Goal: Task Accomplishment & Management: Complete application form

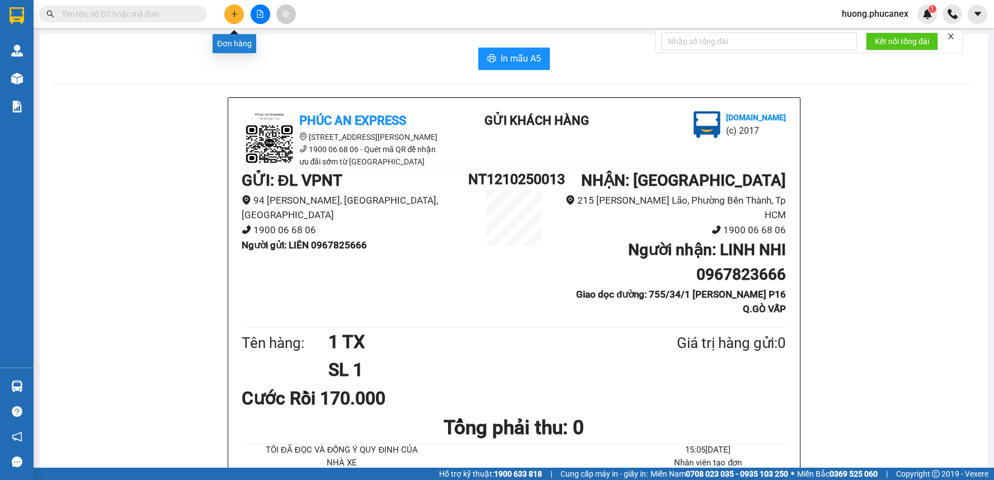
click at [238, 15] on icon "plus" at bounding box center [234, 14] width 8 height 8
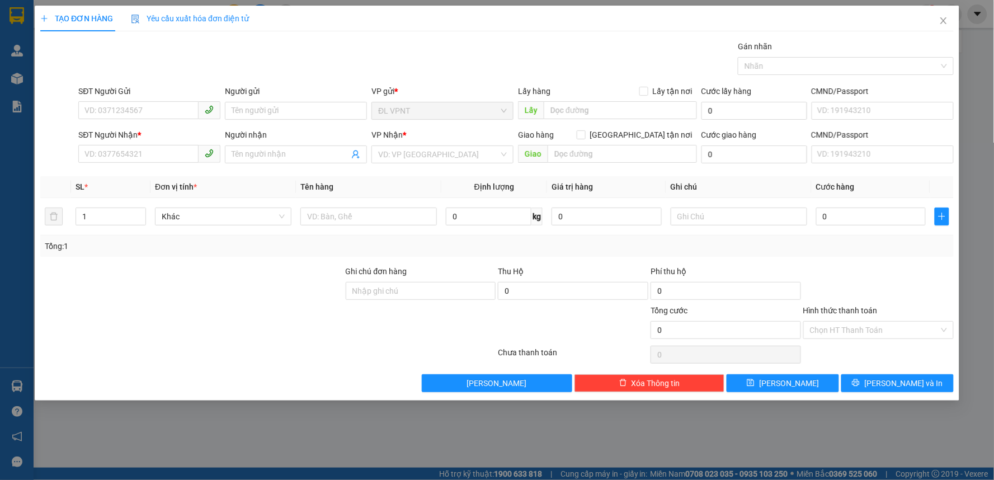
click at [161, 102] on input "SĐT Người Gửi" at bounding box center [138, 110] width 120 height 18
click at [157, 141] on div "0868073273 - NHƯ MẬU" at bounding box center [149, 133] width 142 height 18
type input "0868073273"
type input "NHƯ MẬU"
type input "0968681323"
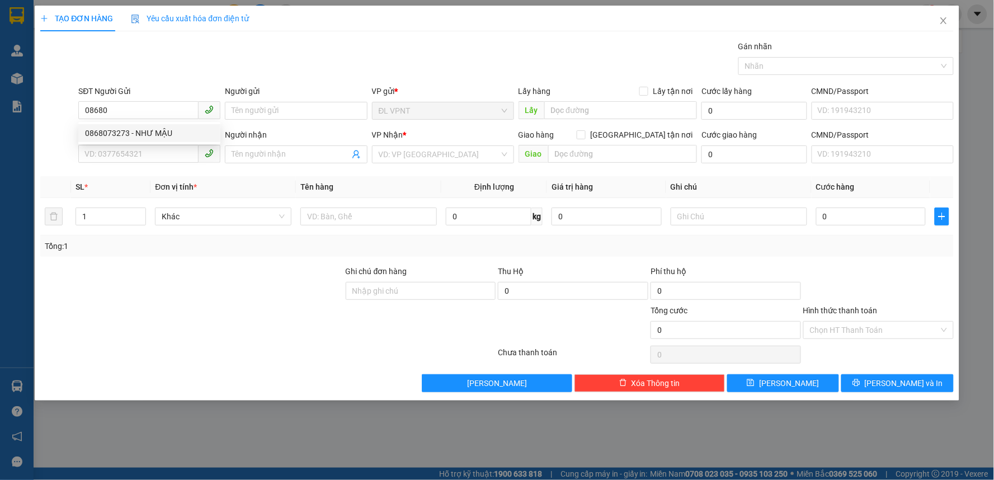
type input "BÙM"
type input "0868073273"
drag, startPoint x: 131, startPoint y: 150, endPoint x: 0, endPoint y: 172, distance: 133.3
click at [0, 172] on div "TẠO ĐƠN HÀNG Yêu cầu xuất hóa đơn điện tử Transit Pickup Surcharge Ids Transit …" at bounding box center [497, 240] width 994 height 480
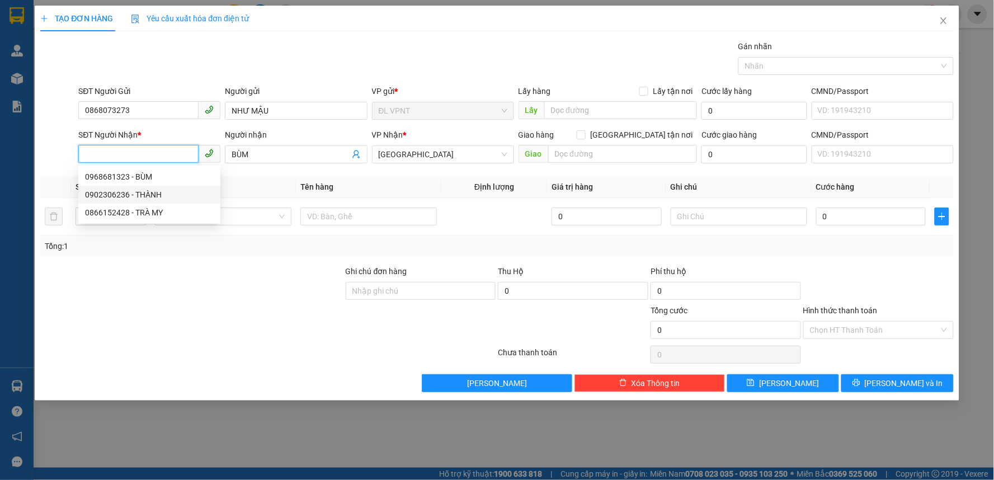
click at [92, 193] on div "0902306236 - THÀNH" at bounding box center [149, 194] width 129 height 12
type input "0902306236"
type input "THÀNH"
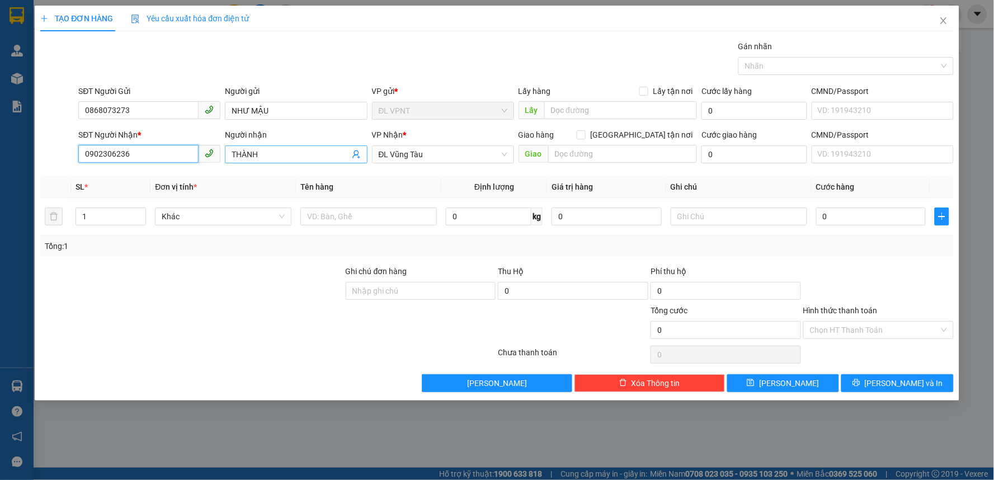
type input "0902306236"
click at [282, 157] on input "THÀNH" at bounding box center [290, 154] width 117 height 12
paste input "ũng"
paste input "àu"
type input "THÀNH - vp vũng tàu"
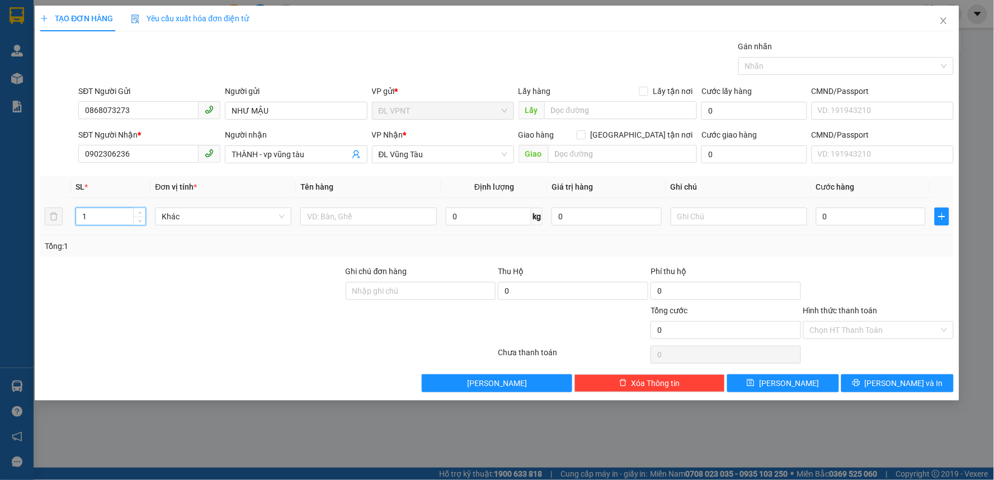
drag, startPoint x: 80, startPoint y: 214, endPoint x: 67, endPoint y: 216, distance: 13.1
click at [67, 216] on tr "1 Khác 0 kg 0 0" at bounding box center [496, 216] width 913 height 37
drag, startPoint x: 86, startPoint y: 214, endPoint x: 75, endPoint y: 218, distance: 10.8
click at [76, 218] on input "1" at bounding box center [110, 216] width 69 height 17
type input "2"
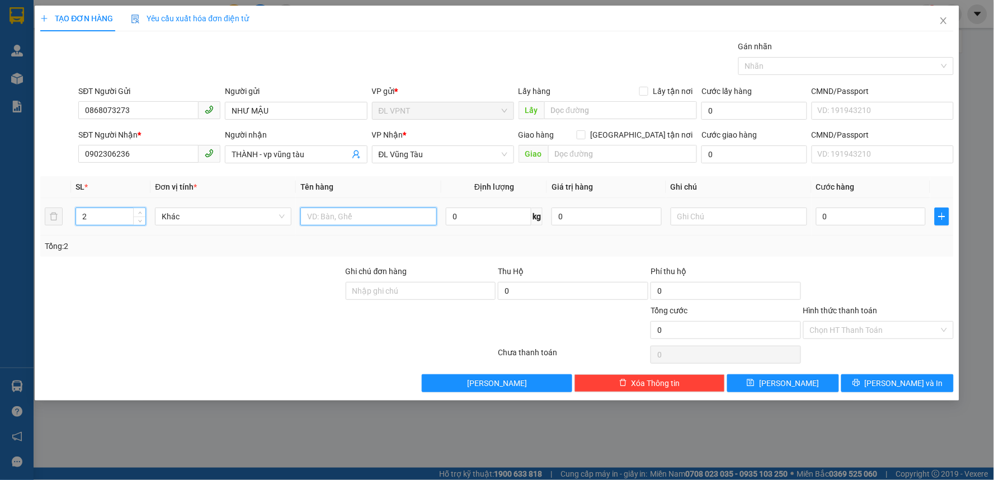
click at [344, 211] on input "text" at bounding box center [368, 216] width 136 height 18
type input "2 bao"
click at [874, 216] on input "0" at bounding box center [871, 216] width 110 height 18
type input "1"
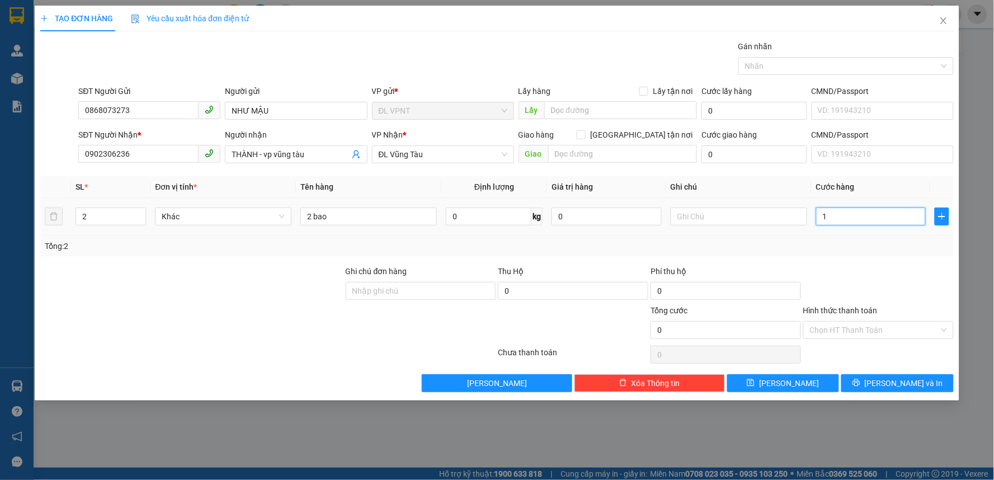
type input "1"
type input "10"
type input "100"
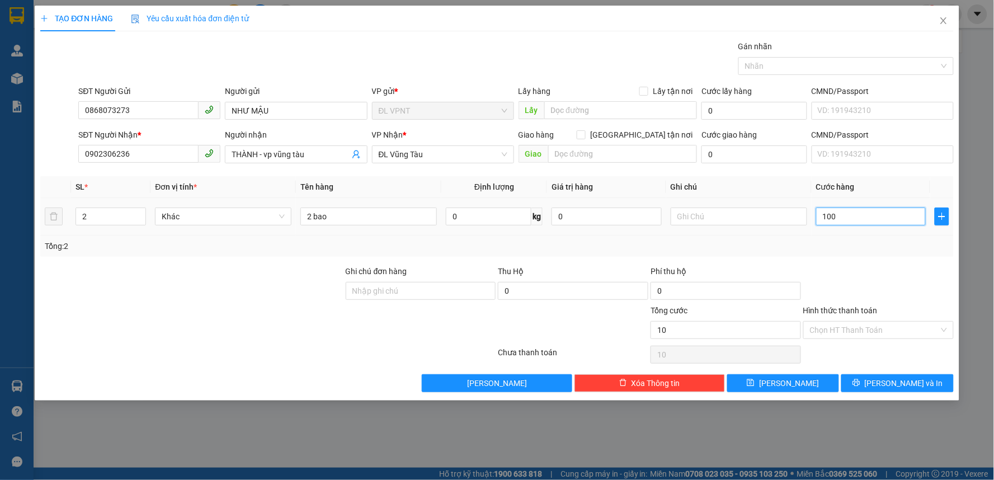
type input "100"
click at [854, 327] on input "Hình thức thanh toán" at bounding box center [874, 330] width 129 height 17
type input "100.000"
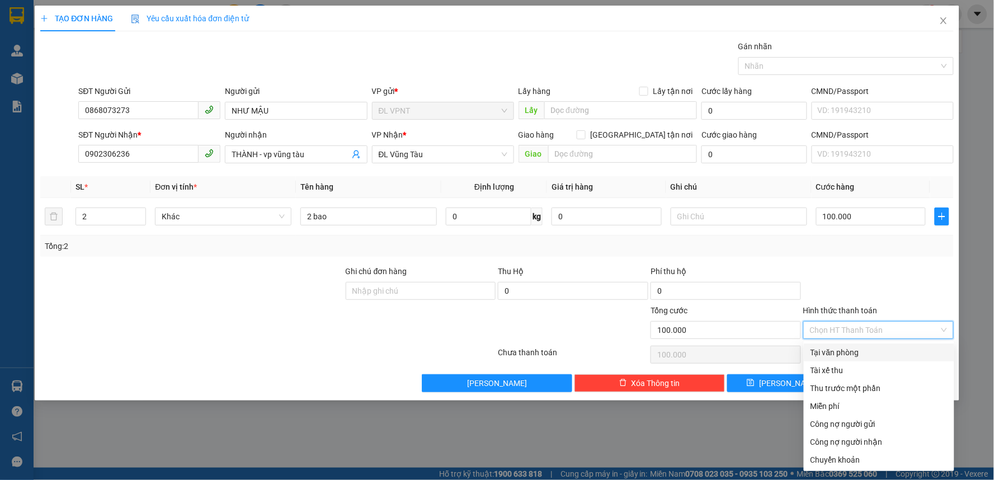
click at [855, 347] on div "Tại văn phòng" at bounding box center [878, 352] width 137 height 12
type input "0"
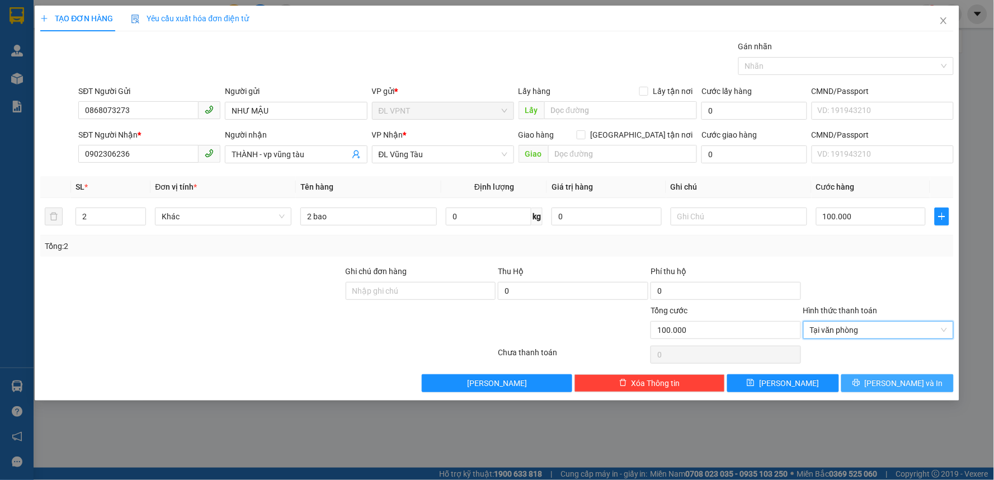
click at [874, 374] on button "Lưu và In" at bounding box center [897, 383] width 112 height 18
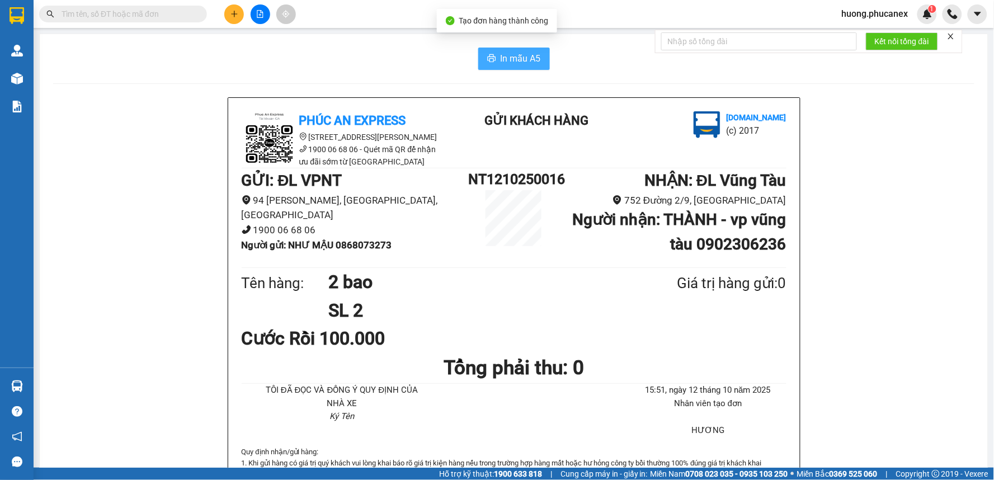
click at [502, 60] on span "In mẫu A5" at bounding box center [521, 58] width 40 height 14
click at [229, 13] on button at bounding box center [234, 14] width 20 height 20
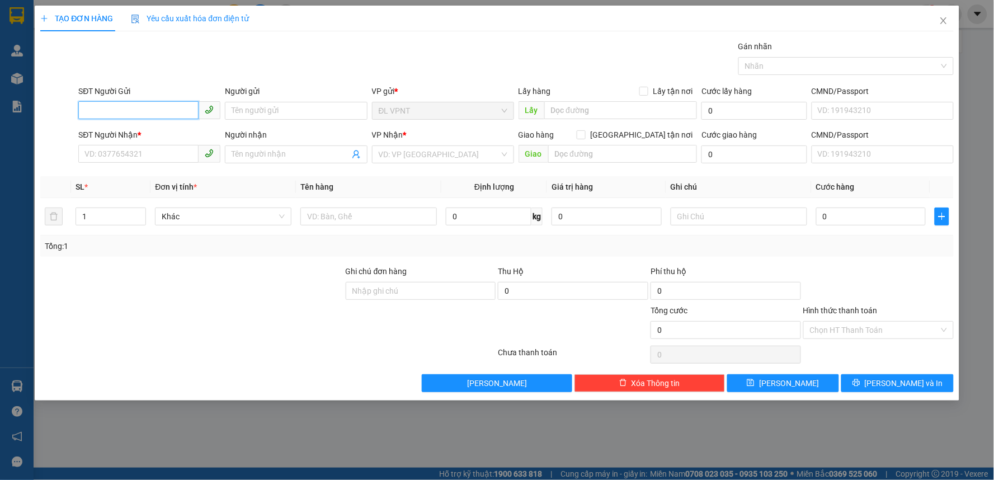
drag, startPoint x: 164, startPoint y: 114, endPoint x: 523, endPoint y: 7, distance: 375.1
click at [202, 96] on div "SĐT Người Gửi VD: 0371234567" at bounding box center [149, 104] width 142 height 39
click at [126, 134] on div "0934875965 - TUYÊN" at bounding box center [149, 133] width 129 height 12
type input "0934875965"
type input "TUYÊN"
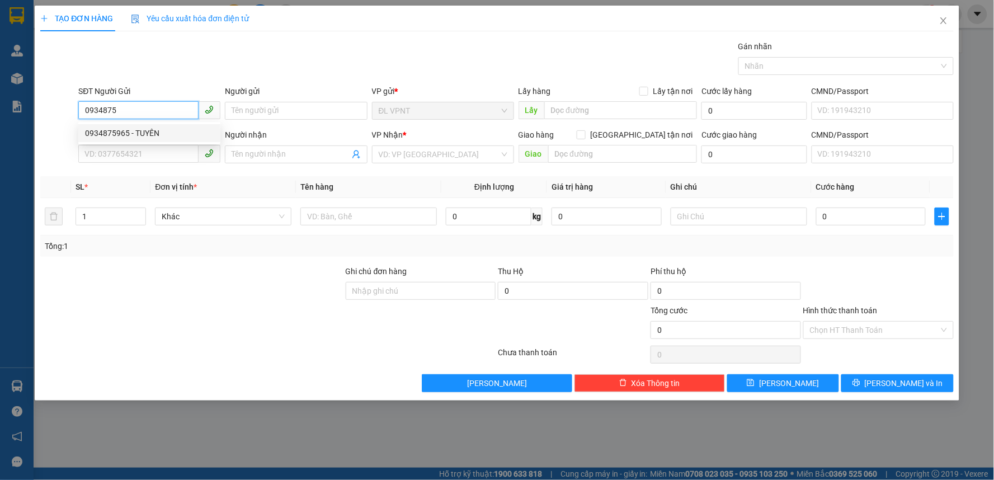
type input "0986871186"
type input "lucia nguyễn"
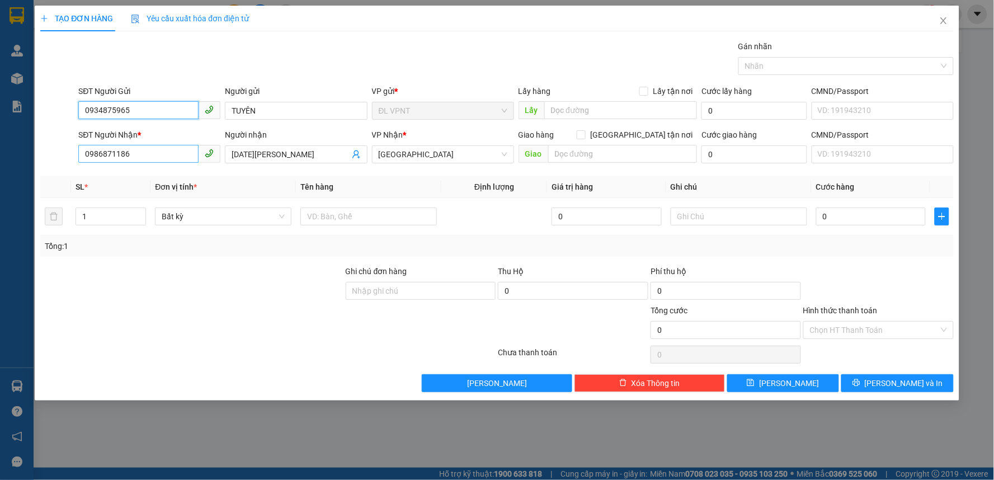
type input "0934875965"
drag, startPoint x: 137, startPoint y: 154, endPoint x: 39, endPoint y: 167, distance: 98.7
click at [39, 167] on div "SĐT Người Nhận * 0986871186 Người nhận lucia nguyễn VP Nhận * ĐL Quận 1 Giao hà…" at bounding box center [496, 148] width 915 height 39
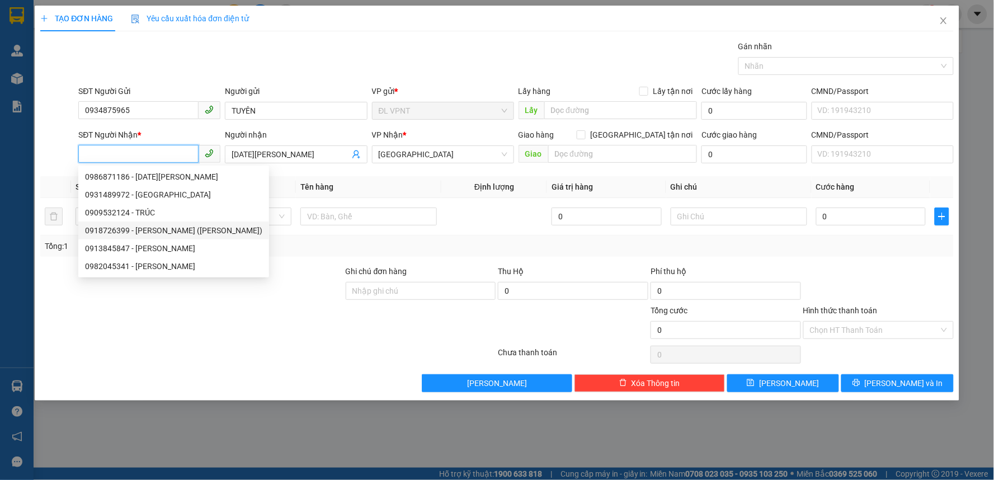
click at [163, 235] on div "0918726399 - NGÂN TRẦN (KELYY TRẦN)" at bounding box center [173, 230] width 177 height 12
type input "0918726399"
type input "NGÂN TRẦN (KELYY TRẦN)"
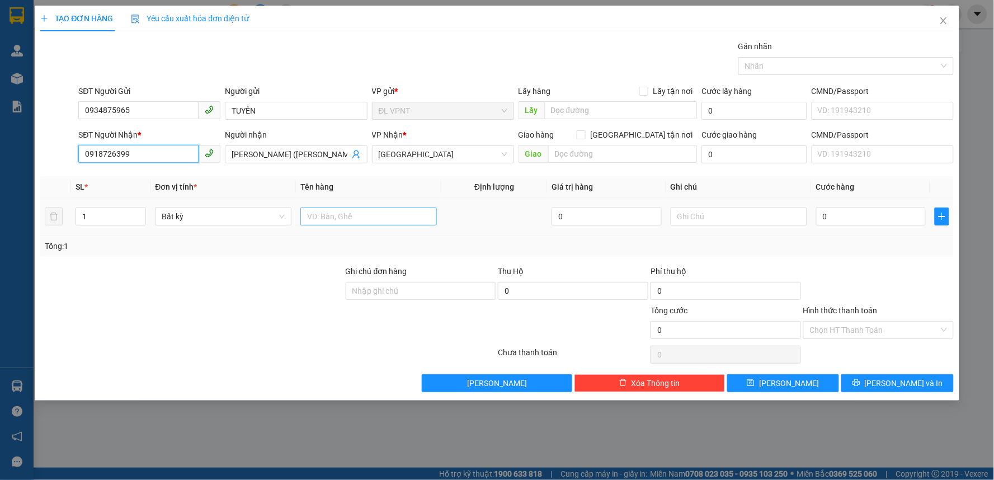
type input "0918726399"
click at [312, 215] on input "text" at bounding box center [368, 216] width 136 height 18
type input "1 TG"
click at [855, 218] on input "0" at bounding box center [871, 216] width 110 height 18
type input "3"
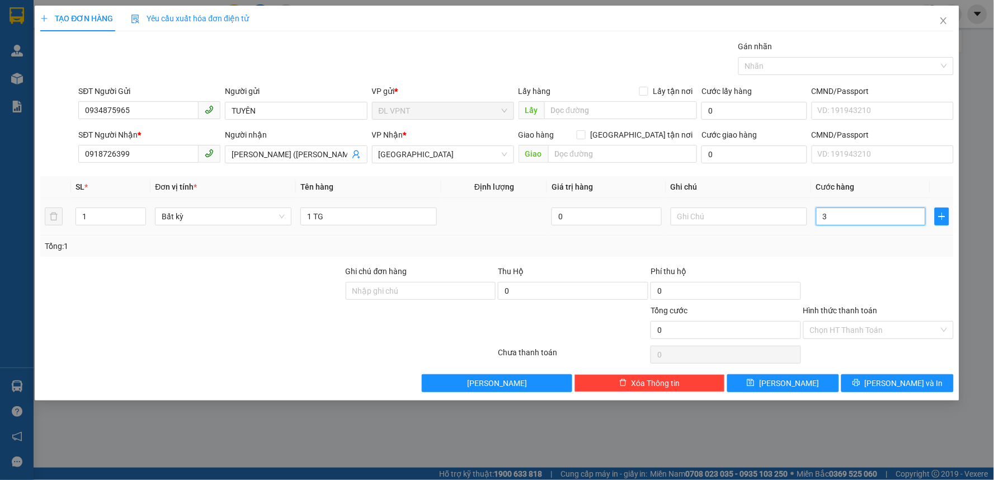
type input "3"
type input "30"
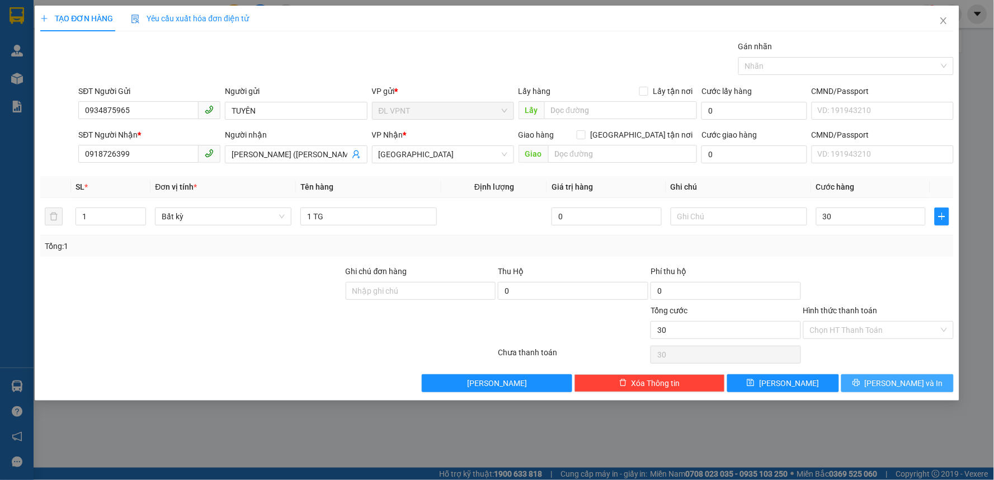
click at [921, 379] on button "Lưu và In" at bounding box center [897, 383] width 112 height 18
type input "30.000"
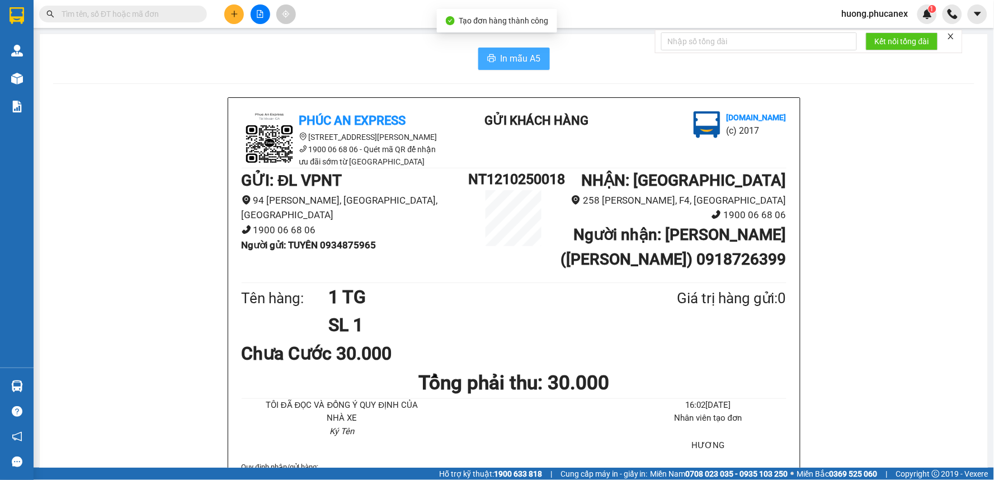
click at [510, 58] on span "In mẫu A5" at bounding box center [521, 58] width 40 height 14
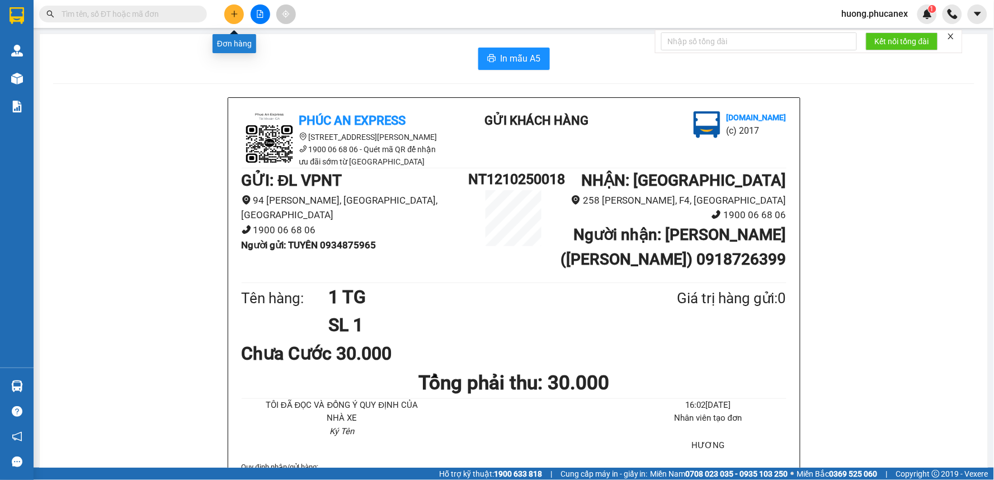
click at [232, 12] on icon "plus" at bounding box center [234, 14] width 8 height 8
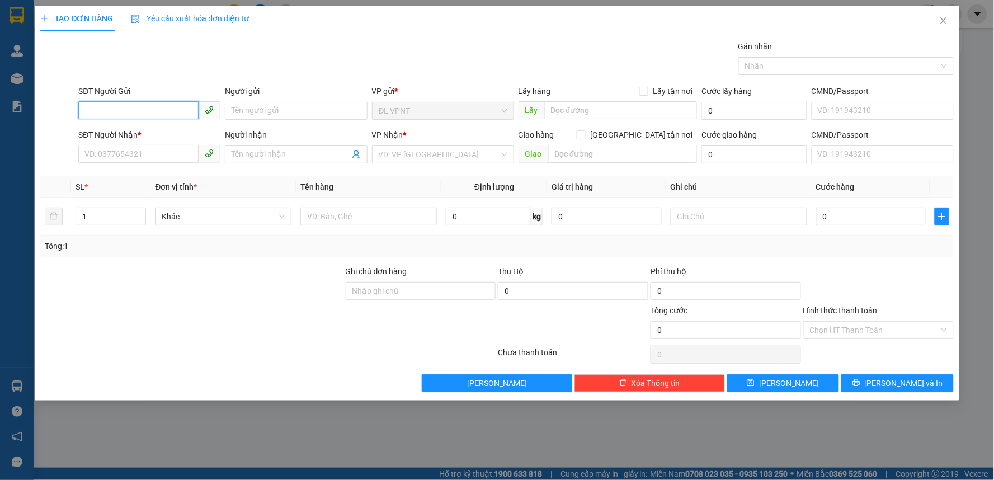
drag, startPoint x: 131, startPoint y: 104, endPoint x: 120, endPoint y: 109, distance: 12.3
click at [120, 109] on input "SĐT Người Gửi" at bounding box center [138, 110] width 120 height 18
click at [133, 130] on div "0934962127 - hiền" at bounding box center [149, 133] width 129 height 12
type input "0934962127"
type input "hiền"
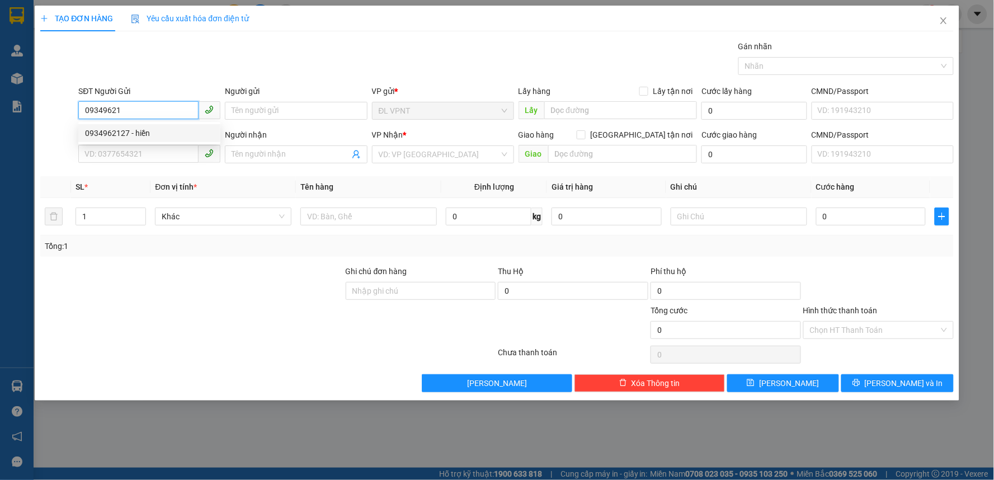
type input "0333688330"
type input "thuận"
type input "0934962127"
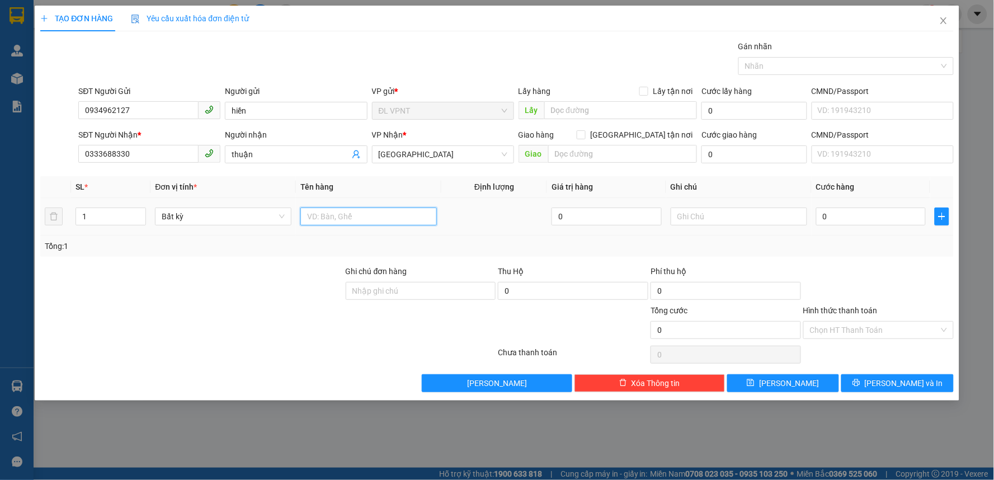
click at [325, 213] on input "text" at bounding box center [368, 216] width 136 height 18
type input "1 tx"
click at [837, 219] on input "0" at bounding box center [871, 216] width 110 height 18
type input "3"
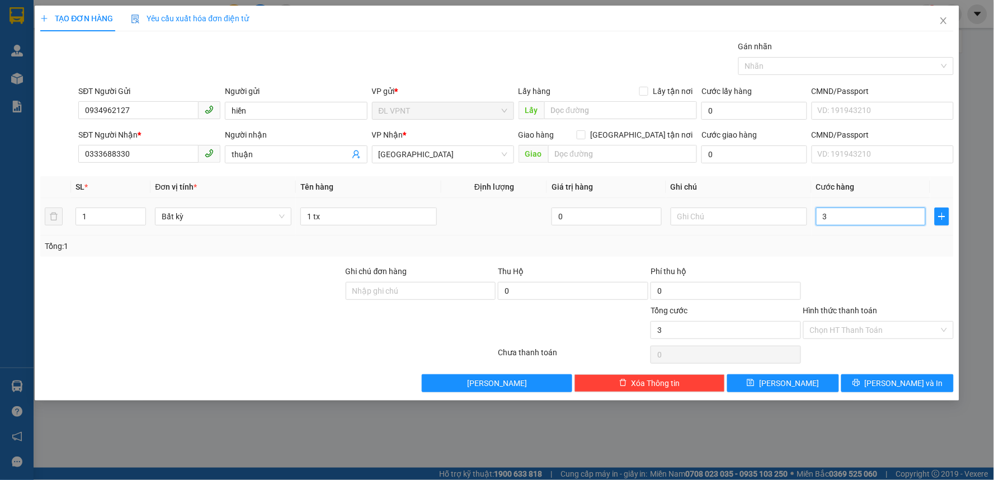
type input "3"
type input "30"
click at [871, 322] on input "Hình thức thanh toán" at bounding box center [874, 330] width 129 height 17
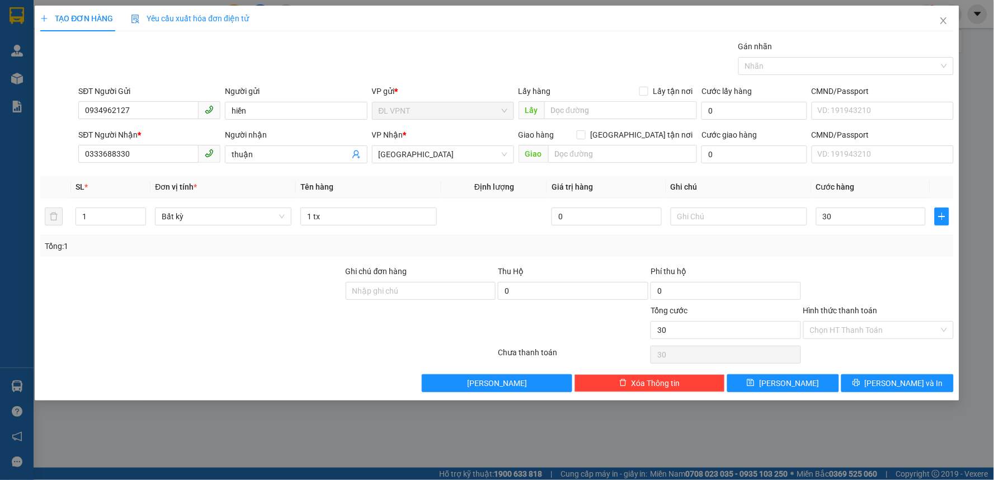
type input "30.000"
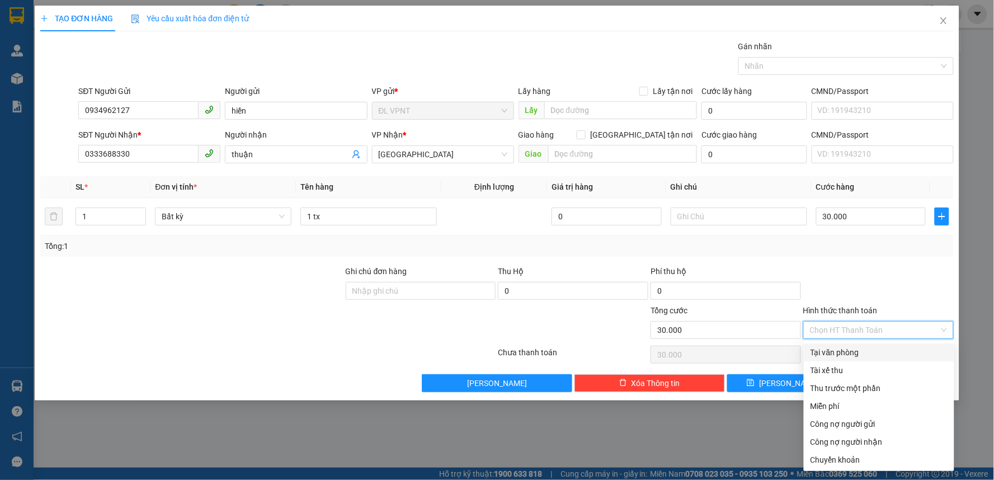
click at [842, 353] on div "Tại văn phòng" at bounding box center [878, 352] width 137 height 12
type input "0"
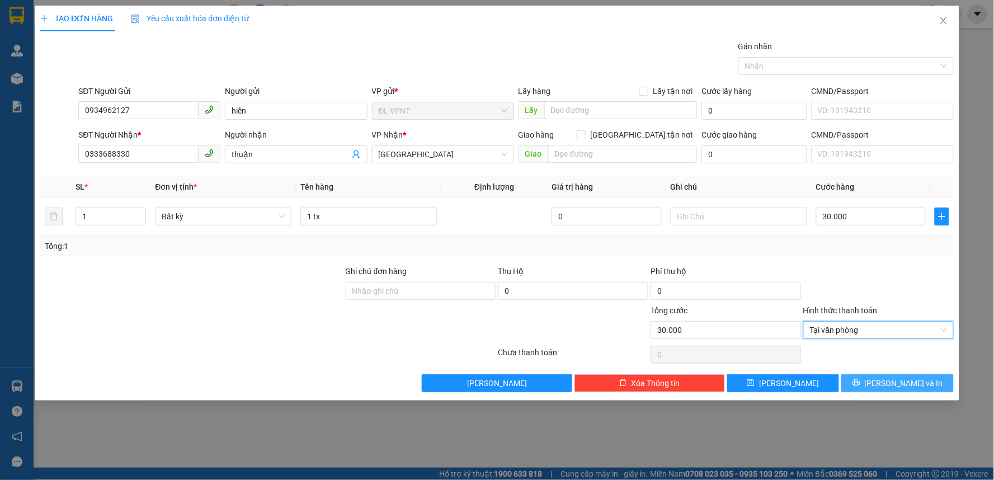
click at [900, 376] on button "Lưu và In" at bounding box center [897, 383] width 112 height 18
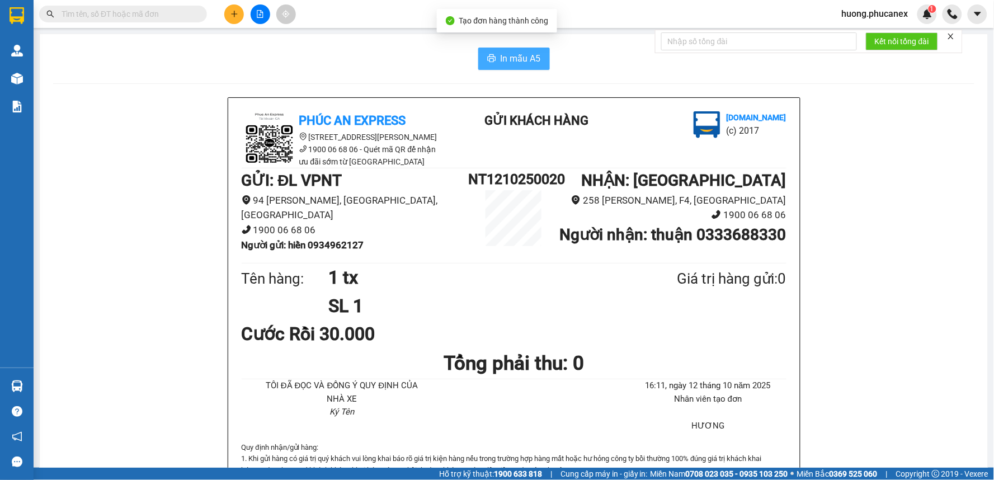
click at [518, 64] on span "In mẫu A5" at bounding box center [521, 58] width 40 height 14
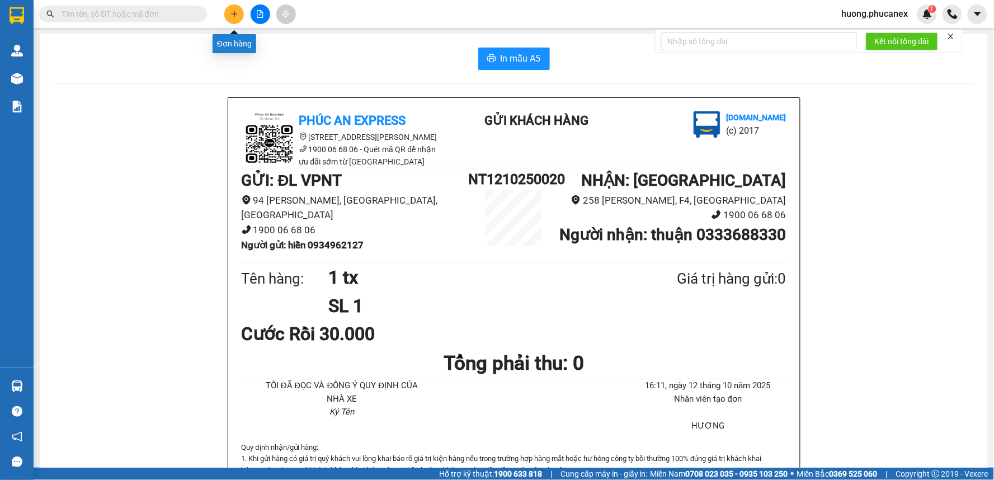
click at [237, 10] on icon "plus" at bounding box center [234, 14] width 8 height 8
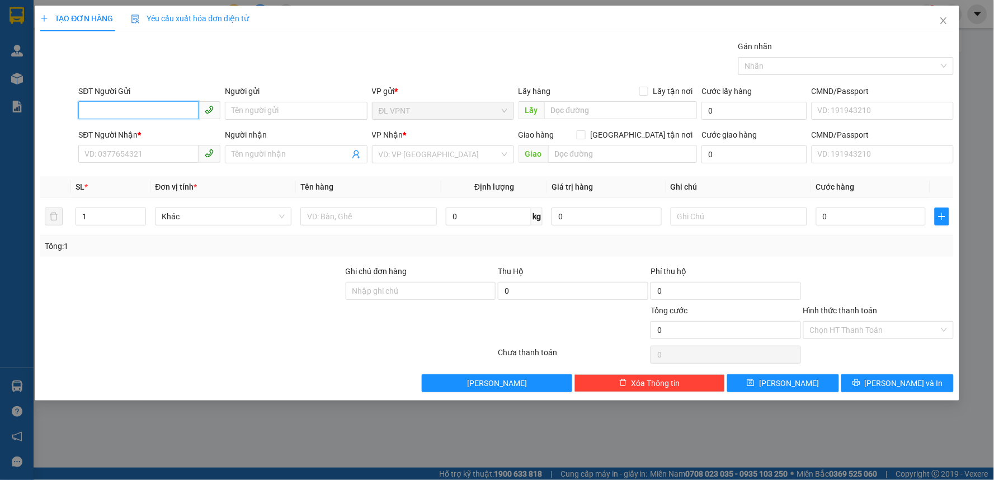
click at [157, 112] on input "SĐT Người Gửi" at bounding box center [138, 110] width 120 height 18
click at [147, 130] on div "0948742421 - CHỊ DUNG" at bounding box center [149, 133] width 129 height 12
type input "0948742421"
type input "CHỊ DUNG"
type input "0903266403"
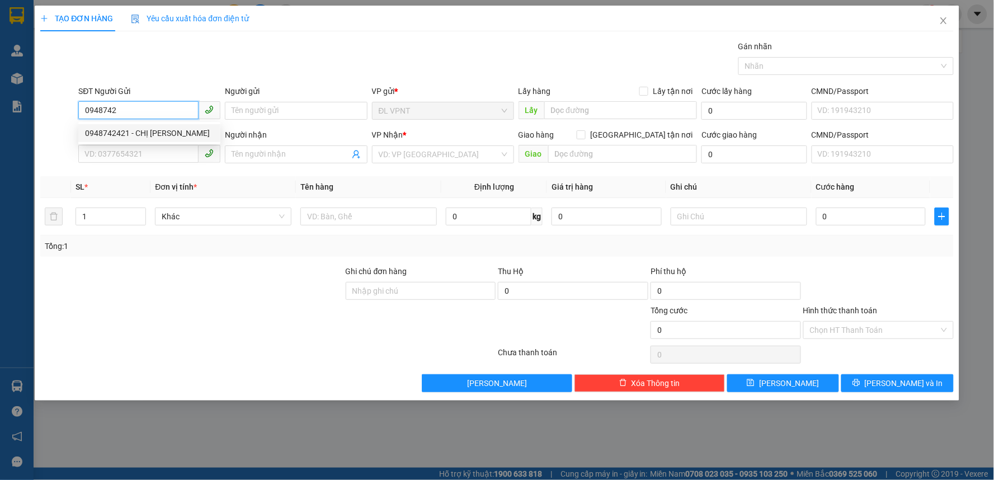
type input "như - vp VT"
type input "0948742421"
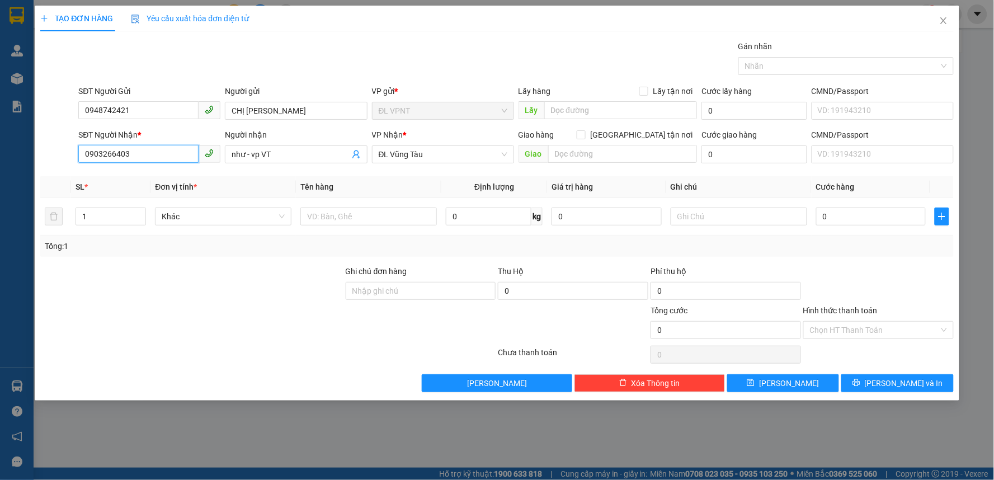
drag, startPoint x: 81, startPoint y: 157, endPoint x: 58, endPoint y: 153, distance: 23.2
click at [76, 157] on div "SĐT Người Nhận * 0903266403 0903266403" at bounding box center [149, 148] width 147 height 39
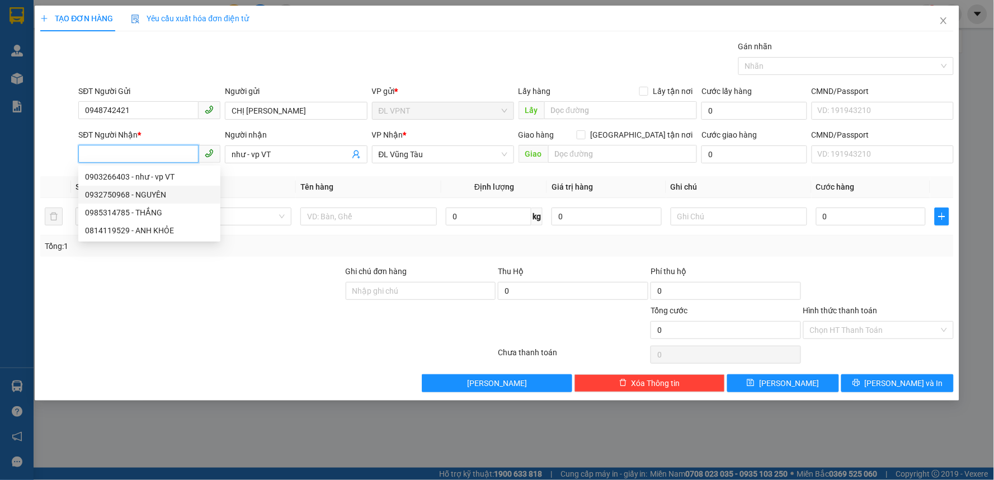
click at [116, 192] on div "0932750968 - NGUYÊN" at bounding box center [149, 194] width 129 height 12
type input "0932750968"
type input "NGUYÊN"
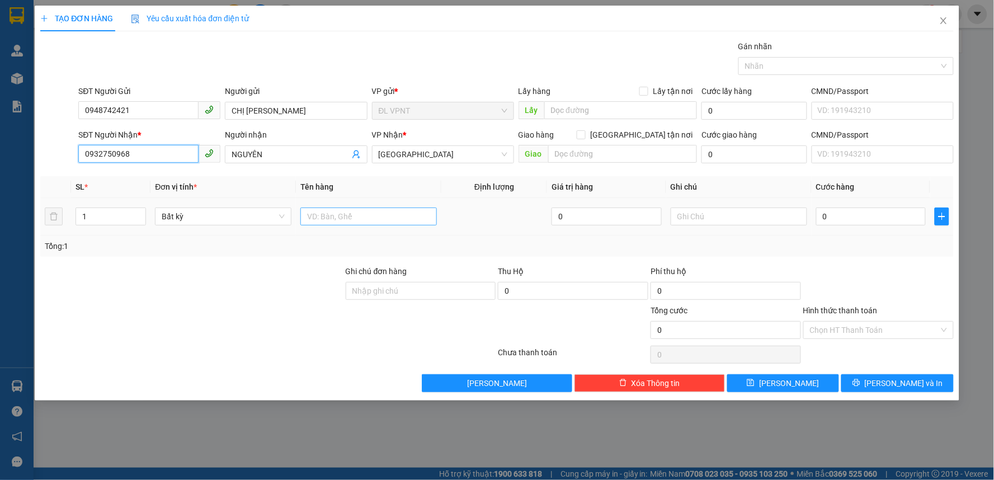
type input "0932750968"
click at [325, 220] on input "text" at bounding box center [368, 216] width 136 height 18
type input "1 H"
click at [854, 214] on input "0" at bounding box center [871, 216] width 110 height 18
type input "2"
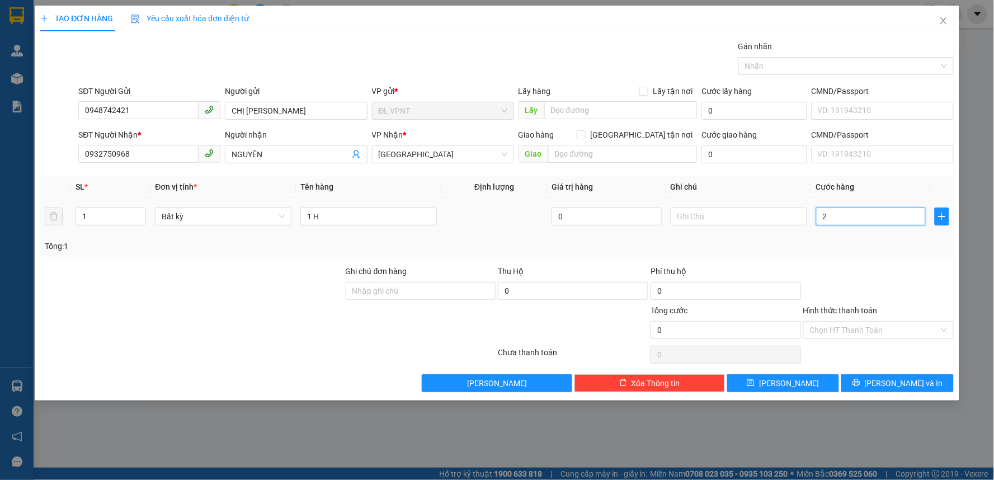
type input "2"
type input "20"
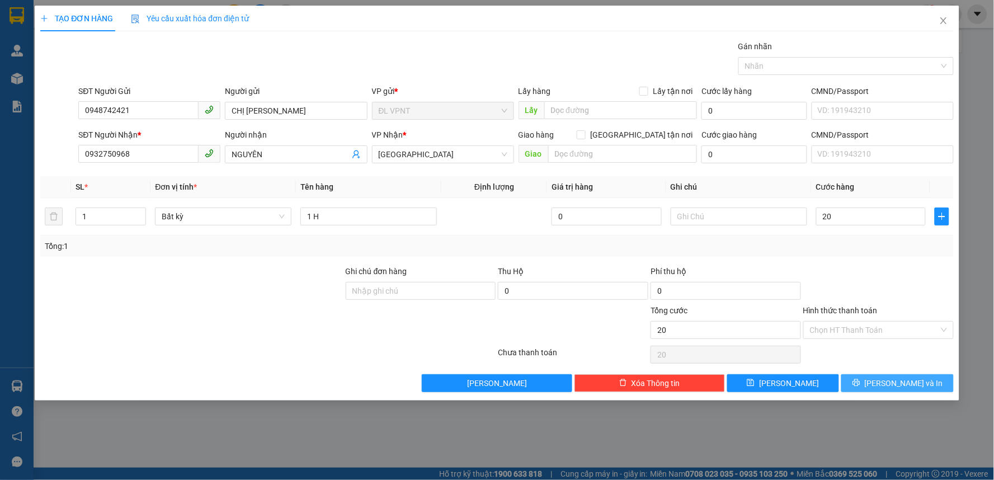
click at [874, 384] on button "Lưu và In" at bounding box center [897, 383] width 112 height 18
type input "20.000"
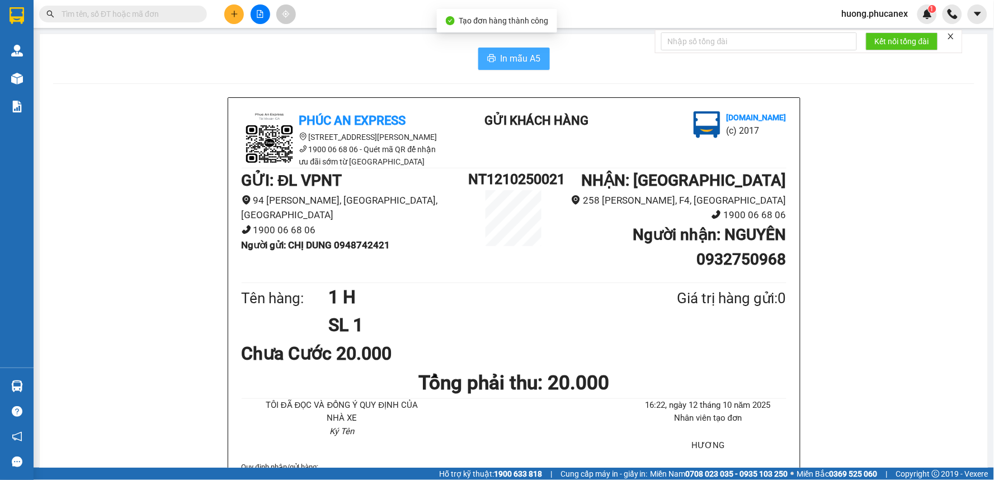
click at [517, 56] on span "In mẫu A5" at bounding box center [521, 58] width 40 height 14
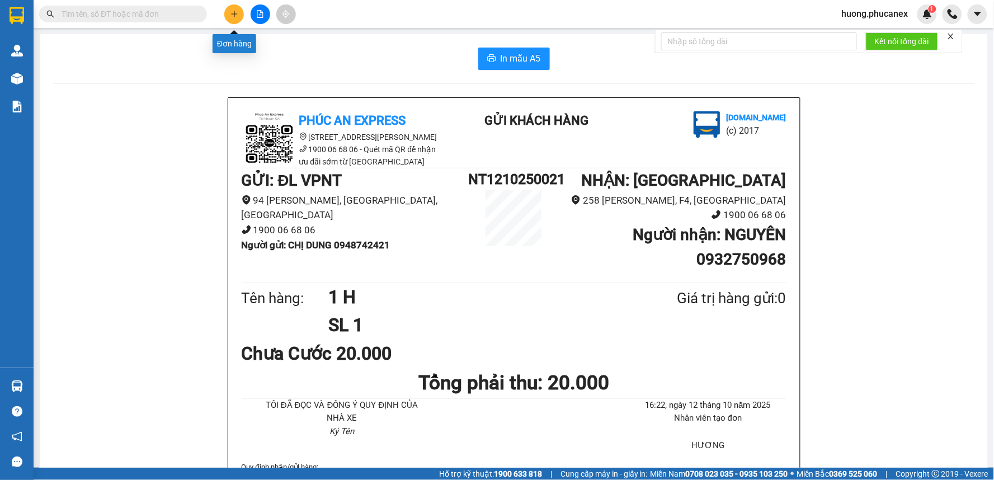
click at [237, 13] on icon "plus" at bounding box center [234, 14] width 8 height 8
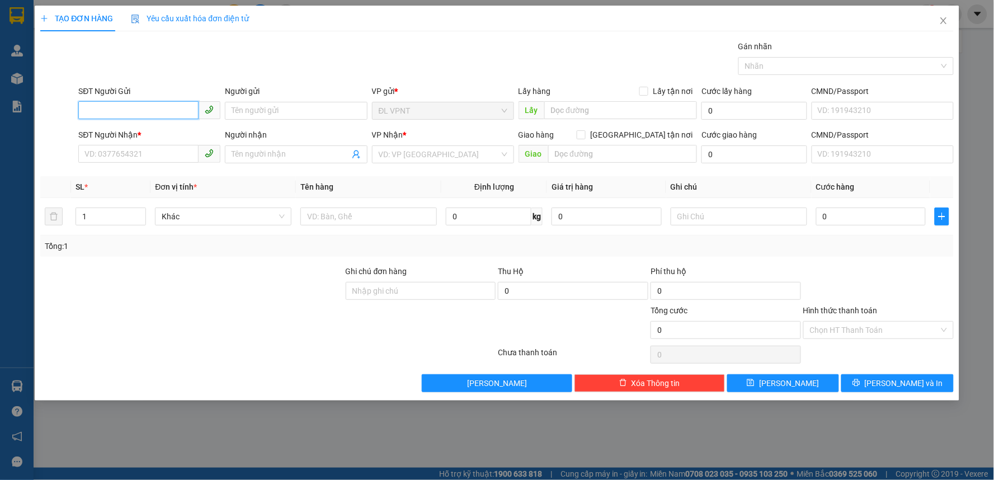
drag, startPoint x: 154, startPoint y: 108, endPoint x: 404, endPoint y: 0, distance: 272.0
click at [176, 98] on div "SĐT Người Gửi VD: 0371234567" at bounding box center [149, 104] width 142 height 39
click at [110, 130] on div "0377111094 - HẢI NGUYÊN" at bounding box center [149, 133] width 129 height 12
type input "0377111094"
type input "HẢI NGUYÊN"
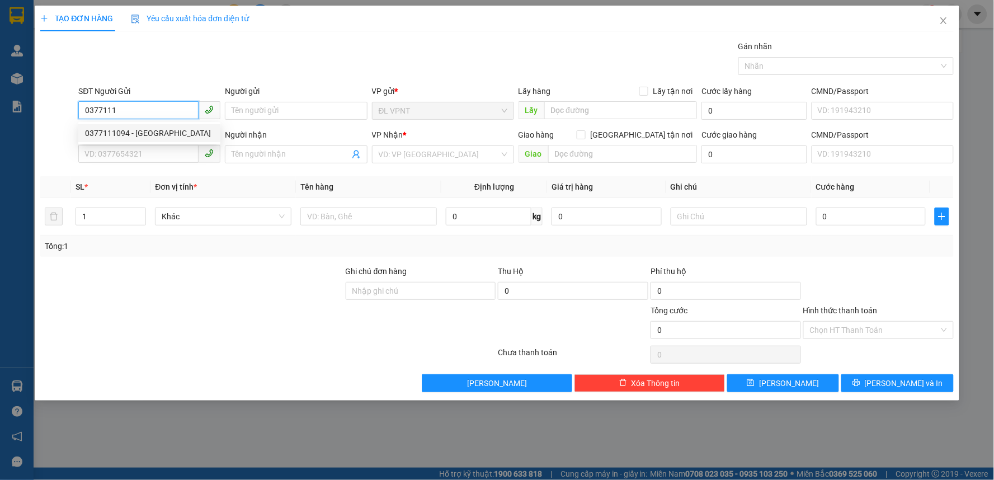
type input "0978697887"
type input "BÌNH"
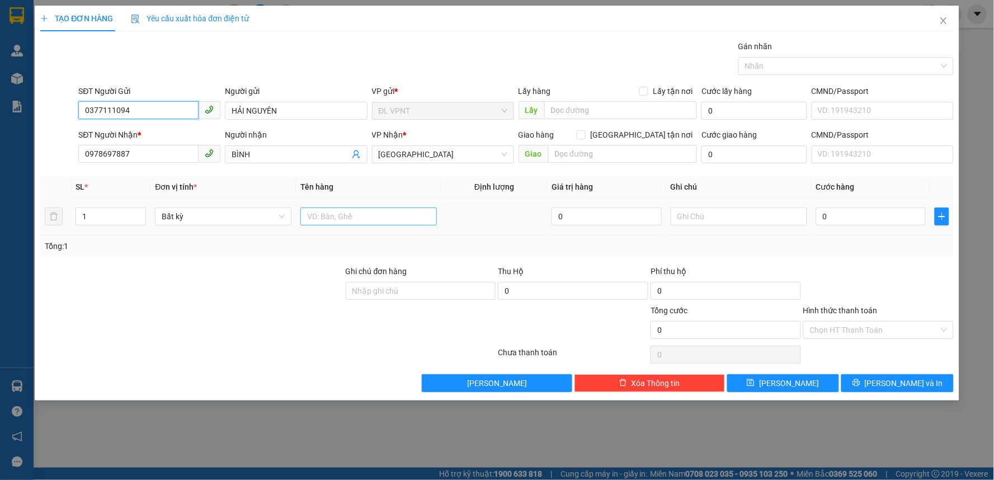
type input "0377111094"
click at [362, 222] on input "text" at bounding box center [368, 216] width 136 height 18
type input "1 H"
click at [853, 217] on input "0" at bounding box center [871, 216] width 110 height 18
type input "2"
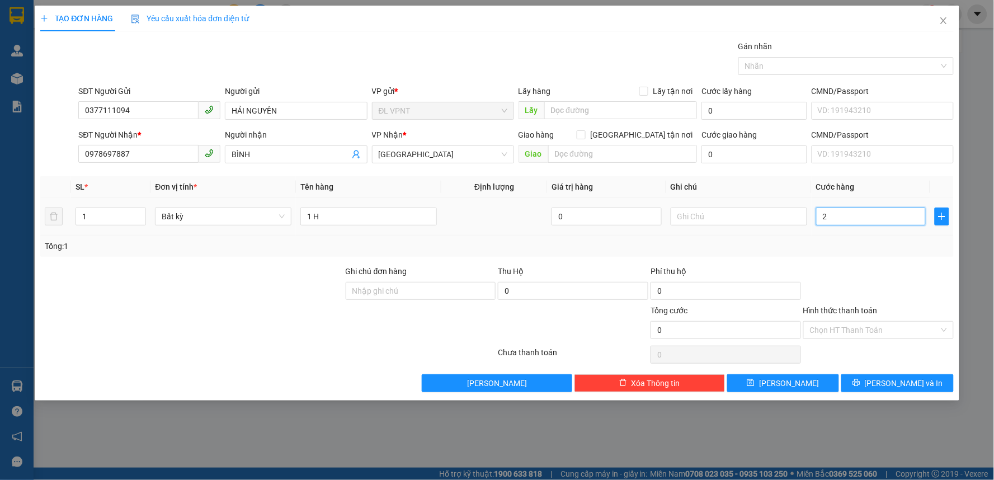
type input "2"
type input "20"
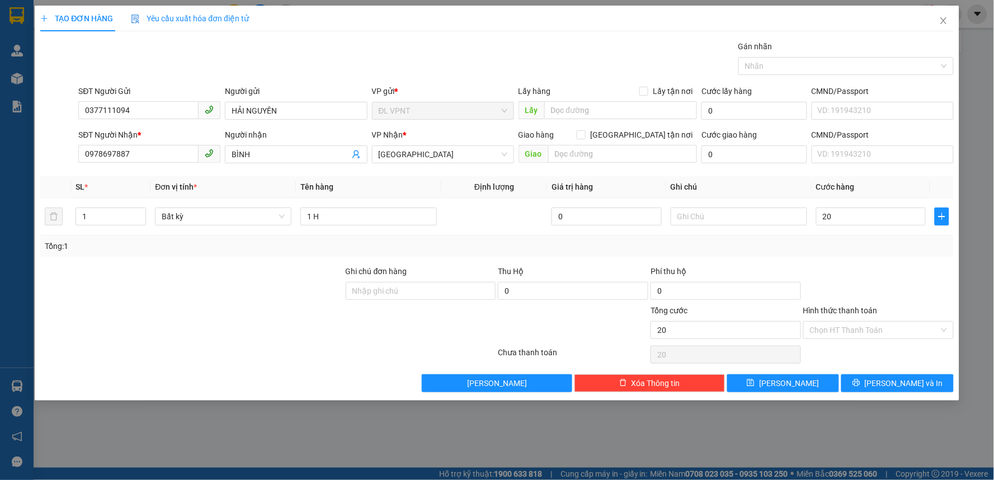
drag, startPoint x: 863, startPoint y: 326, endPoint x: 865, endPoint y: 261, distance: 64.9
click at [863, 327] on input "Hình thức thanh toán" at bounding box center [874, 330] width 129 height 17
type input "20.000"
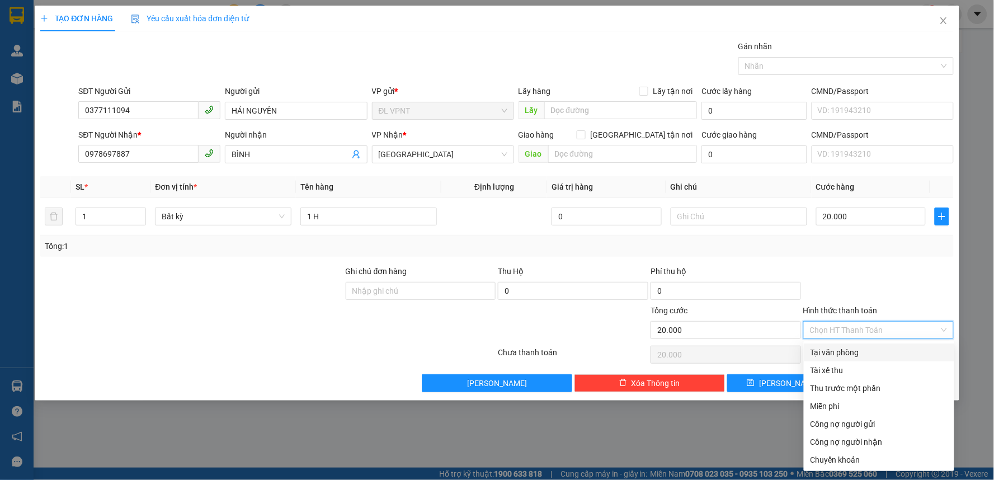
click at [847, 348] on div "Tại văn phòng" at bounding box center [878, 352] width 137 height 12
type input "0"
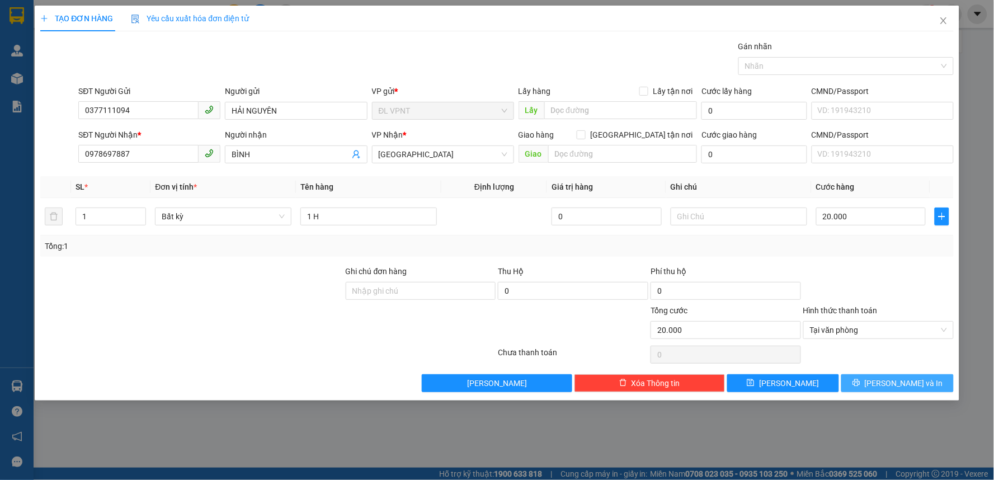
click at [860, 379] on icon "printer" at bounding box center [856, 383] width 8 height 8
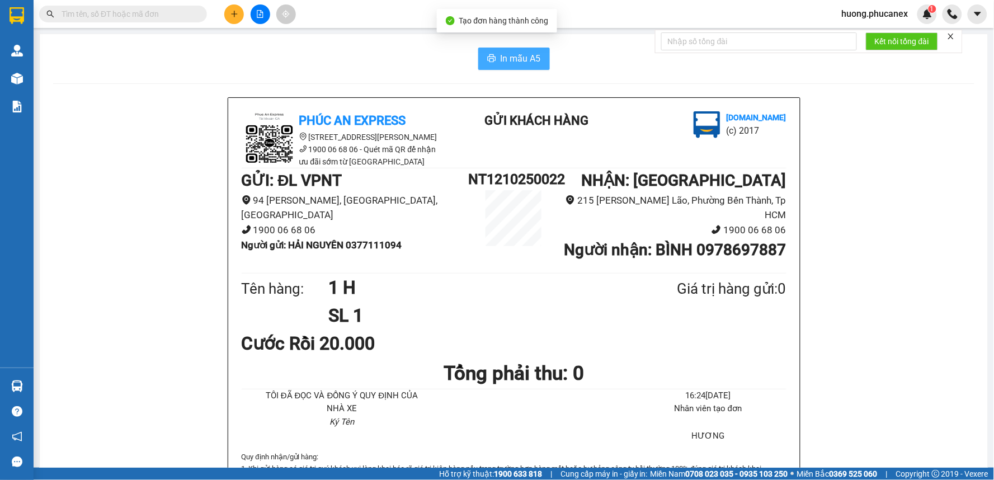
click at [510, 58] on span "In mẫu A5" at bounding box center [521, 58] width 40 height 14
click at [232, 12] on icon "plus" at bounding box center [234, 14] width 8 height 8
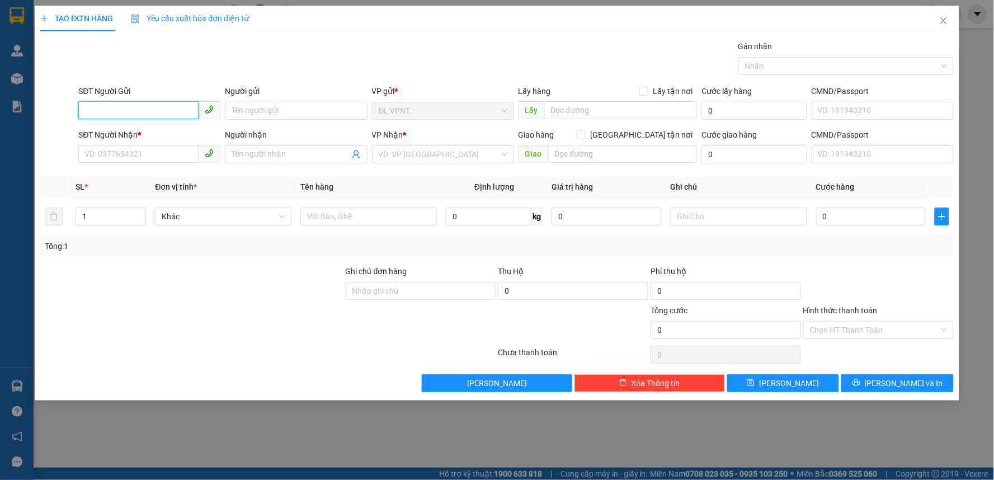
click at [168, 102] on input "SĐT Người Gửi" at bounding box center [138, 110] width 120 height 18
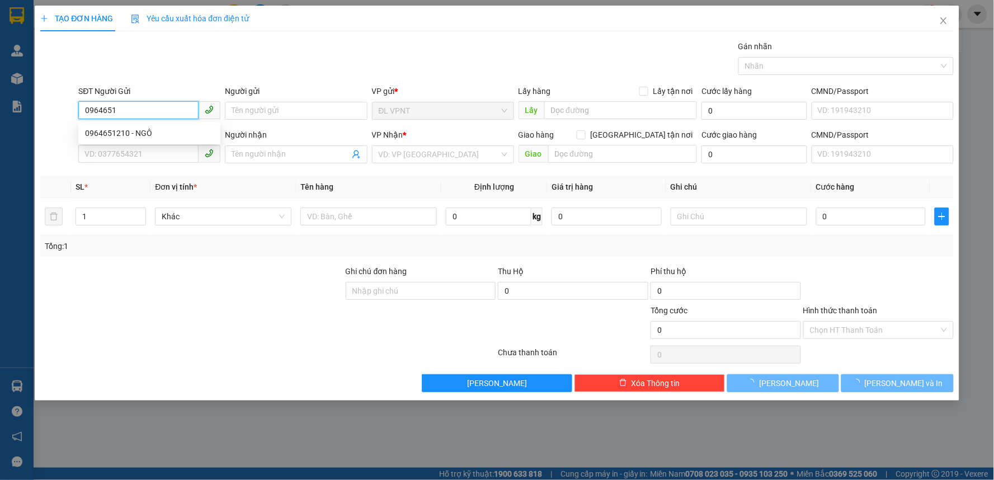
click at [154, 136] on div "0964651210 - NGÔ" at bounding box center [149, 133] width 129 height 12
type input "0964651210"
type input "NGÔ"
type input "0903257190"
type input "ĐẠI DƯƠNG"
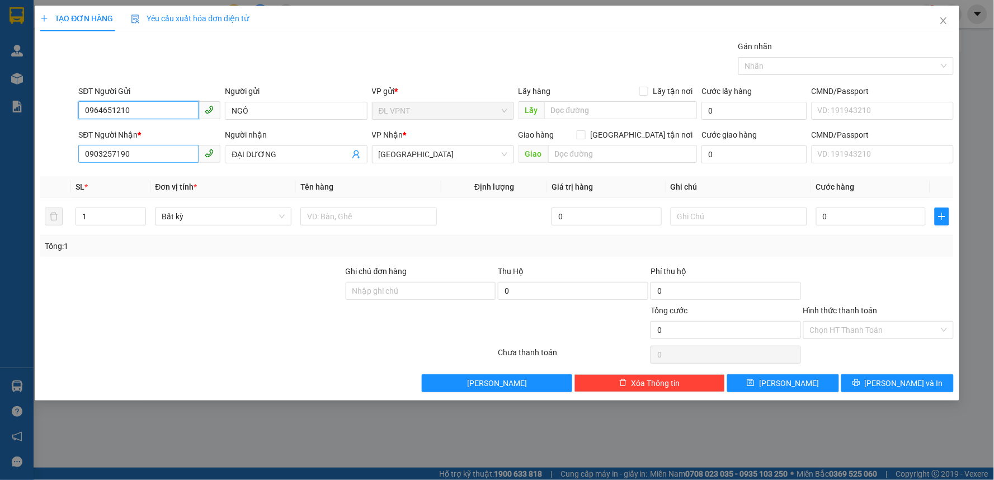
type input "0964651210"
drag, startPoint x: 142, startPoint y: 155, endPoint x: 49, endPoint y: 153, distance: 93.4
click at [52, 153] on div "SĐT Người Nhận * 0903257190 0903257190 Người nhận ĐẠI DƯƠNG VP Nhận * ĐL Quận …" at bounding box center [496, 148] width 915 height 39
type input "0934920918"
drag, startPoint x: 281, startPoint y: 155, endPoint x: 176, endPoint y: 161, distance: 105.3
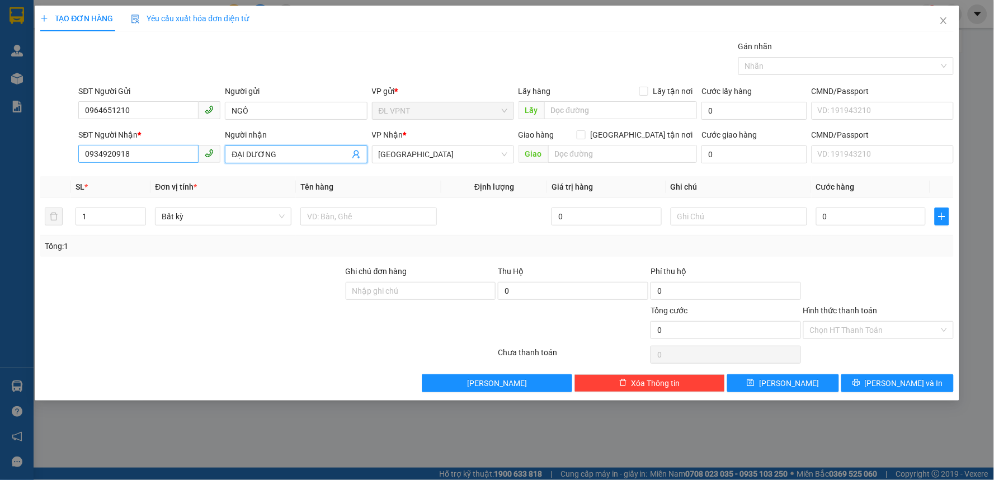
click at [177, 161] on div "SĐT Người Nhận * 0934920918 Người nhận ĐẠI DƯƠNG ĐẠI DƯƠNG VP Nhận * ĐL Quận …" at bounding box center [515, 148] width 879 height 39
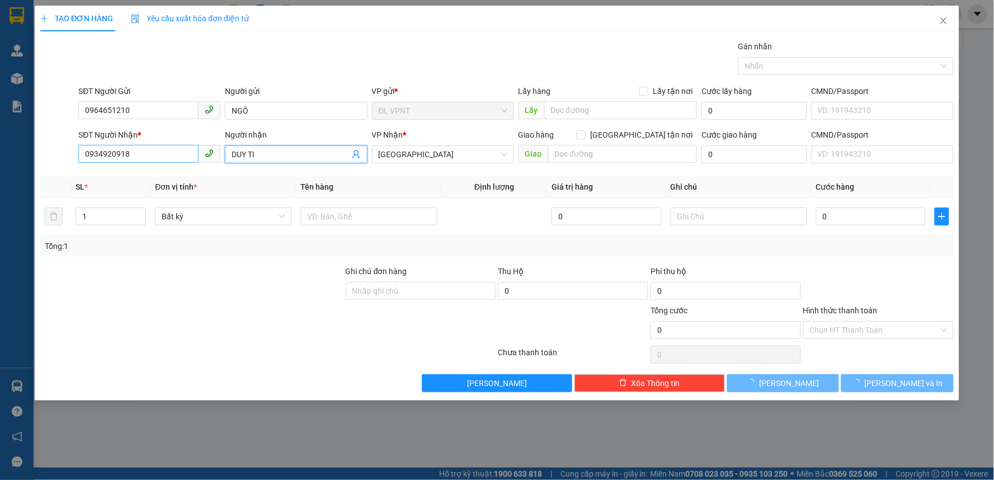
paste input "ẾN"
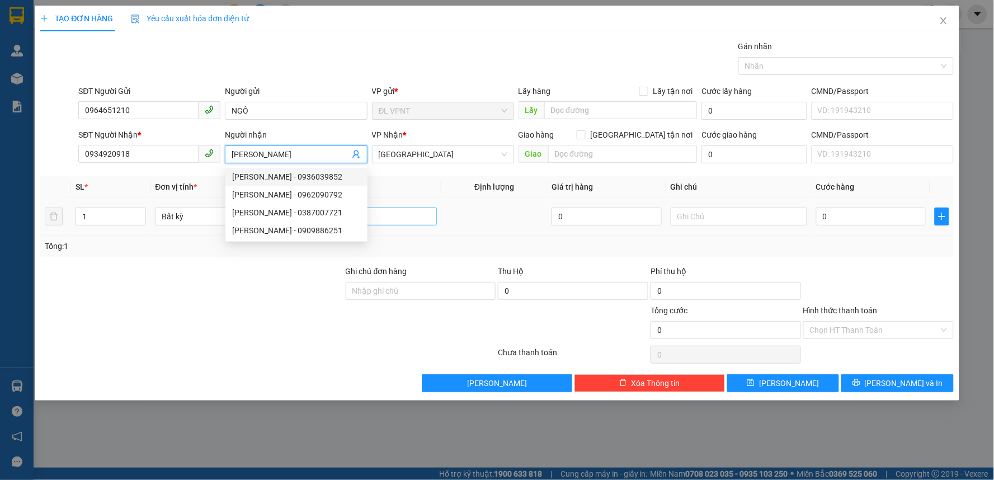
type input "DUY TIẾN"
click at [423, 221] on input "text" at bounding box center [368, 216] width 136 height 18
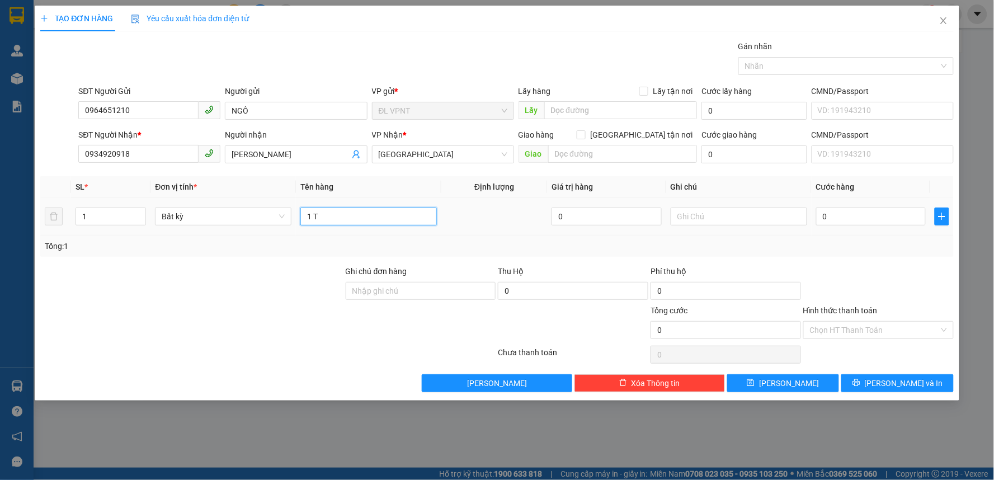
paste input "ÚI"
type input "1 TÚI"
click at [841, 215] on input "0" at bounding box center [871, 216] width 110 height 18
type input "3"
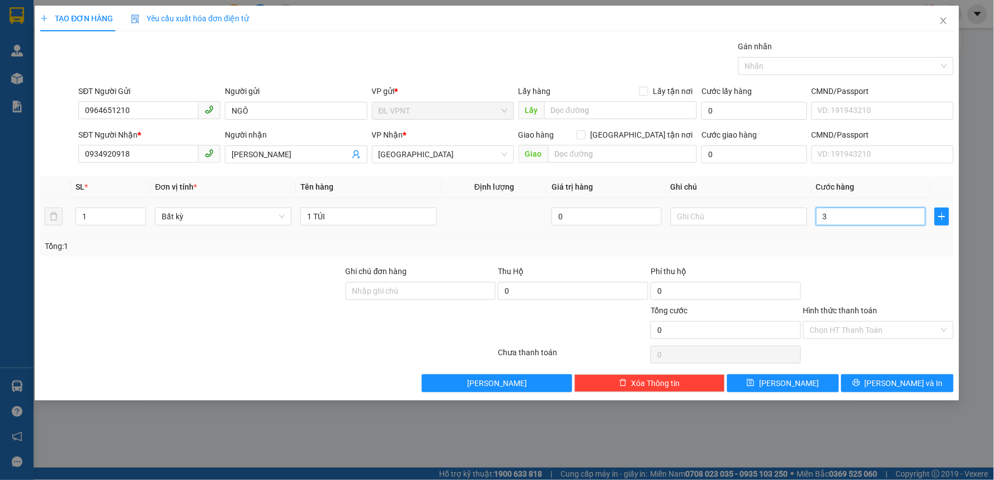
type input "3"
type input "30"
click at [876, 329] on input "Hình thức thanh toán" at bounding box center [874, 330] width 129 height 17
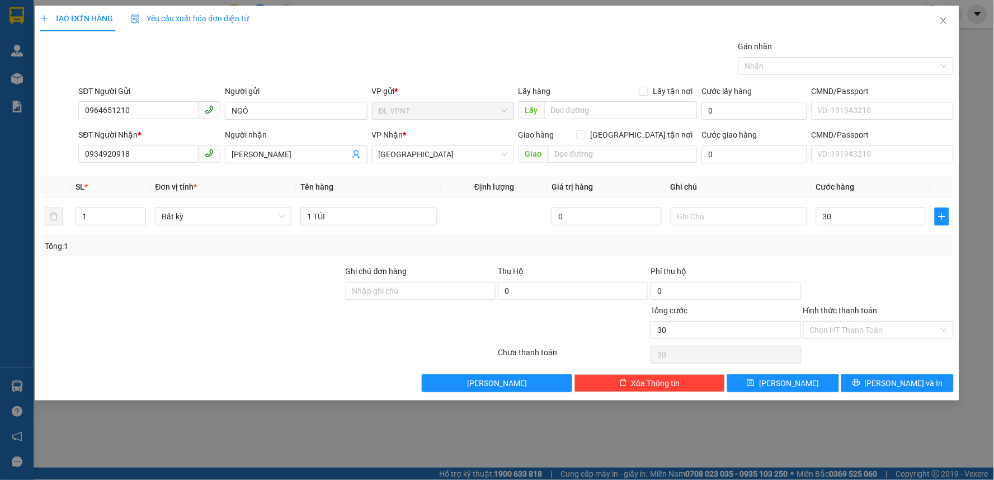
type input "30.000"
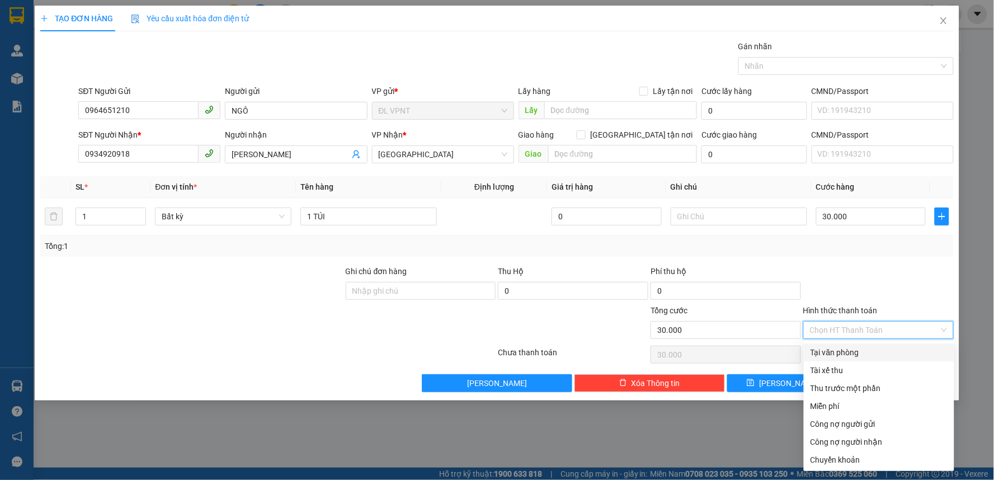
click at [838, 350] on div "Tại văn phòng" at bounding box center [878, 352] width 137 height 12
type input "0"
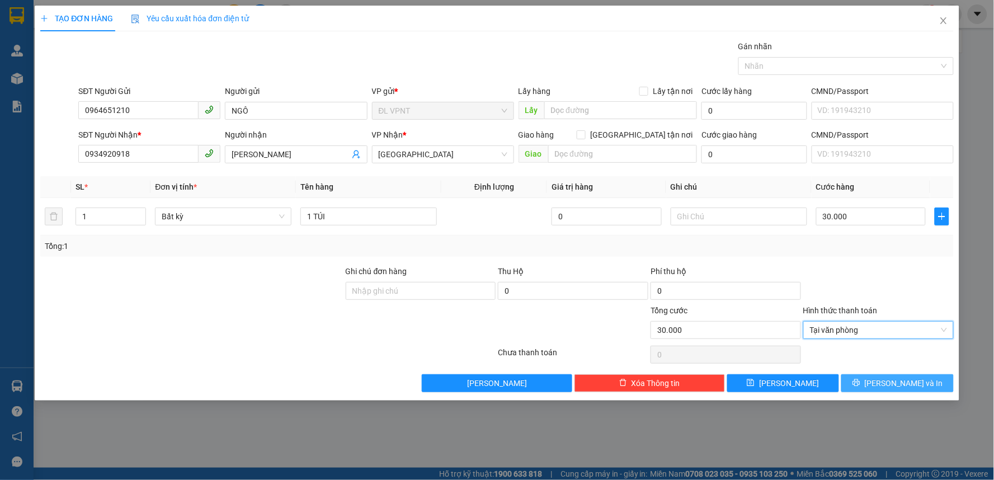
drag, startPoint x: 879, startPoint y: 375, endPoint x: 884, endPoint y: 382, distance: 8.1
click at [879, 376] on button "Lưu và In" at bounding box center [897, 383] width 112 height 18
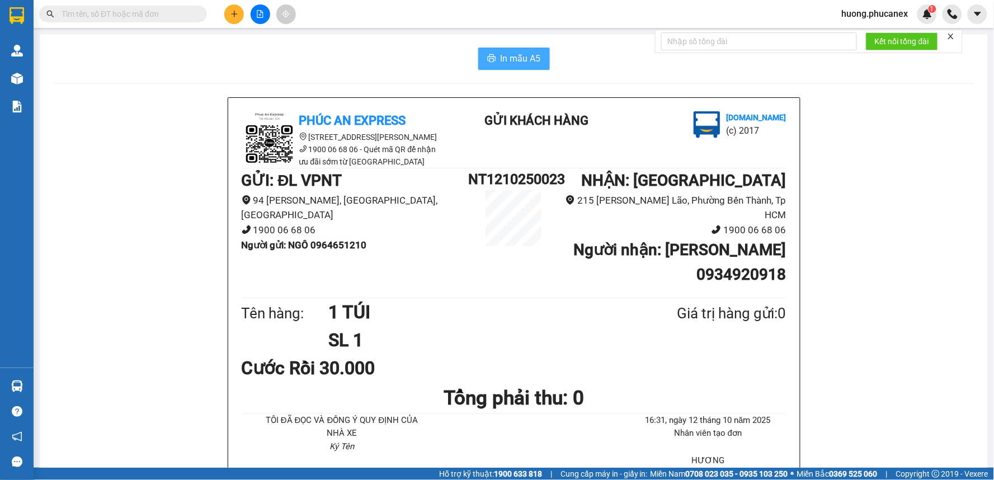
click at [527, 51] on span "In mẫu A5" at bounding box center [521, 58] width 40 height 14
click at [130, 13] on input "text" at bounding box center [128, 14] width 132 height 12
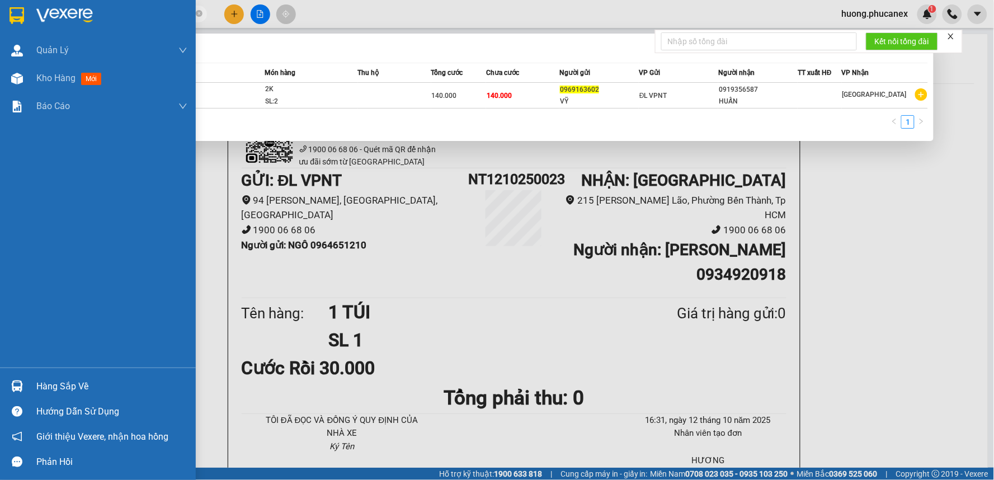
drag, startPoint x: 110, startPoint y: 15, endPoint x: 22, endPoint y: 13, distance: 87.3
click at [22, 13] on section "Kết quả tìm kiếm ( 1 ) Bộ lọc Mã ĐH Trạng thái Món hàng Thu hộ Tổng cước Chưa c…" at bounding box center [497, 240] width 994 height 480
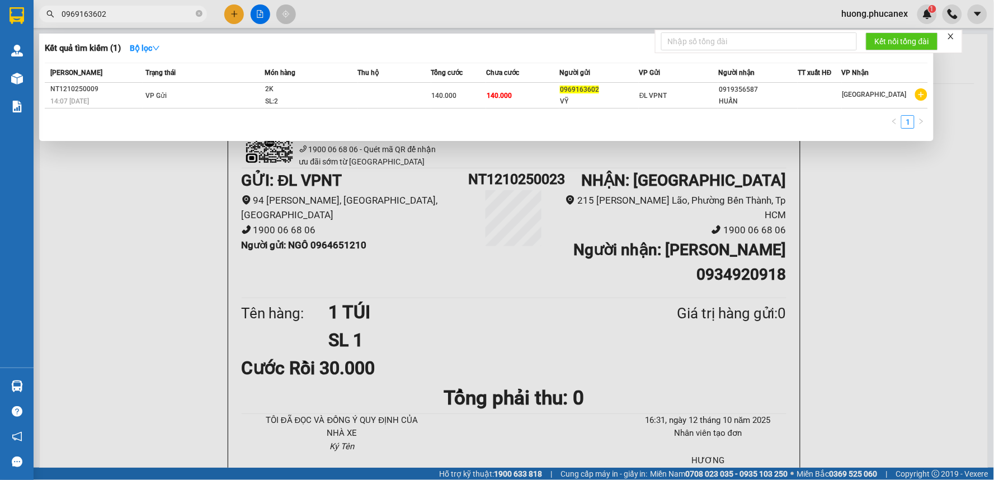
type input "0969163602"
click at [238, 15] on div at bounding box center [497, 240] width 994 height 480
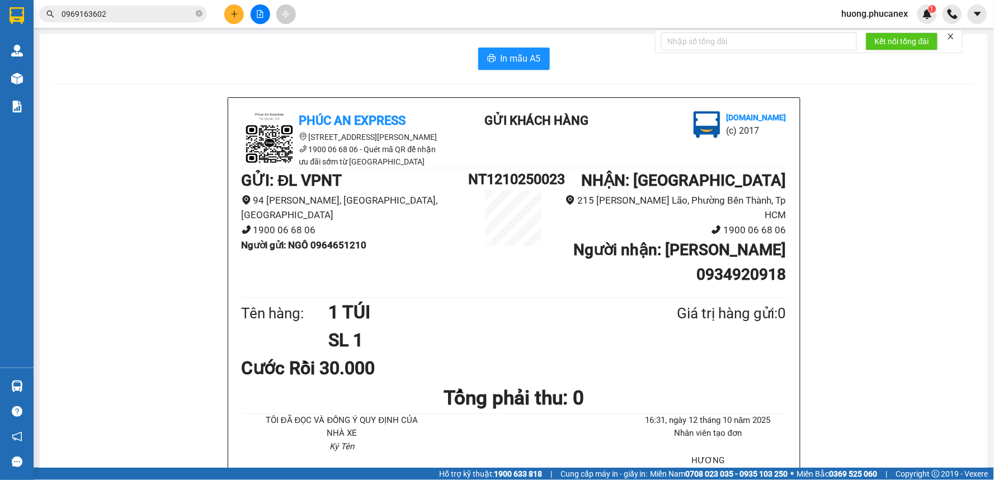
click at [234, 16] on icon "plus" at bounding box center [234, 14] width 1 height 6
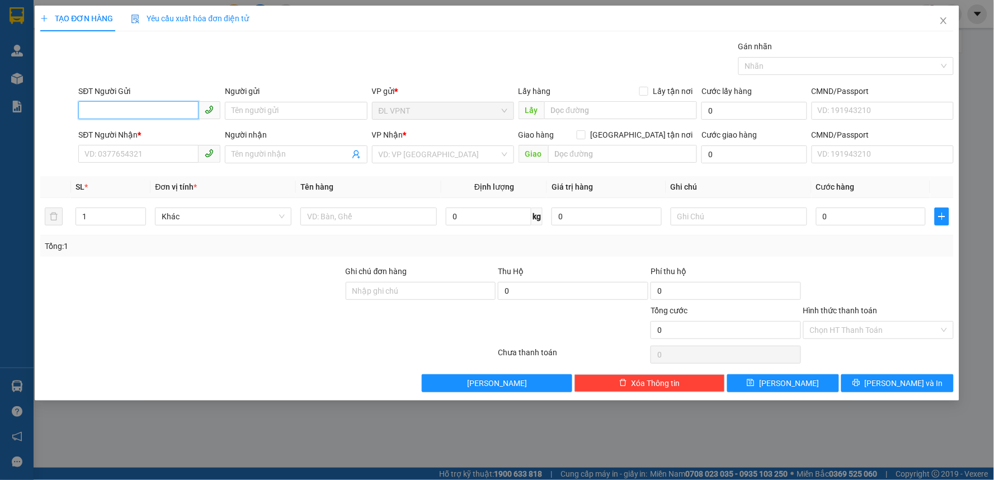
click at [159, 113] on input "SĐT Người Gửi" at bounding box center [138, 110] width 120 height 18
paste input "0969163602"
type input "0969163602"
click at [154, 132] on div "0969163602 - VỸ" at bounding box center [149, 133] width 129 height 12
type input "VỸ"
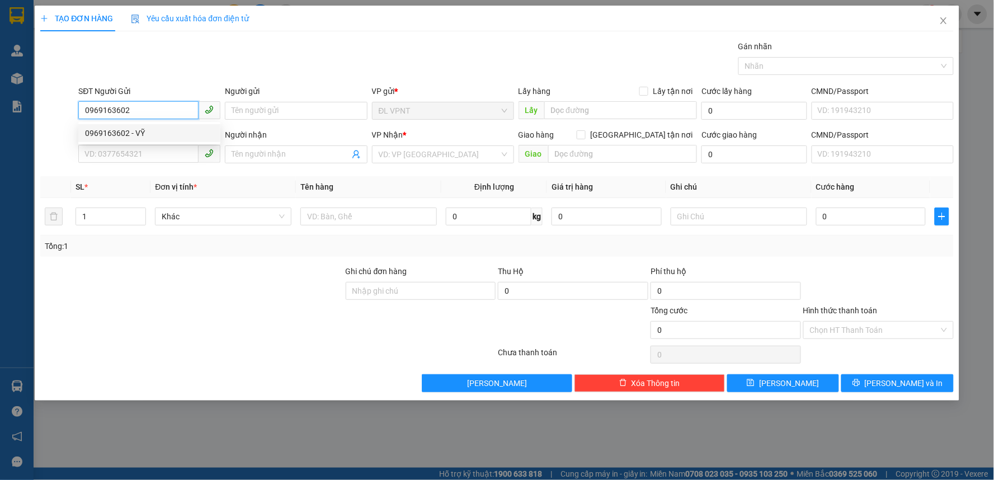
type input "0919356587"
type input "HUẤN"
type input "0969163602"
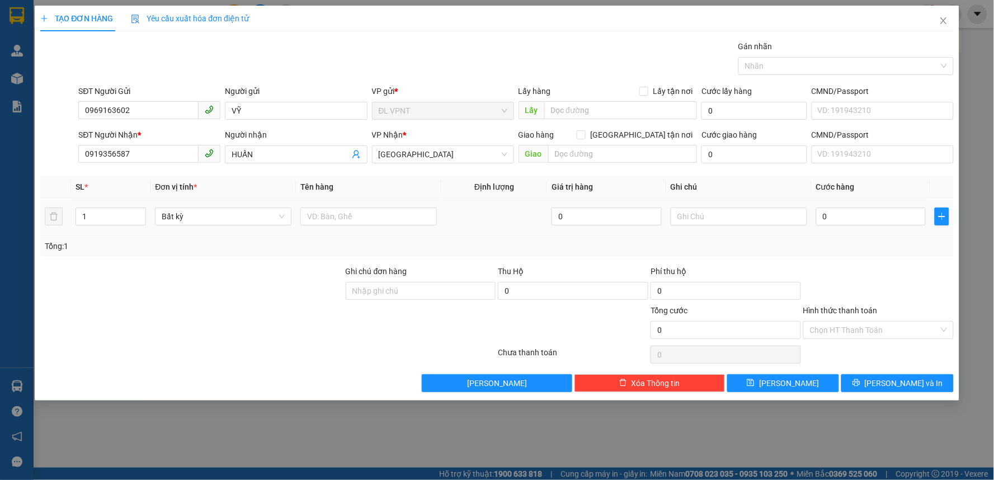
click at [25, 219] on div "TẠO ĐƠN HÀNG Yêu cầu xuất hóa đơn điện tử Transit Pickup Surcharge Ids Transit …" at bounding box center [497, 240] width 994 height 480
type input "3"
click at [334, 210] on input "text" at bounding box center [368, 216] width 136 height 18
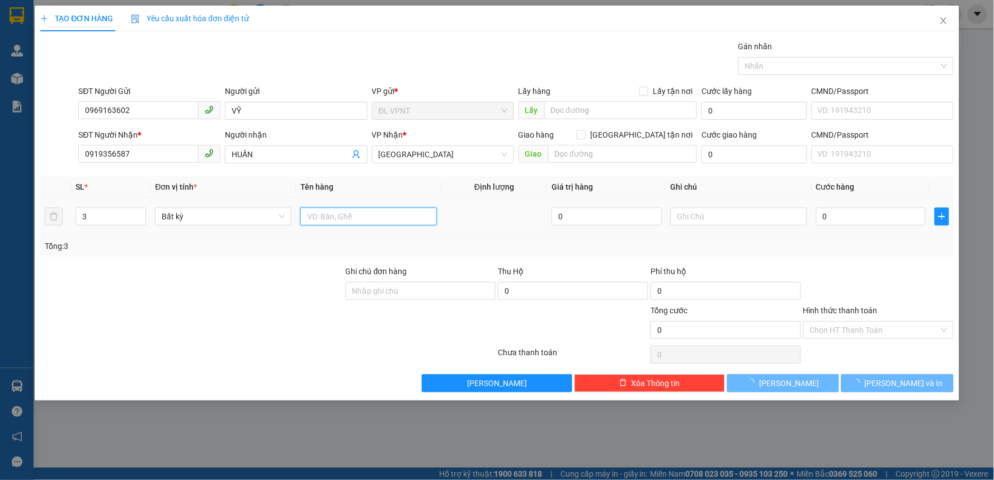
type input "2"
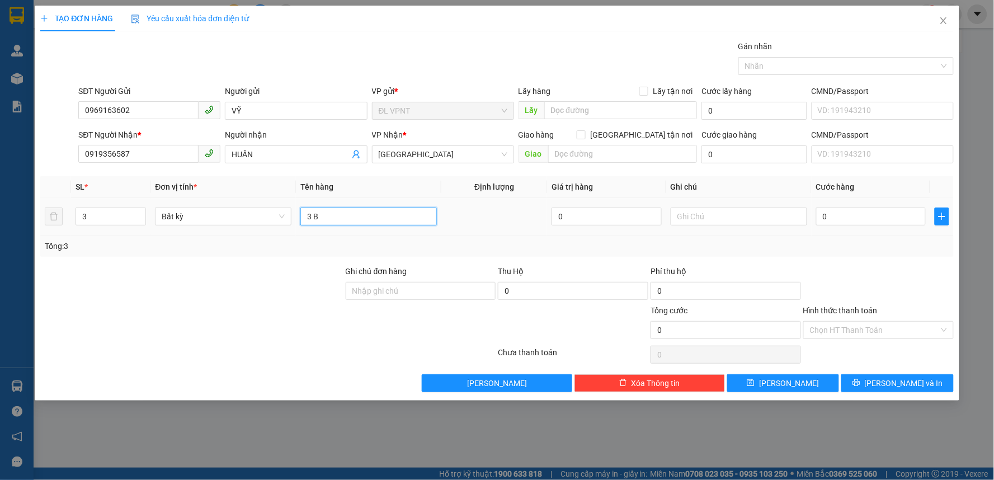
paste input "ÁNH"
type input "3 BÁNH XE"
click at [889, 213] on input "0" at bounding box center [871, 216] width 110 height 18
type input "1"
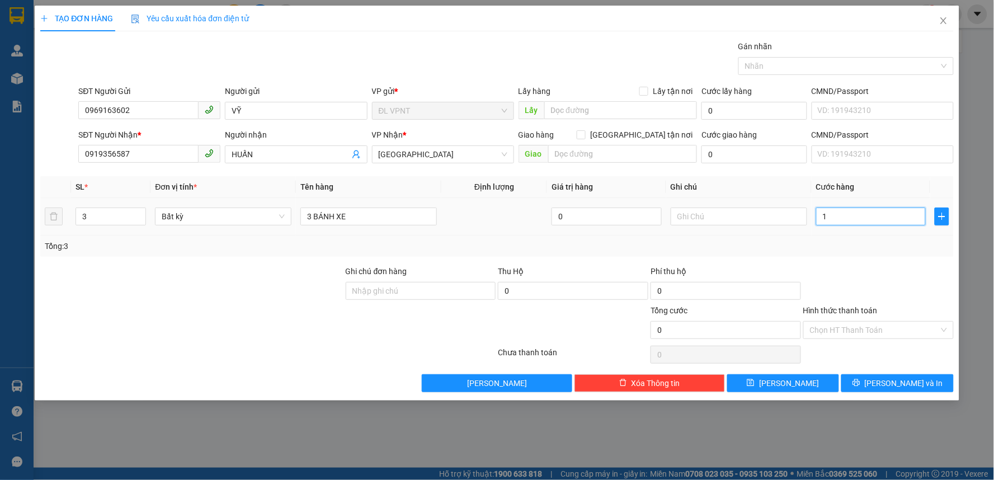
type input "1"
type input "16"
type input "160"
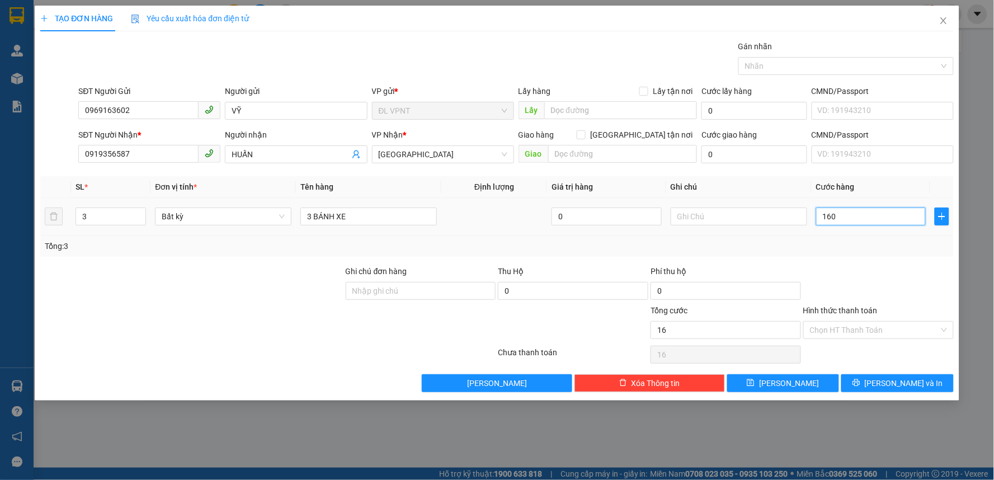
type input "160"
click at [852, 338] on input "Hình thức thanh toán" at bounding box center [874, 330] width 129 height 17
type input "160.000"
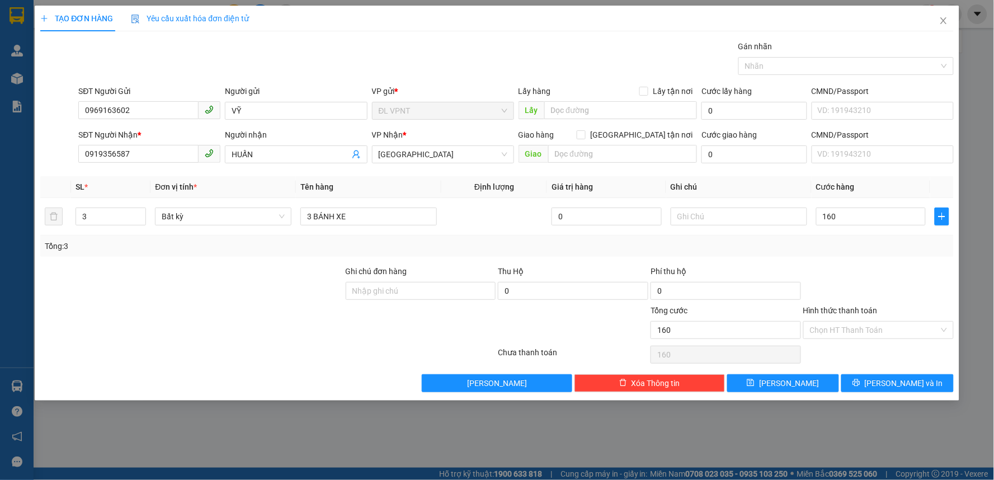
type input "160.000"
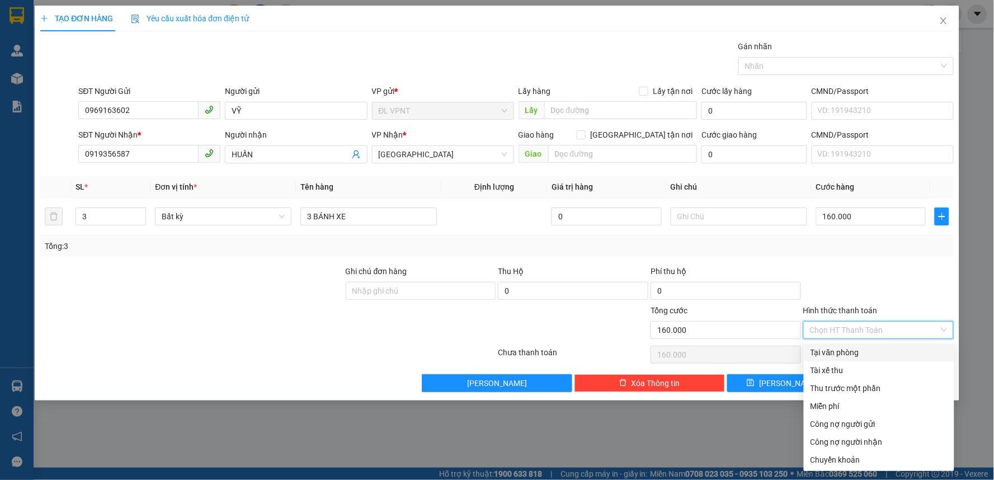
click at [826, 271] on div at bounding box center [878, 284] width 153 height 39
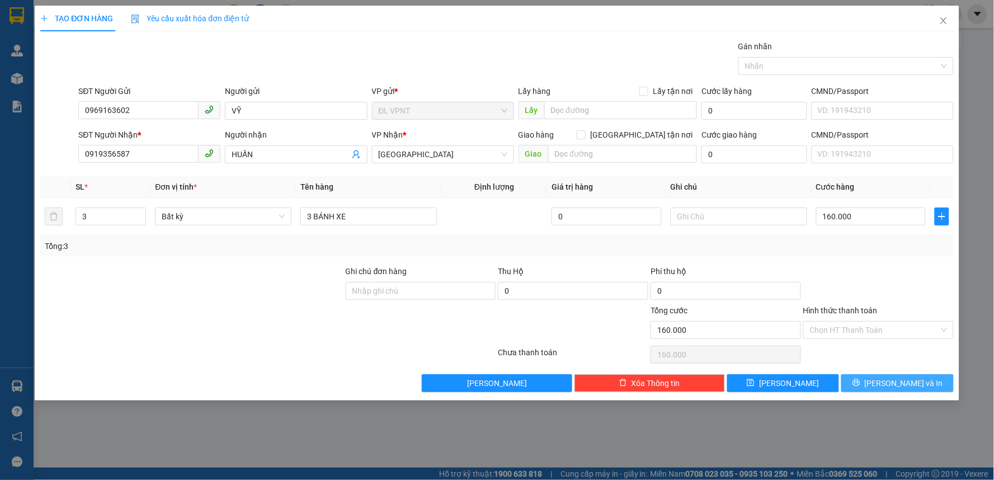
click at [877, 376] on button "Lưu và In" at bounding box center [897, 383] width 112 height 18
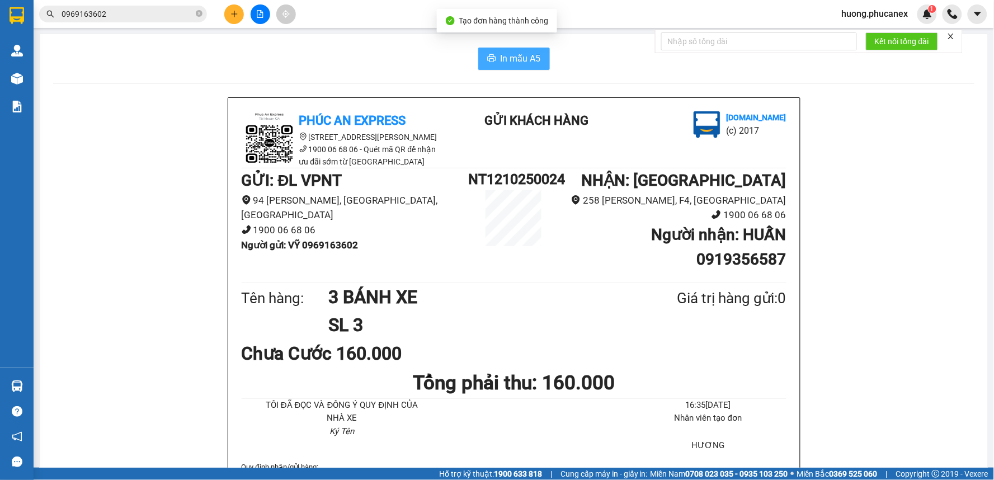
click at [506, 62] on span "In mẫu A5" at bounding box center [521, 58] width 40 height 14
click at [517, 63] on span "In mẫu A5" at bounding box center [521, 58] width 40 height 14
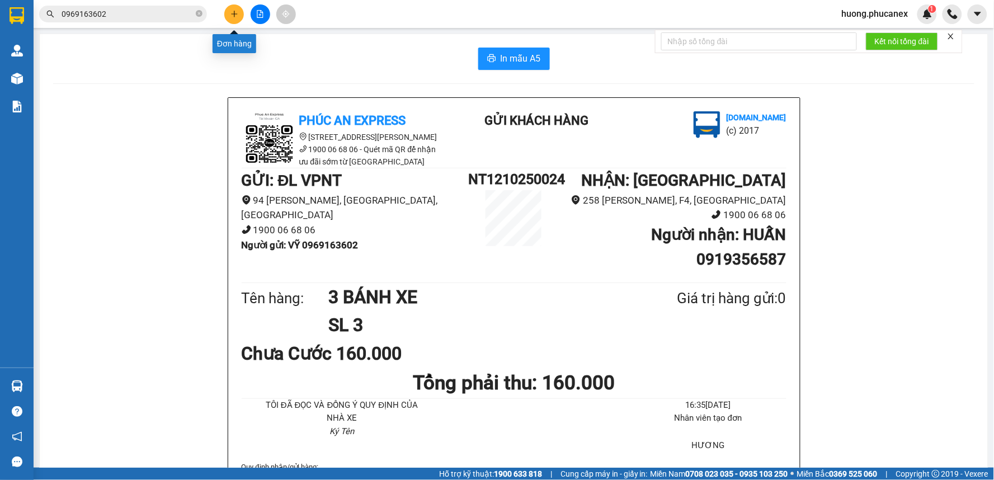
click at [233, 11] on icon "plus" at bounding box center [234, 14] width 8 height 8
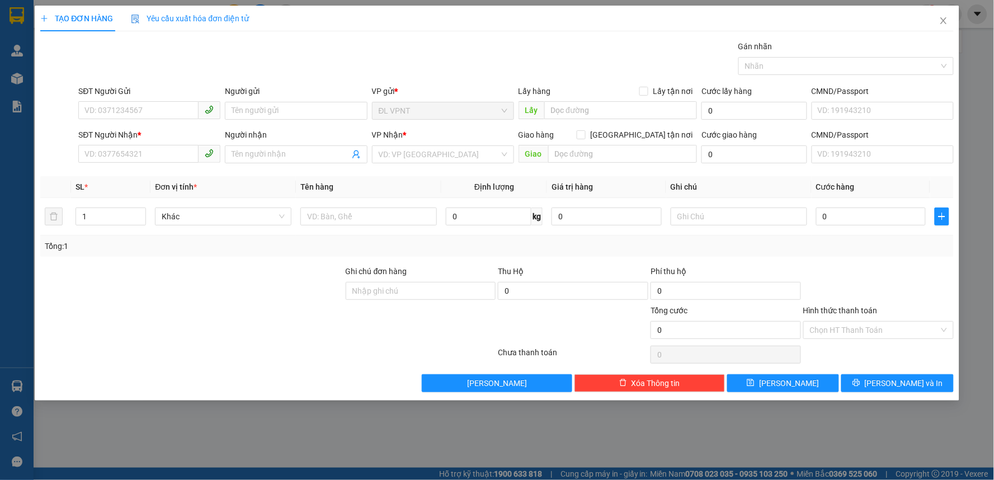
click at [170, 99] on div "SĐT Người Gửi" at bounding box center [149, 93] width 142 height 17
click at [170, 116] on input "SĐT Người Gửi" at bounding box center [138, 110] width 120 height 18
click at [145, 136] on div "0964651210 - NGÔ" at bounding box center [149, 133] width 129 height 12
type input "0964651210"
type input "NGÔ"
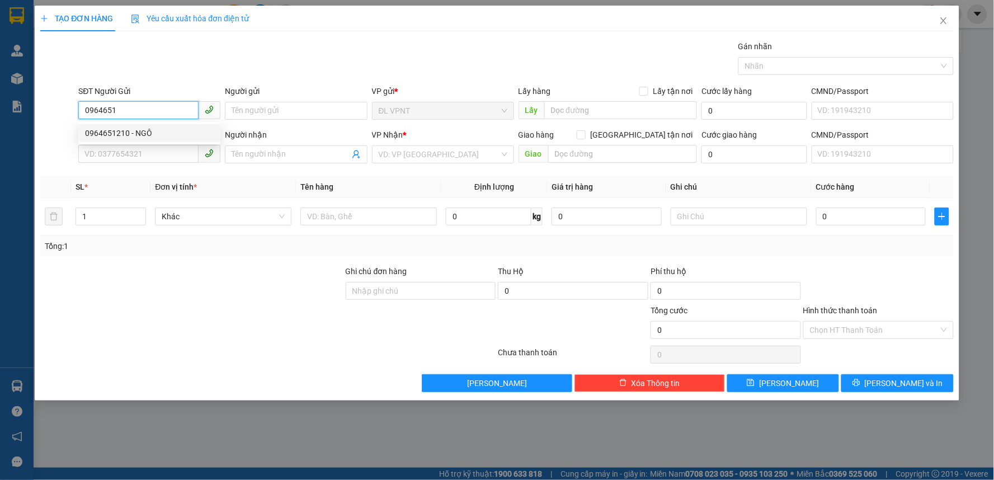
type input "0934920918"
type input "DUY TIẾN"
type input "0964651210"
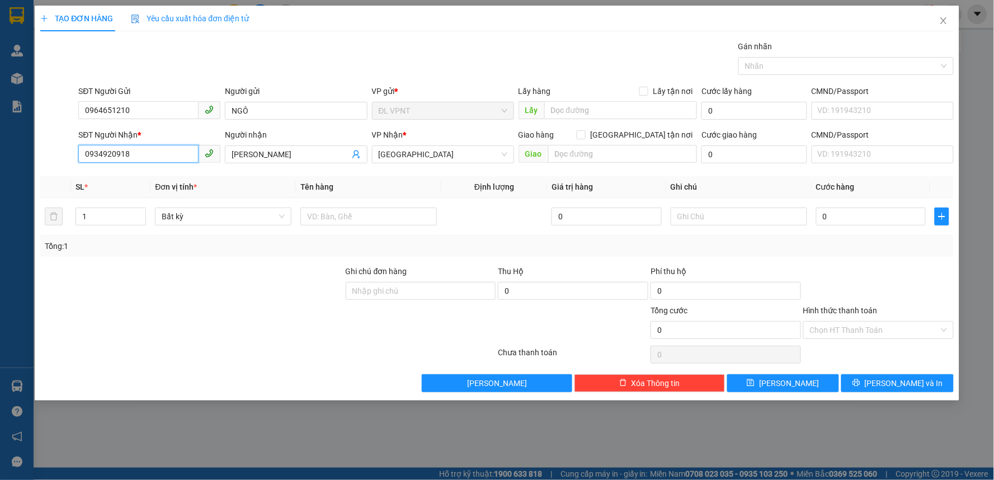
drag, startPoint x: 97, startPoint y: 155, endPoint x: 23, endPoint y: 168, distance: 74.3
click at [32, 167] on div "TẠO ĐƠN HÀNG Yêu cầu xuất hóa đơn điện tử Transit Pickup Surcharge Ids Transit …" at bounding box center [497, 240] width 994 height 480
click at [124, 196] on div "0903257190 - ĐẠI DƯƠNG" at bounding box center [149, 194] width 129 height 12
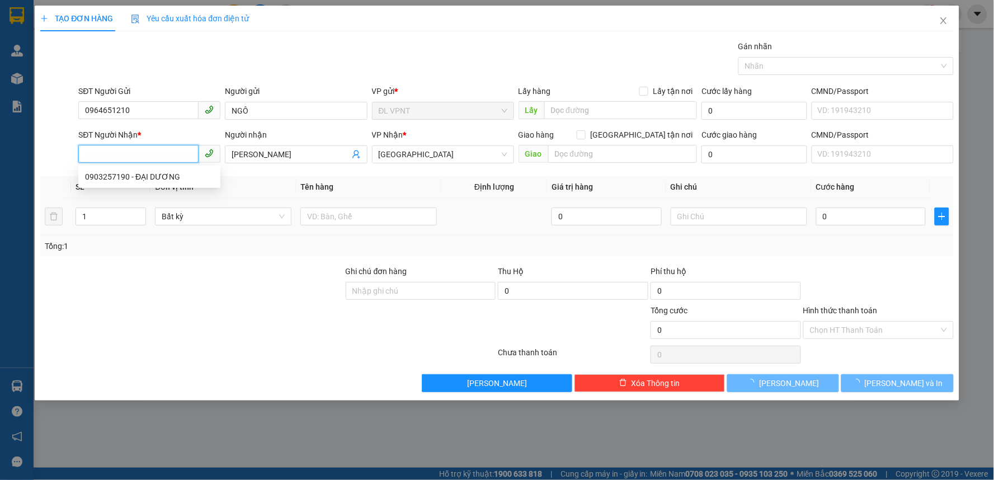
type input "0903257190"
type input "ĐẠI DƯƠNG"
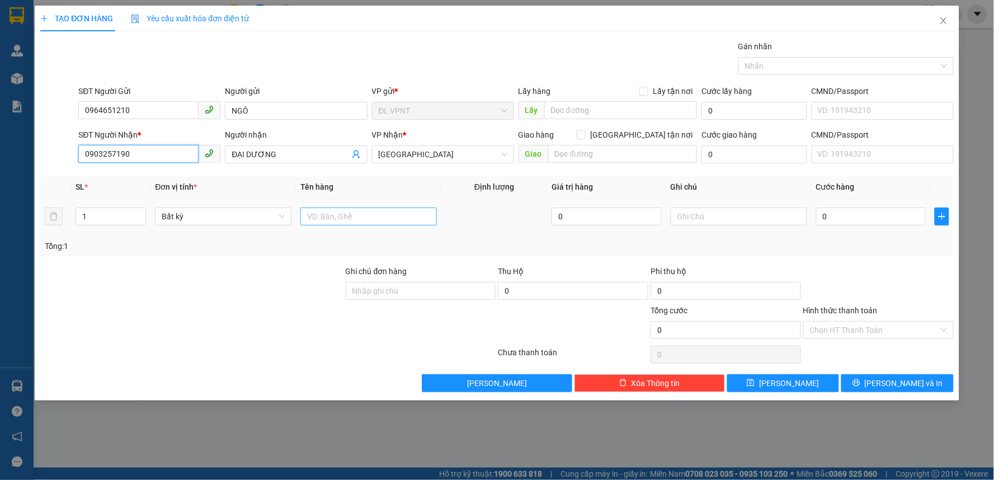
type input "0903257190"
click at [361, 219] on input "text" at bounding box center [368, 216] width 136 height 18
type input "1 TX"
click at [864, 220] on input "0" at bounding box center [871, 216] width 110 height 18
type input "4"
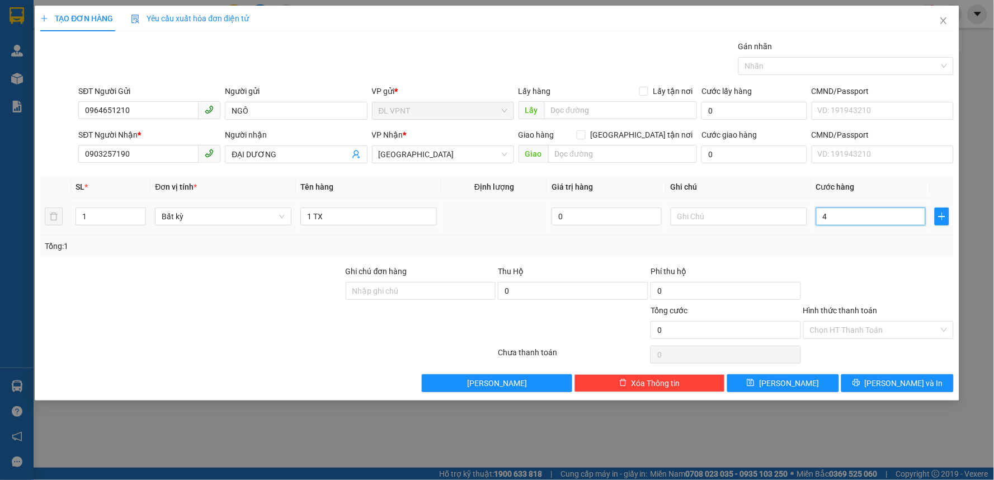
type input "4"
type input "40"
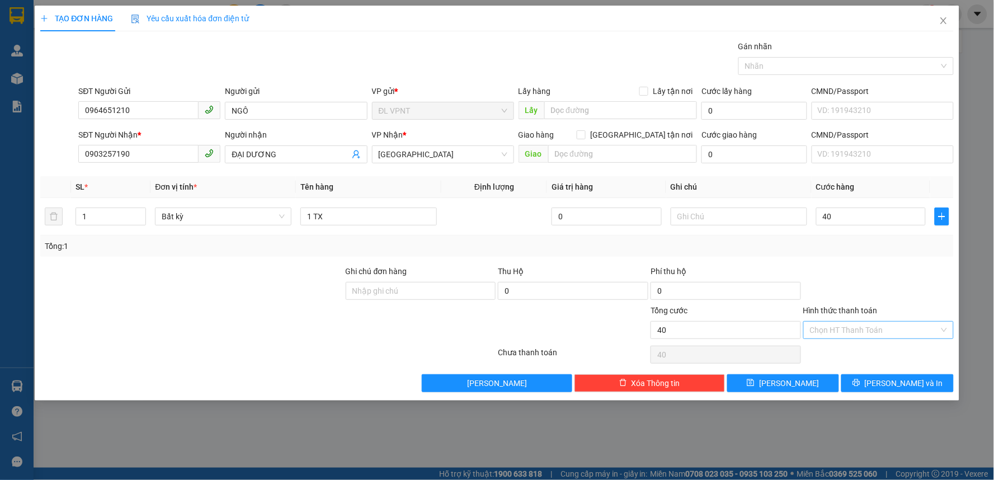
click at [857, 327] on input "Hình thức thanh toán" at bounding box center [874, 330] width 129 height 17
type input "40.000"
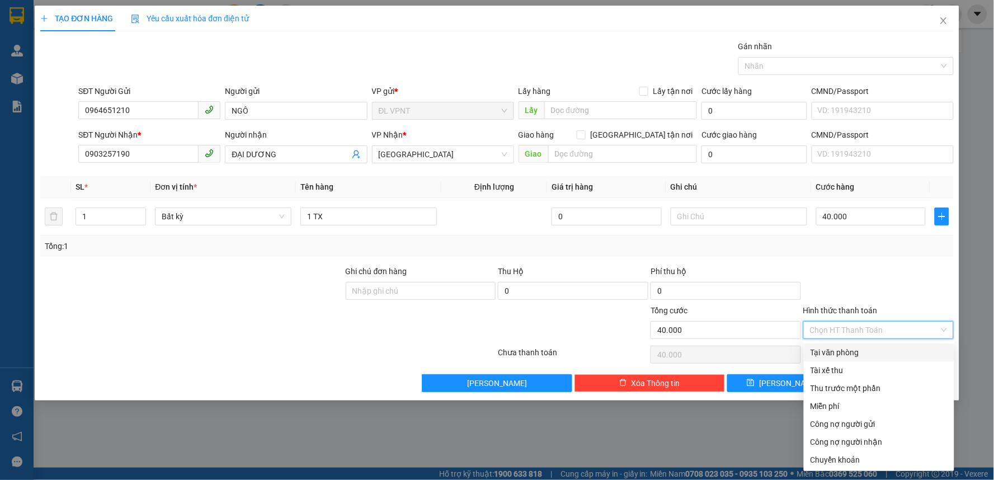
click at [862, 346] on div "Tại văn phòng" at bounding box center [878, 352] width 137 height 12
type input "0"
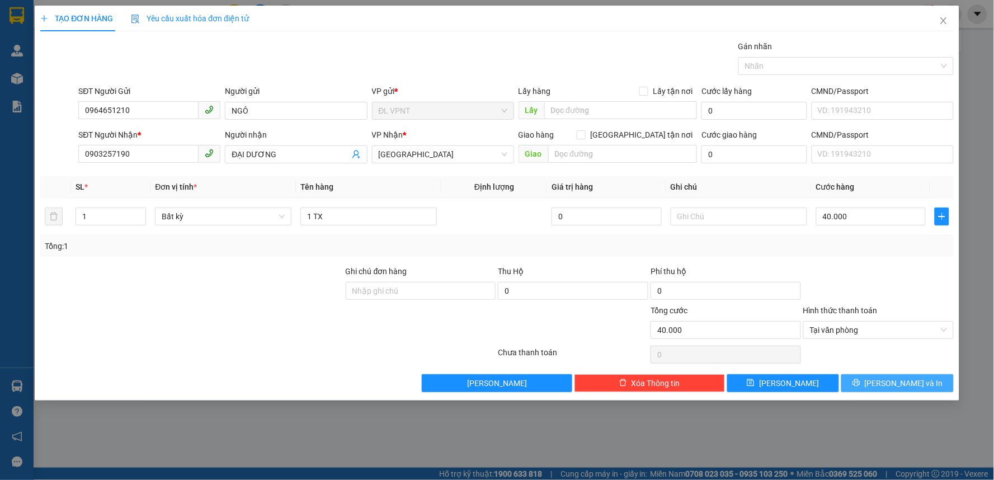
click at [866, 378] on button "Lưu và In" at bounding box center [897, 383] width 112 height 18
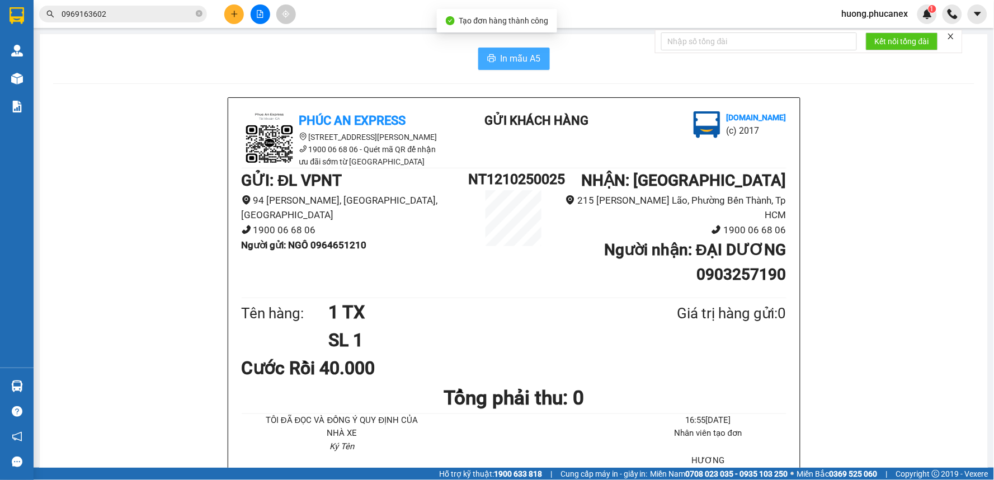
click at [540, 68] on button "In mẫu A5" at bounding box center [514, 59] width 72 height 22
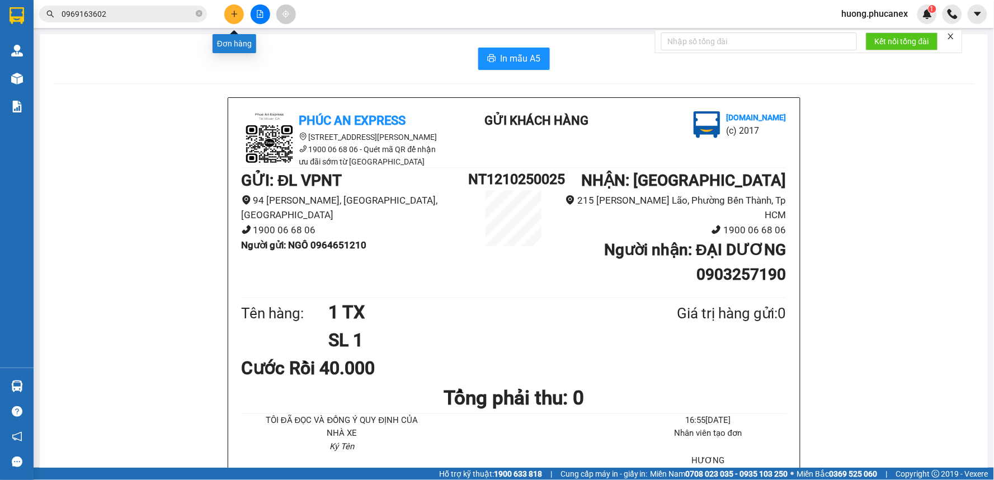
click at [233, 13] on icon "plus" at bounding box center [234, 14] width 8 height 8
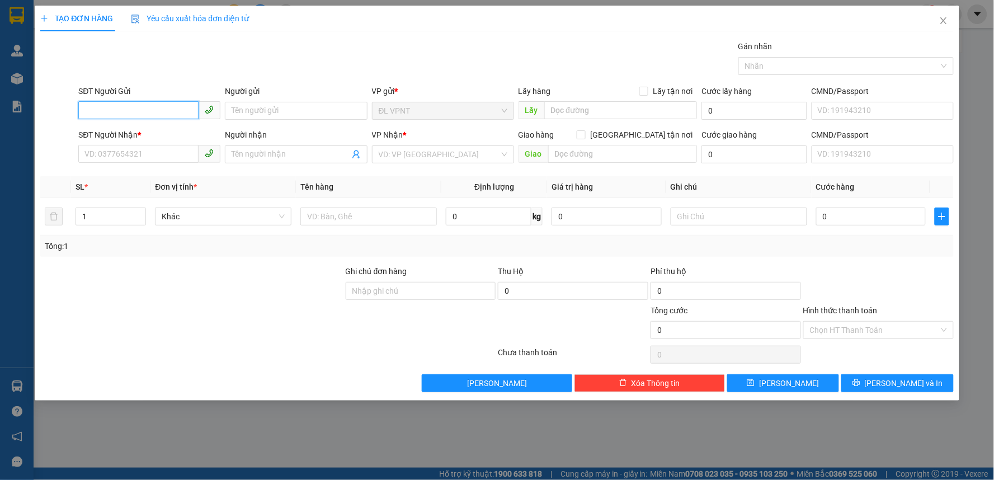
click at [148, 112] on input "SĐT Người Gửi" at bounding box center [138, 110] width 120 height 18
click at [136, 130] on div "0913925914 - PHƯỢNG" at bounding box center [149, 133] width 129 height 12
type input "0913925914"
type input "PHƯỢNG"
type input "0345608825"
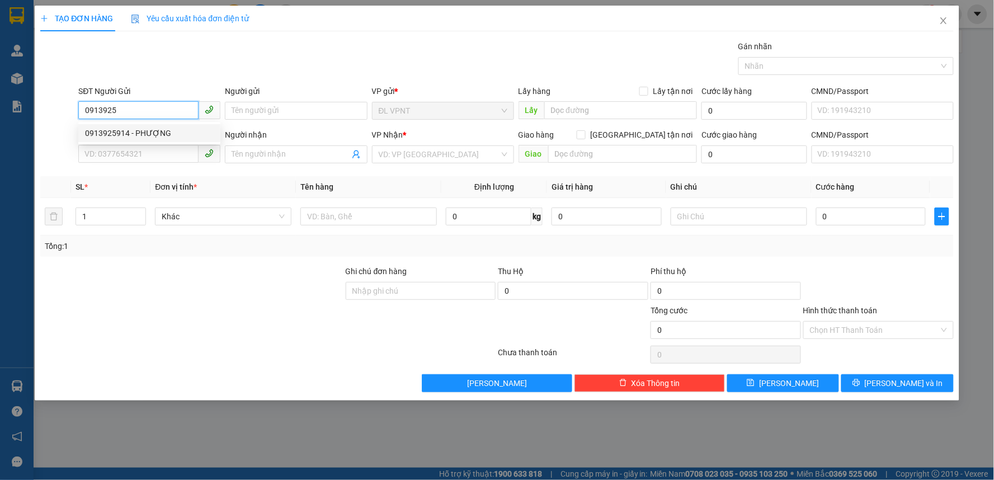
type input "hoàng - giao sớm nhất dùm e nhan, trước 8h giúp e ạ"
type input "72 HUỲNH KHƯƠNG NINH,ĐAKAO,Q1"
type input "100.000"
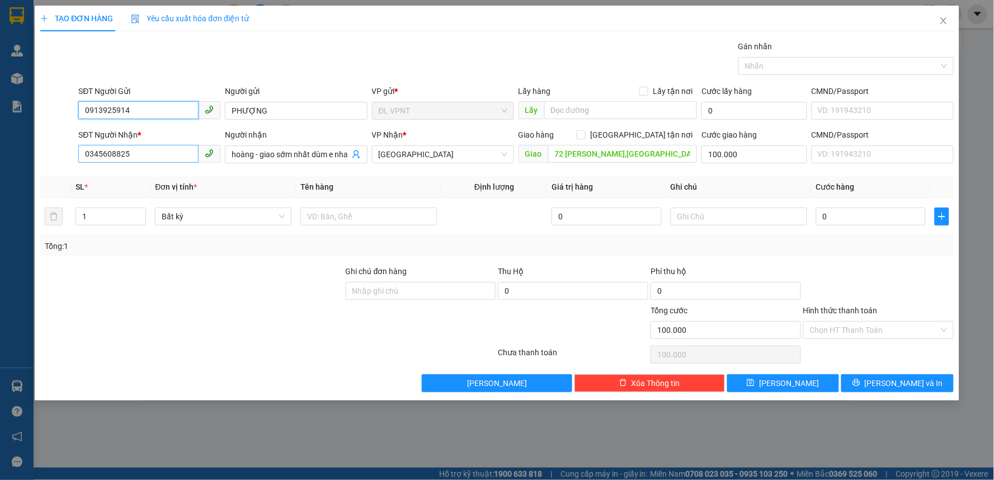
type input "0913925914"
drag, startPoint x: 136, startPoint y: 149, endPoint x: 0, endPoint y: 158, distance: 136.8
click at [0, 158] on div "TẠO ĐƠN HÀNG Yêu cầu xuất hóa đơn điện tử Transit Pickup Surcharge Ids Transit …" at bounding box center [497, 240] width 994 height 480
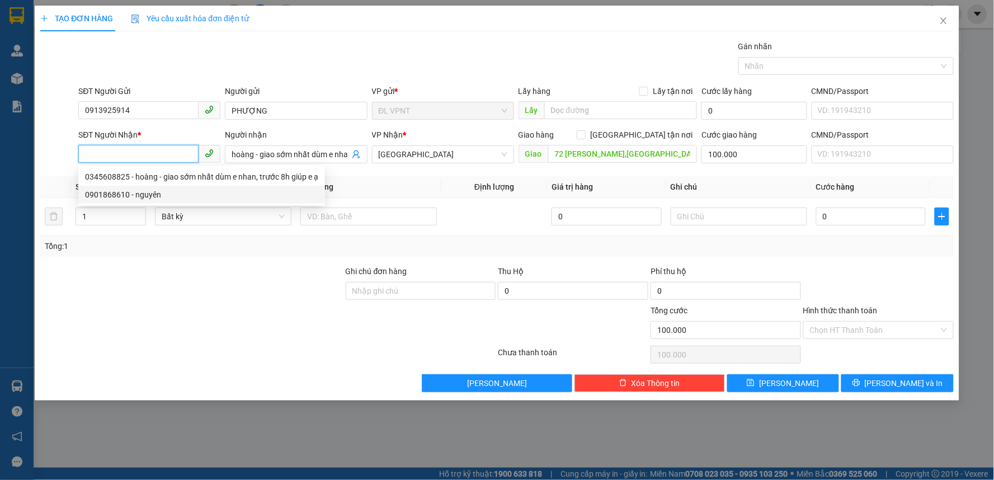
click at [104, 193] on div "0901868610 - nguyên" at bounding box center [201, 194] width 233 height 12
type input "0901868610"
type input "nguyên"
type input "5/70 nguyễn trung ngạn p.bến nghé q1"
type input "80.000"
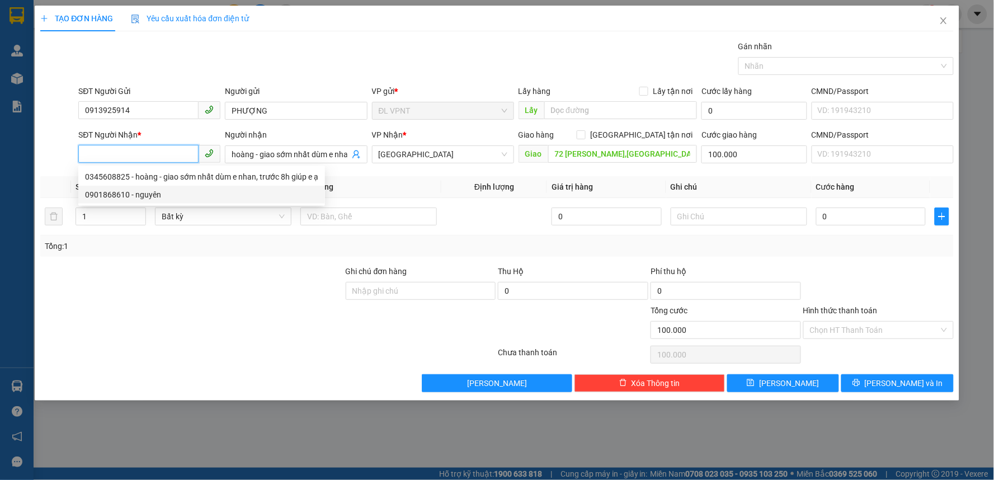
type input "80.000"
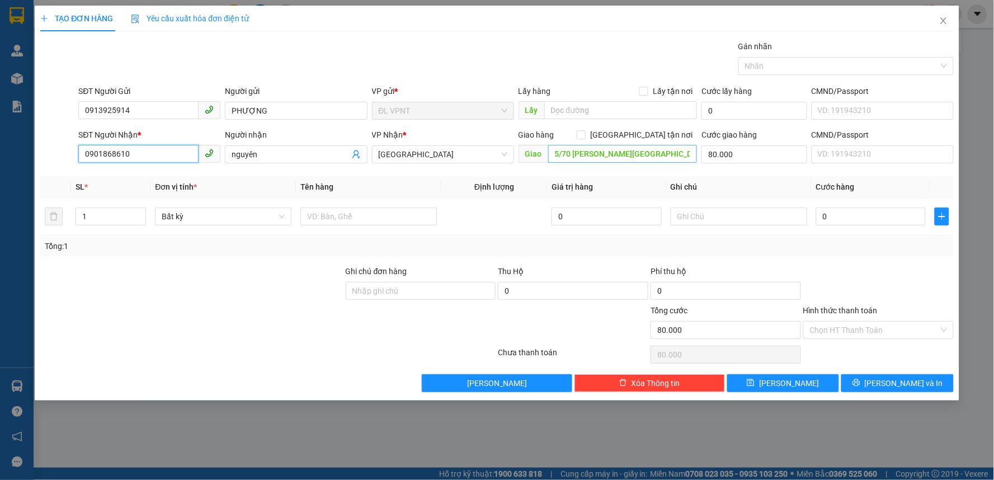
type input "0901868610"
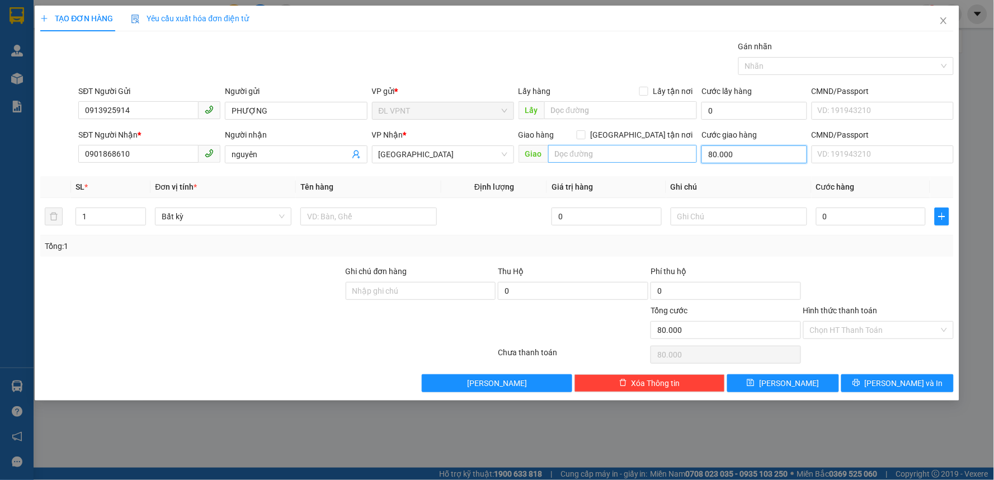
type input "0"
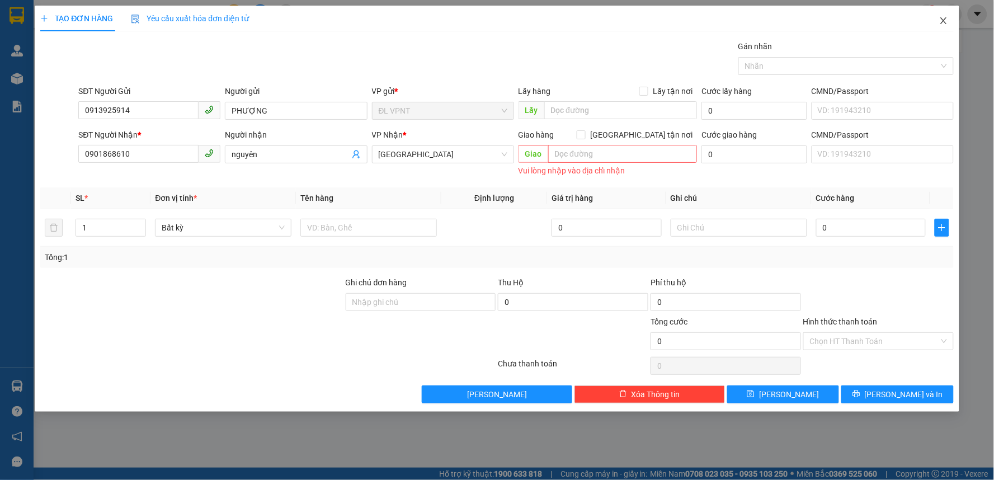
click at [942, 20] on icon "close" at bounding box center [943, 20] width 6 height 7
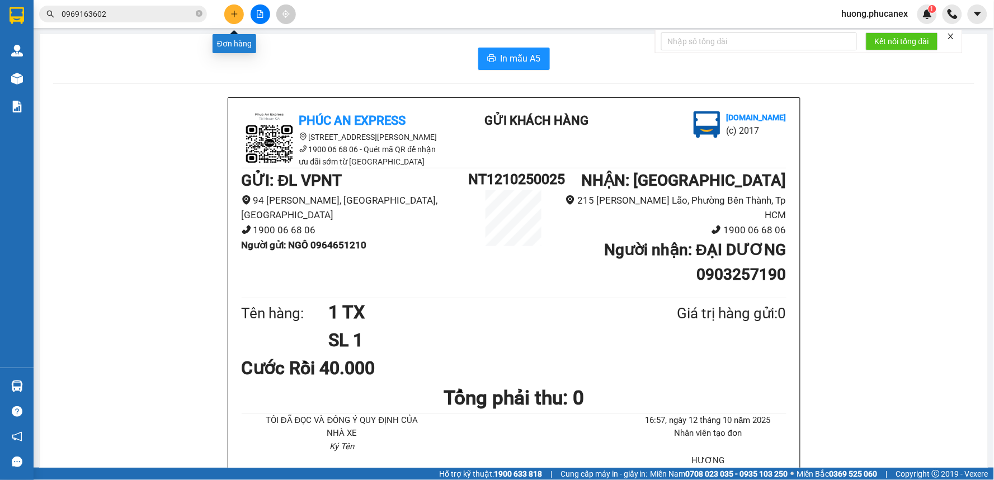
click at [234, 6] on button at bounding box center [234, 14] width 20 height 20
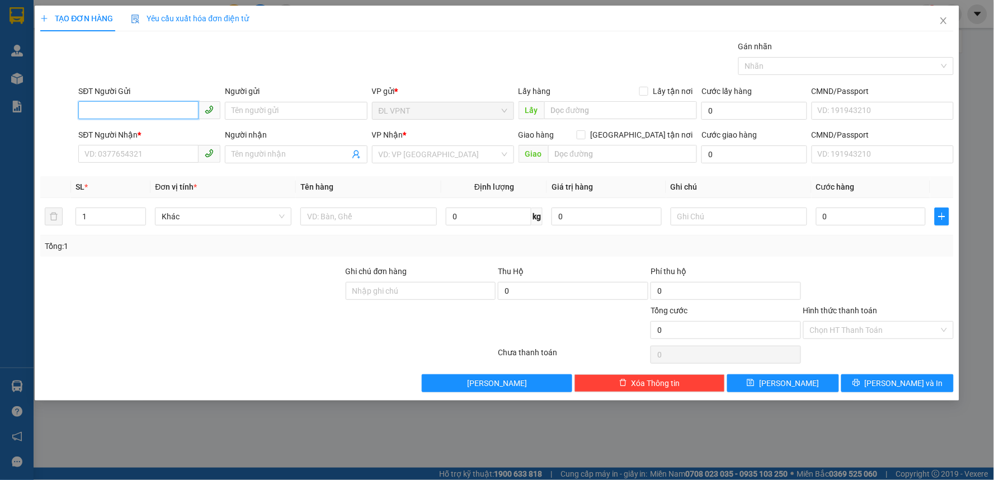
click at [148, 103] on input "SĐT Người Gửi" at bounding box center [138, 110] width 120 height 18
click at [152, 132] on div "0913925914 - PHƯỢNG" at bounding box center [149, 133] width 129 height 12
type input "0913925914"
type input "PHƯỢNG"
type input "0345608825"
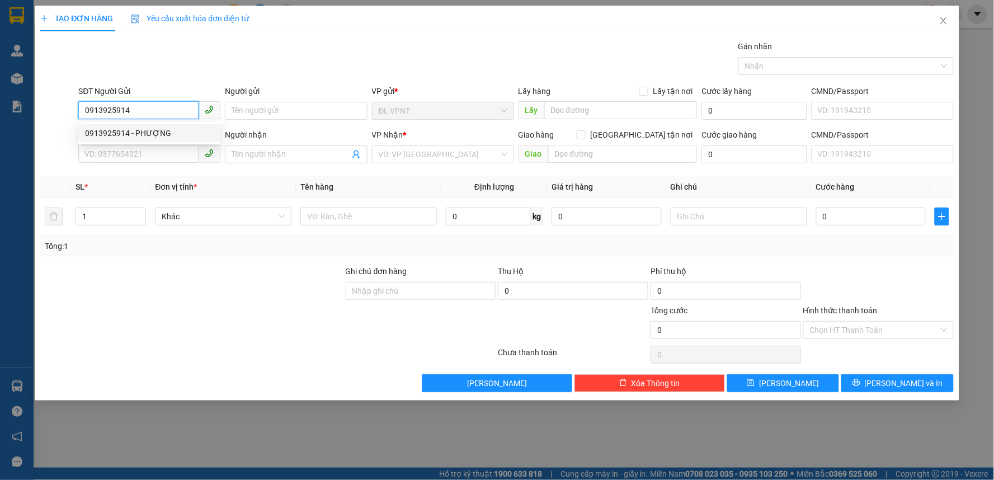
type input "hoàng - giao sớm nhất dùm e nhan, trước 8h giúp e ạ"
type input "72 HUỲNH KHƯƠNG NINH,ĐAKAO,Q1"
type input "100.000"
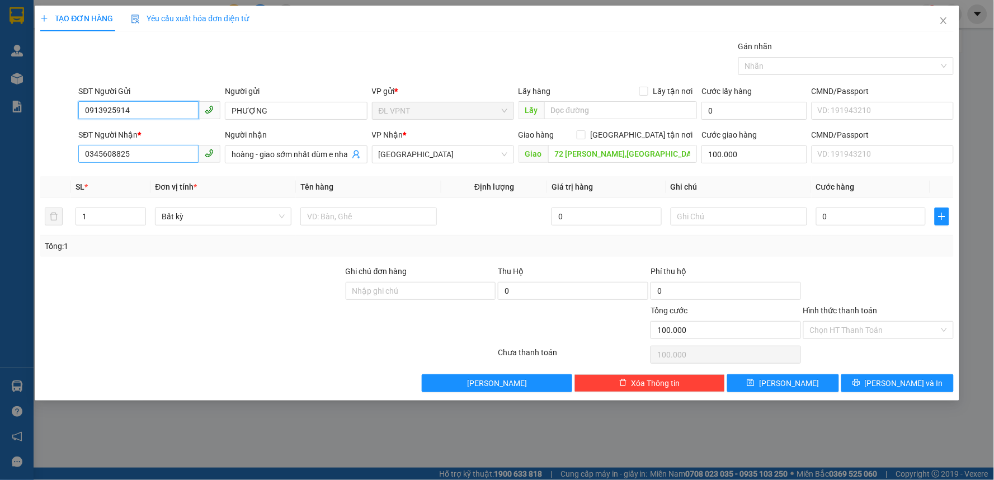
type input "0913925914"
drag, startPoint x: 140, startPoint y: 149, endPoint x: 51, endPoint y: 161, distance: 89.6
click at [52, 160] on div "SĐT Người Nhận * 0345608825 0345608825 Người nhận hoàng - giao sớm nhất dùm e n…" at bounding box center [496, 148] width 915 height 39
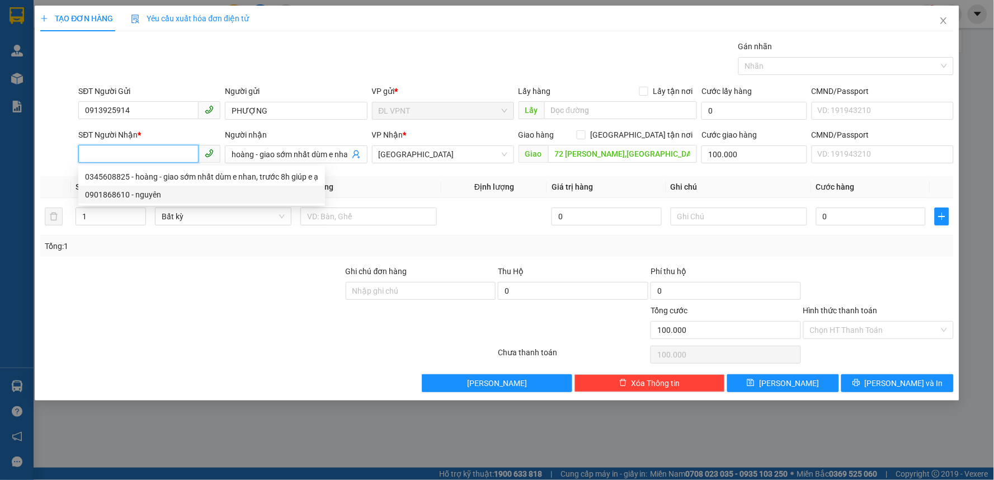
click at [112, 191] on div "0901868610 - nguyên" at bounding box center [201, 194] width 233 height 12
type input "0901868610"
type input "nguyên"
type input "5/70 nguyễn trung ngạn p.bến nghé q1"
type input "80.000"
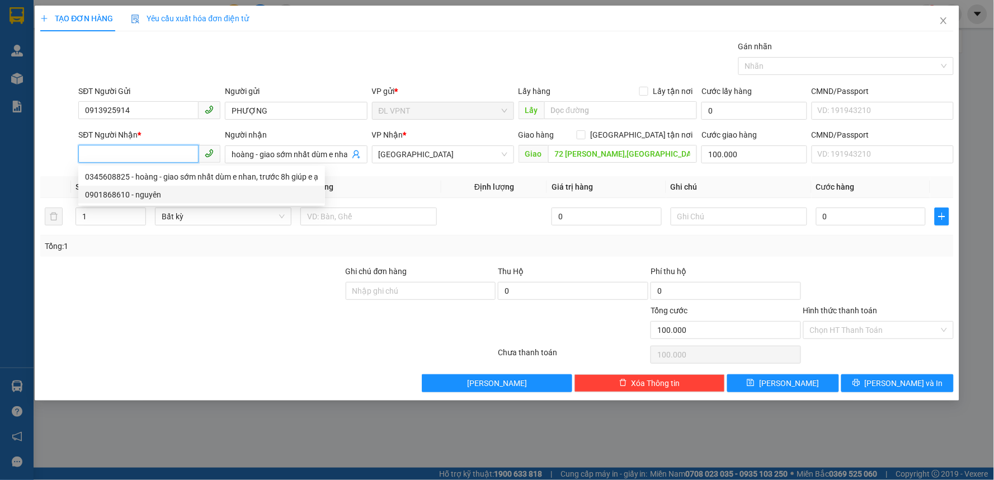
type input "80.000"
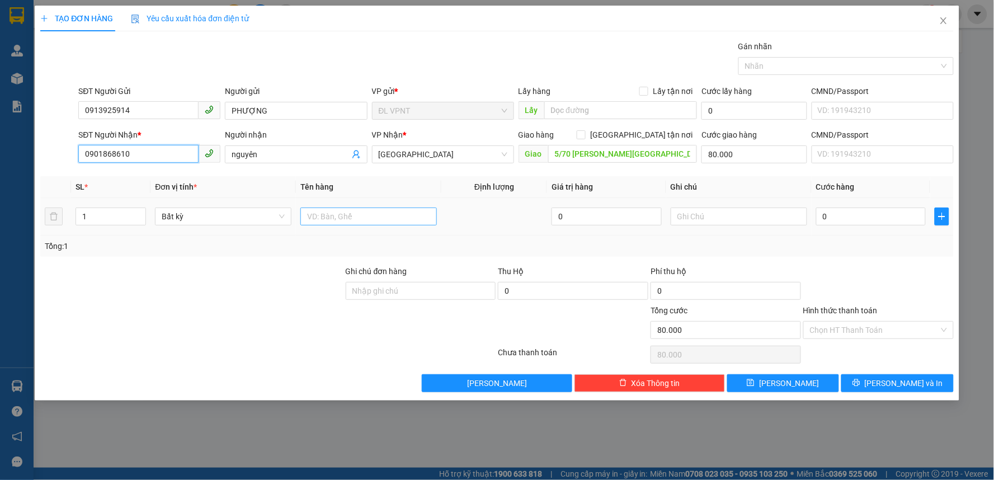
type input "0901868610"
click at [348, 219] on input "text" at bounding box center [368, 216] width 136 height 18
type input "1 TX"
drag, startPoint x: 97, startPoint y: 219, endPoint x: 40, endPoint y: 213, distance: 57.3
click at [40, 213] on div "TẠO ĐƠN HÀNG Yêu cầu xuất hóa đơn điện tử Transit Pickup Surcharge Ids Transit …" at bounding box center [497, 203] width 924 height 395
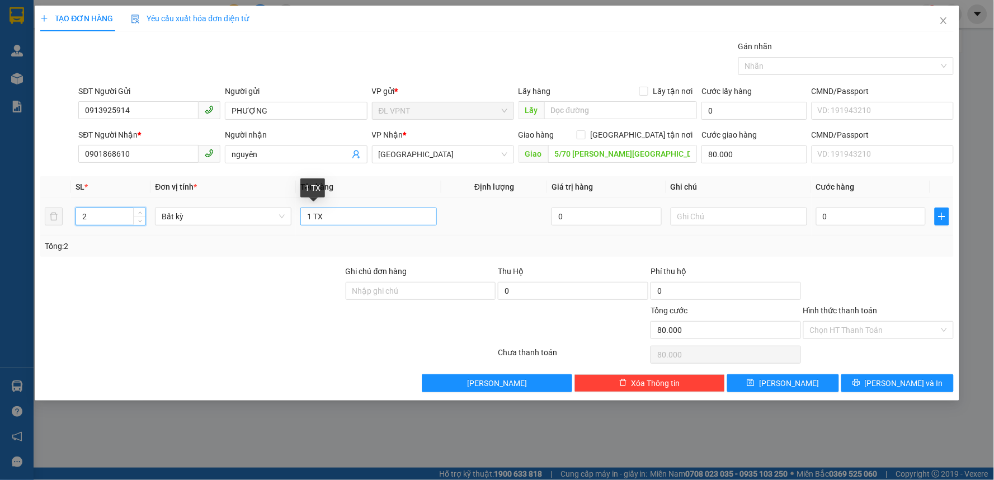
type input "2"
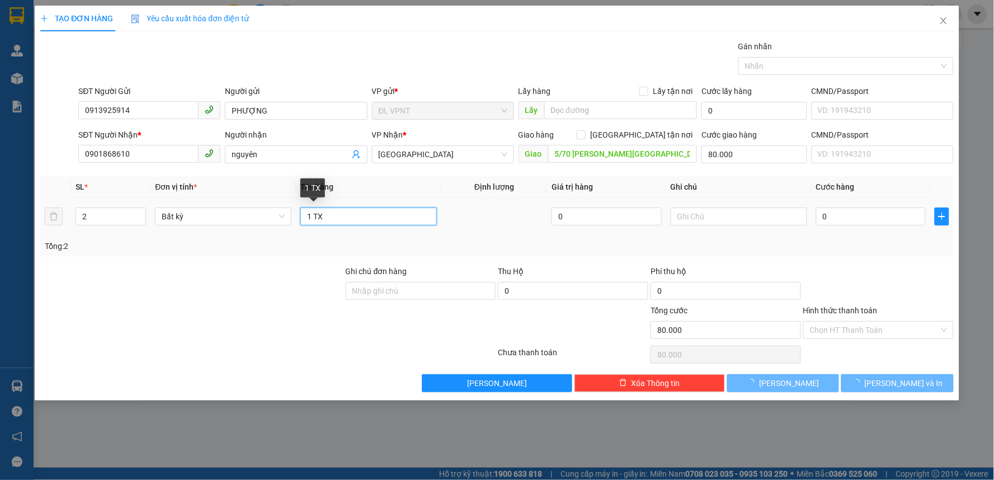
click at [313, 218] on input "1 TX" at bounding box center [368, 216] width 136 height 18
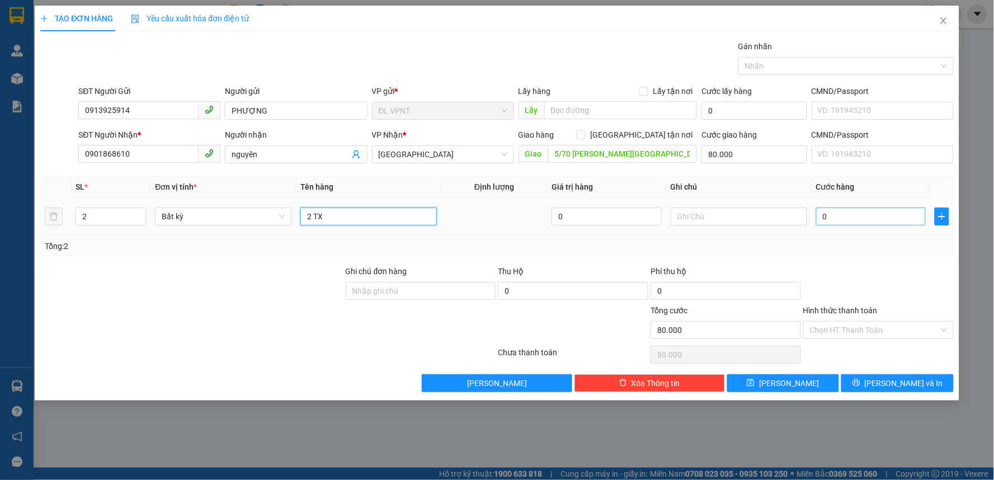
type input "2 TX"
click at [861, 210] on input "0" at bounding box center [871, 216] width 110 height 18
type input "1"
type input "80.001"
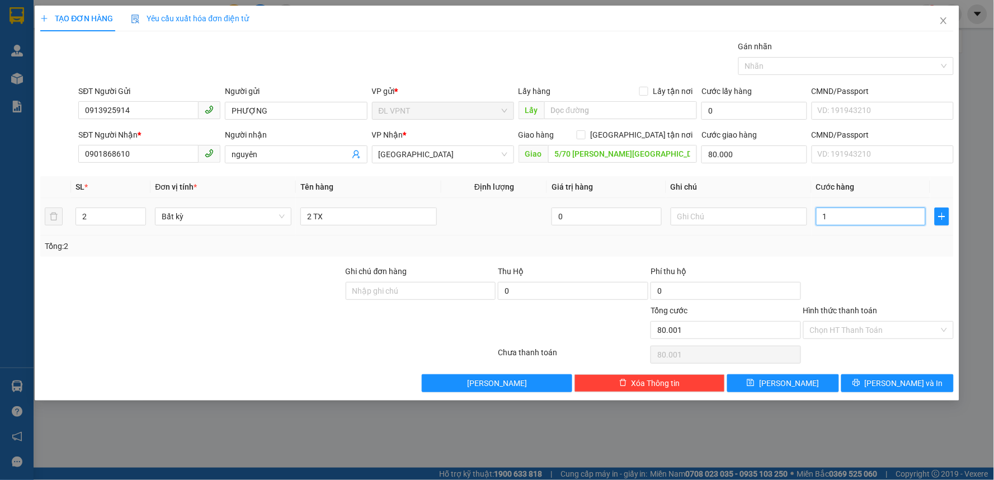
type input "12"
type input "80.012"
type input "120"
type input "80.120"
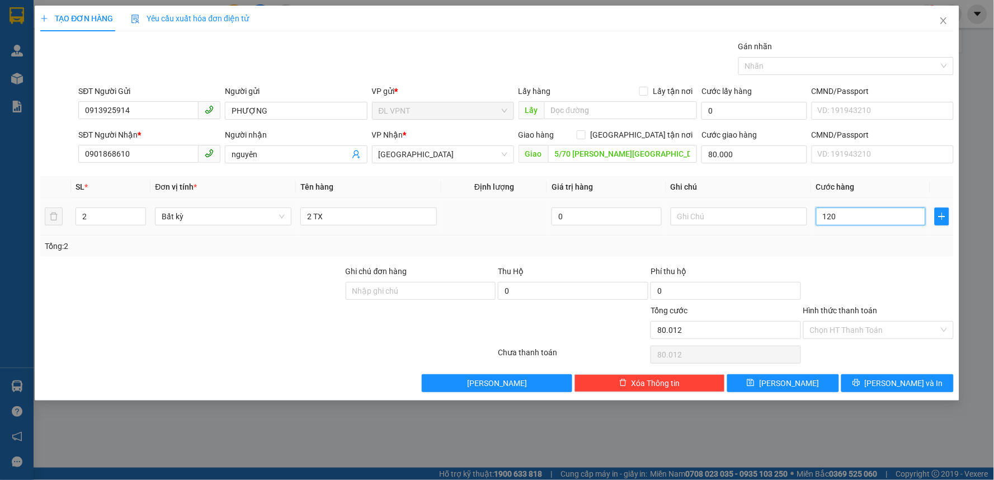
type input "80.120"
click at [757, 155] on input "80.000" at bounding box center [754, 154] width 106 height 18
type input "120.000"
type input "200.000"
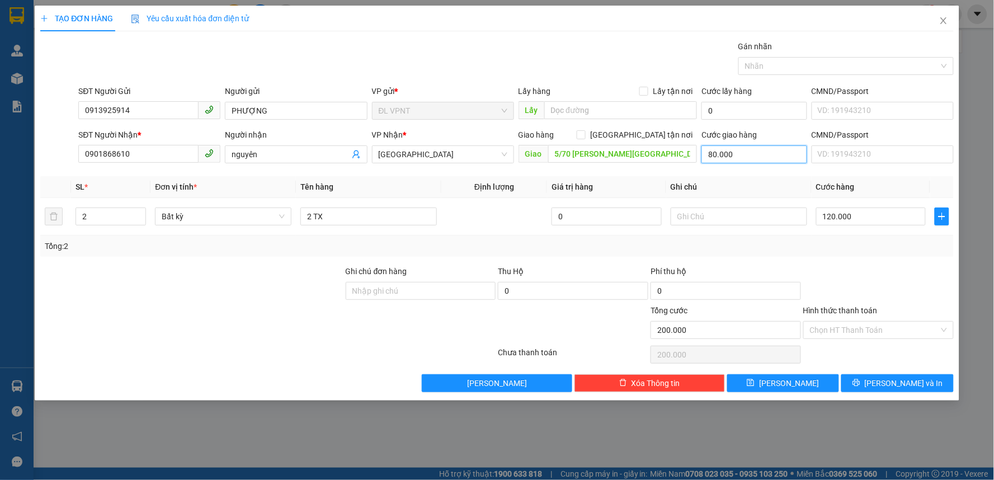
type input "1"
type input "120.001"
type input "10"
click at [863, 323] on input "Hình thức thanh toán" at bounding box center [874, 330] width 129 height 17
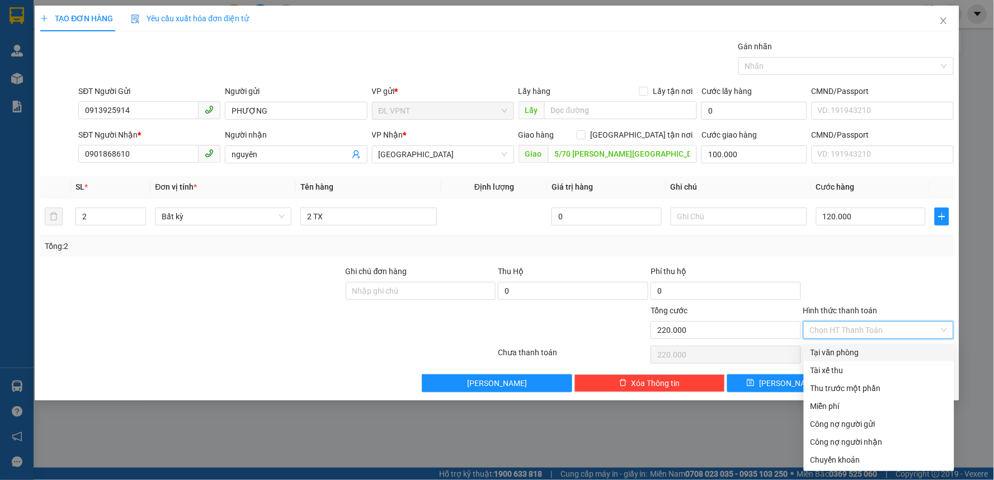
click at [847, 351] on div "Tại văn phòng" at bounding box center [878, 352] width 137 height 12
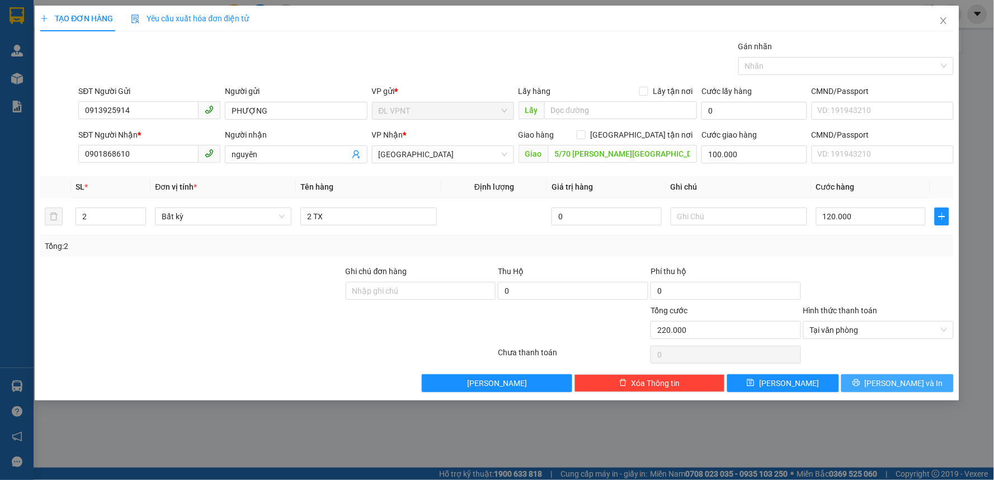
click at [869, 381] on button "Lưu và In" at bounding box center [897, 383] width 112 height 18
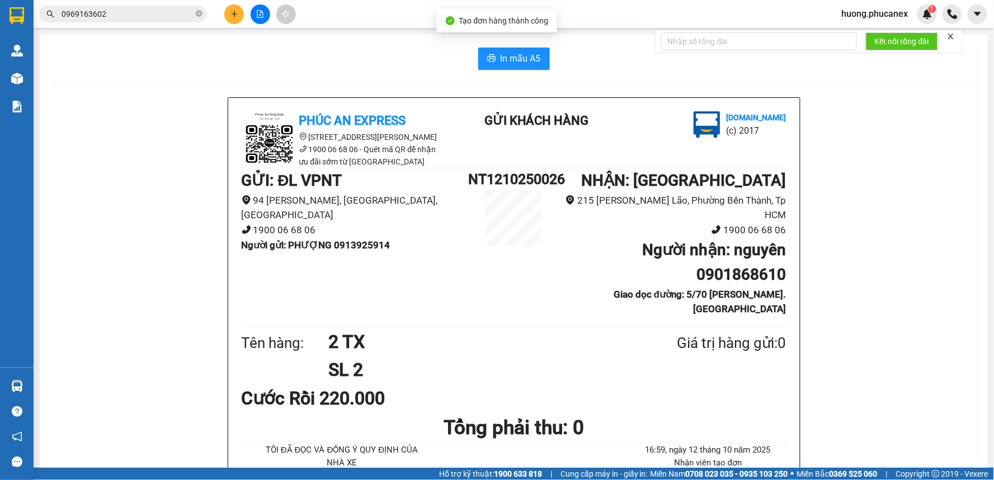
click at [522, 55] on span "In mẫu A5" at bounding box center [521, 58] width 40 height 14
click at [231, 16] on icon "plus" at bounding box center [234, 14] width 8 height 8
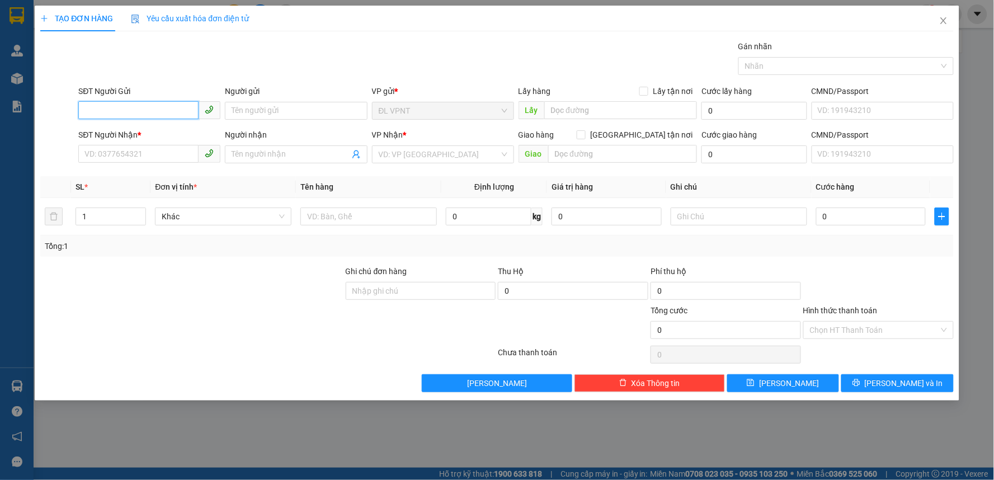
click at [173, 107] on input "SĐT Người Gửi" at bounding box center [138, 110] width 120 height 18
click at [940, 25] on icon "close" at bounding box center [943, 20] width 9 height 9
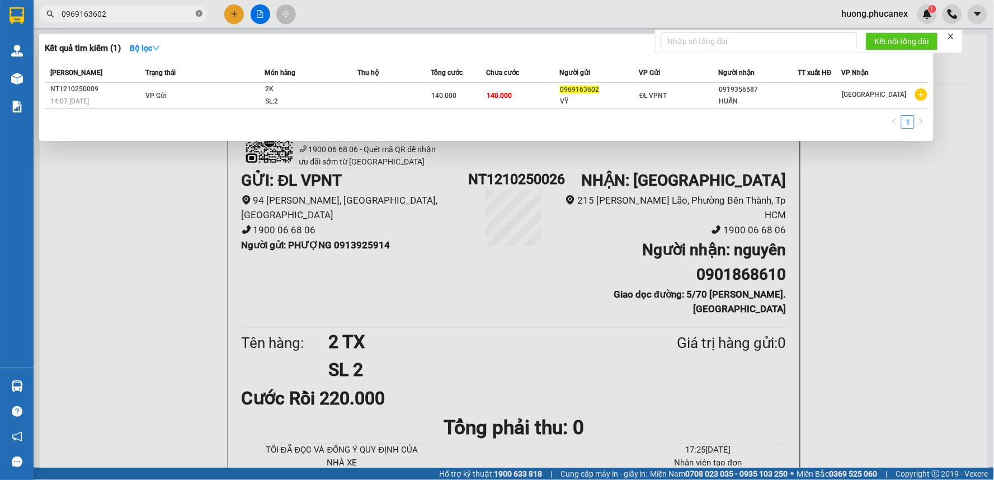
click at [200, 14] on icon "close-circle" at bounding box center [199, 13] width 7 height 7
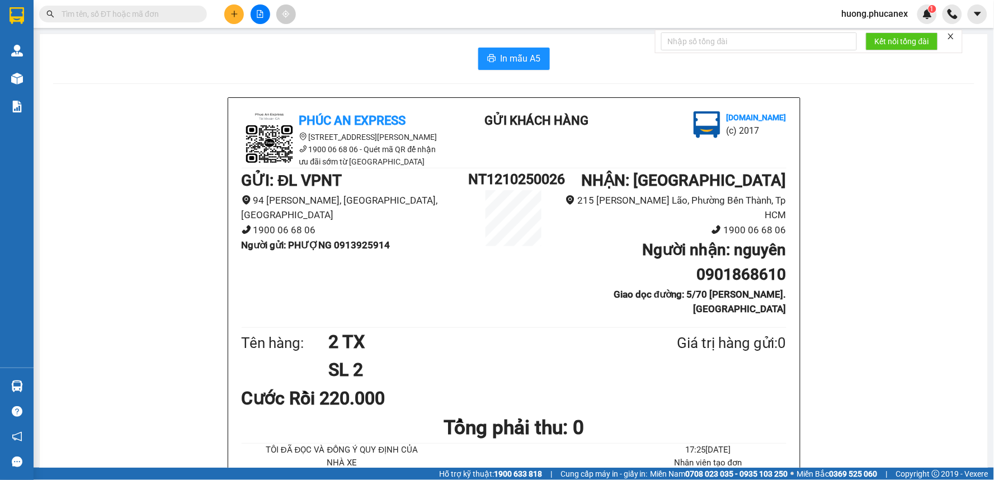
click at [158, 12] on input "text" at bounding box center [128, 14] width 132 height 12
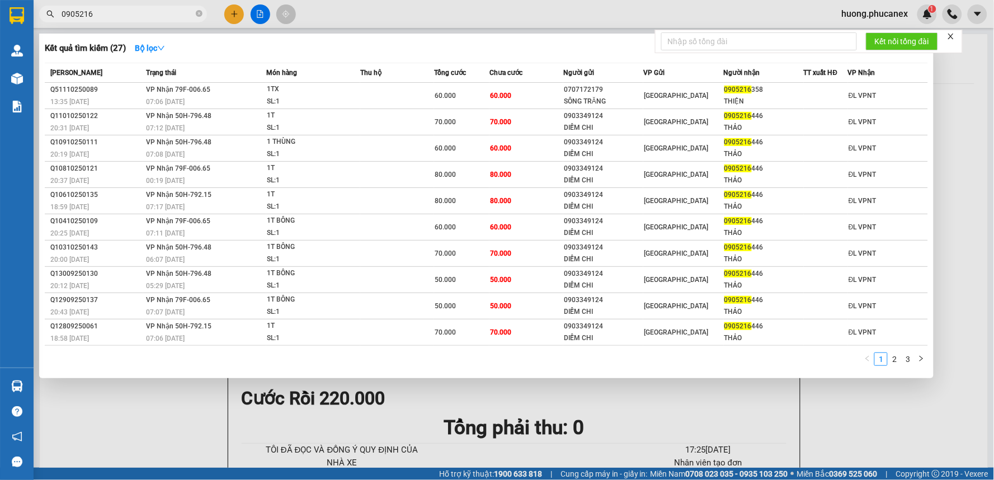
click at [233, 16] on div at bounding box center [497, 240] width 994 height 480
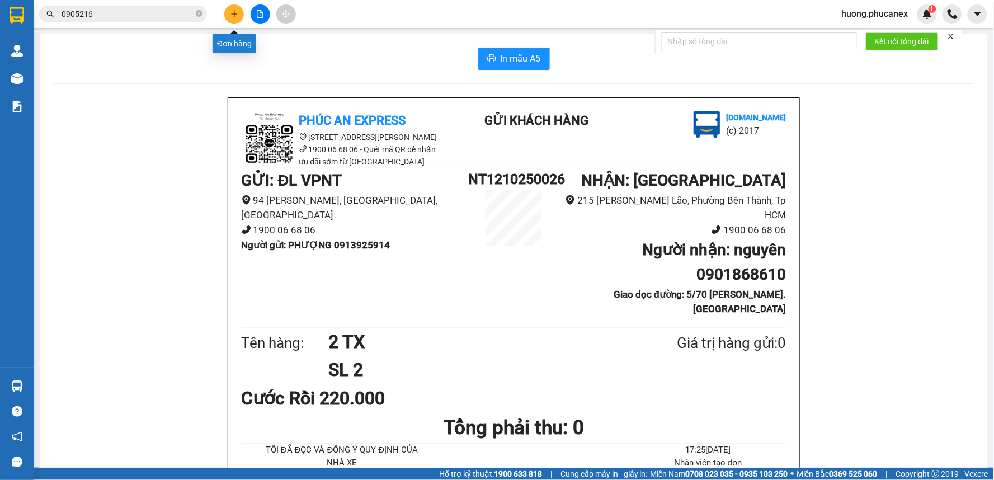
click at [233, 16] on icon "plus" at bounding box center [234, 14] width 8 height 8
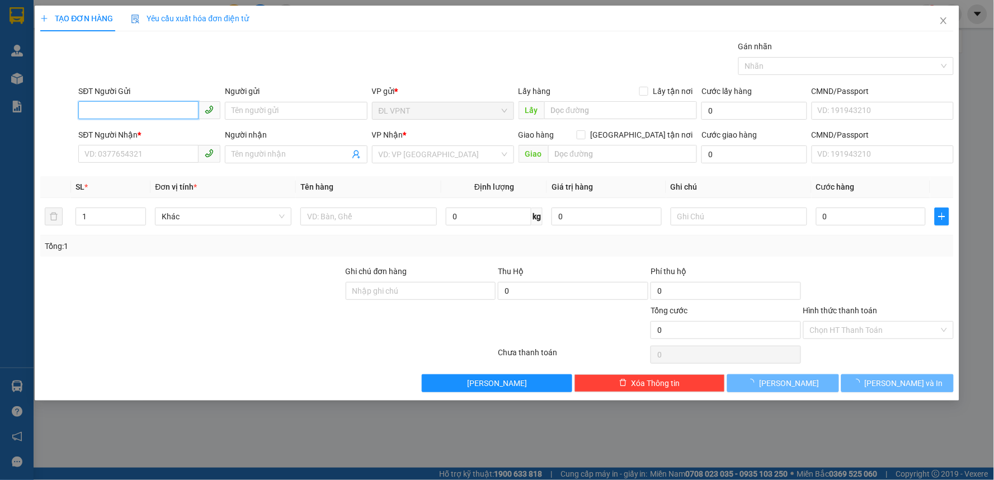
click at [174, 112] on input "SĐT Người Gửi" at bounding box center [138, 110] width 120 height 18
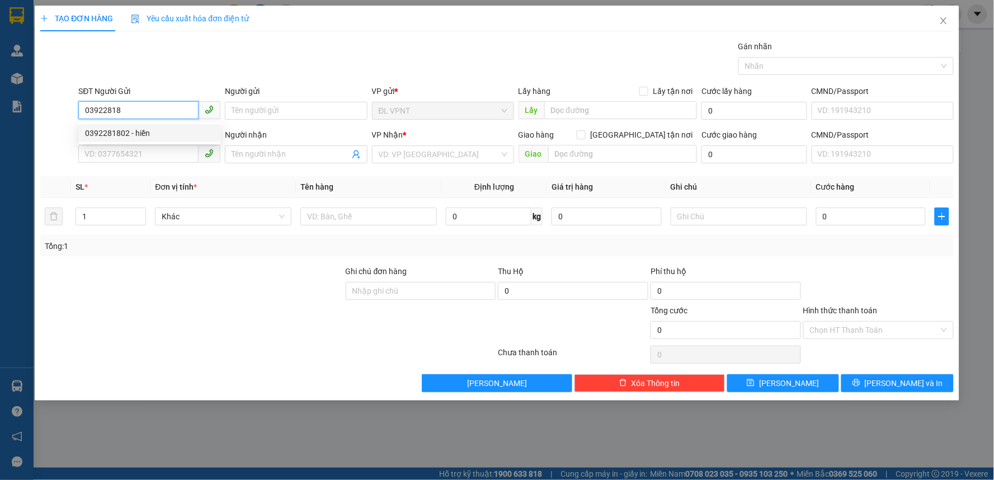
click at [163, 126] on div "0392281802 - hiền" at bounding box center [149, 133] width 142 height 18
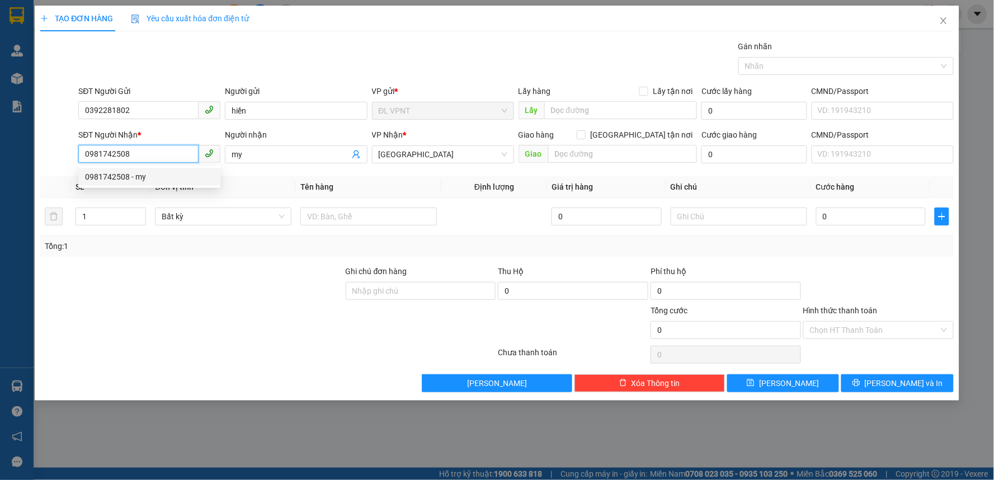
drag, startPoint x: 138, startPoint y: 154, endPoint x: 49, endPoint y: 158, distance: 89.0
click at [49, 158] on div "SĐT Người Nhận * 0981742508 Người nhận my VP Nhận * ĐL Quận 1 Giao hàng Giao tậ…" at bounding box center [496, 148] width 915 height 39
drag, startPoint x: 253, startPoint y: 155, endPoint x: 144, endPoint y: 154, distance: 109.1
click at [144, 154] on div "SĐT Người Nhận * 0915963357 0915963357 Người nhận my VP Nhận * ĐL Quận 1 Giao h…" at bounding box center [515, 148] width 879 height 39
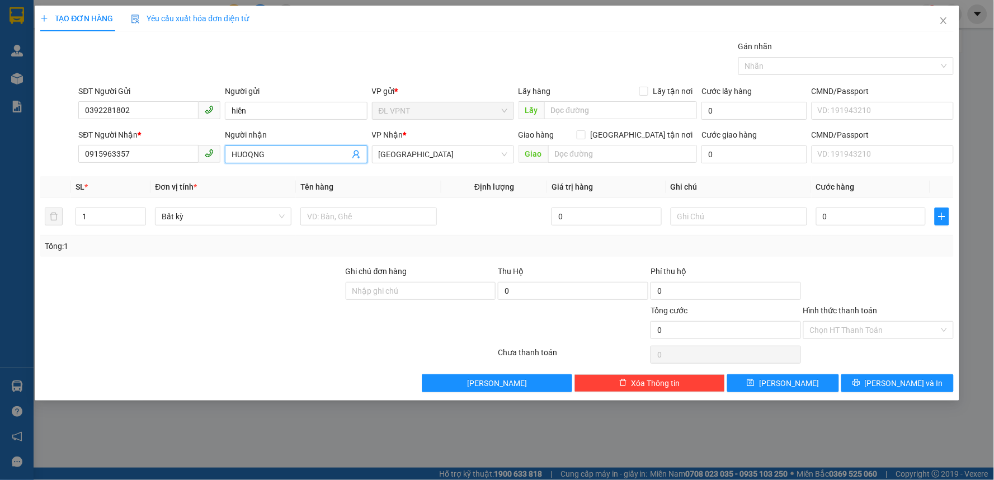
drag, startPoint x: 273, startPoint y: 149, endPoint x: 200, endPoint y: 158, distance: 73.3
click at [200, 158] on div "SĐT Người Nhận * 0915963357 Người nhận HUOQNG HUOQNG VP Nhận * ĐL Quận 1 Giao h…" at bounding box center [515, 148] width 879 height 39
paste input "ƯƠN"
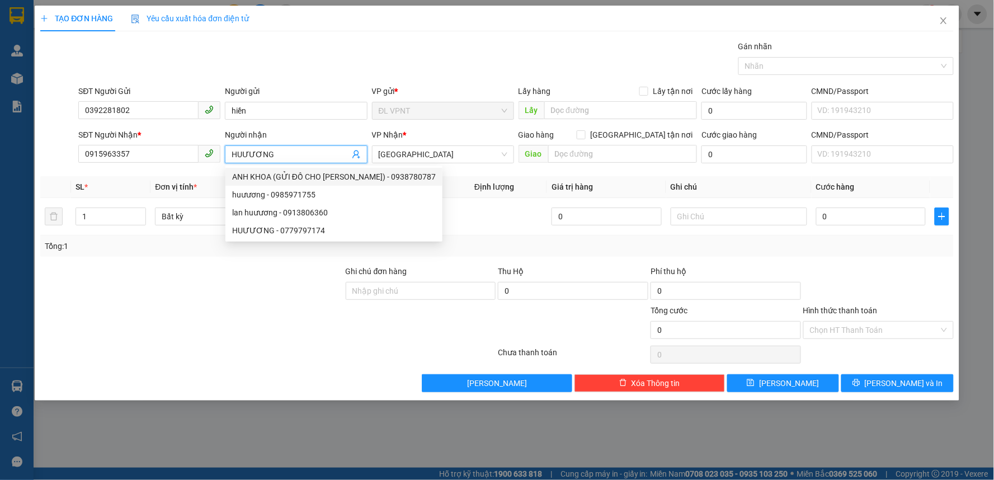
drag, startPoint x: 249, startPoint y: 151, endPoint x: 238, endPoint y: 155, distance: 11.9
click at [238, 155] on input "HUƯƯƠNG" at bounding box center [290, 154] width 117 height 12
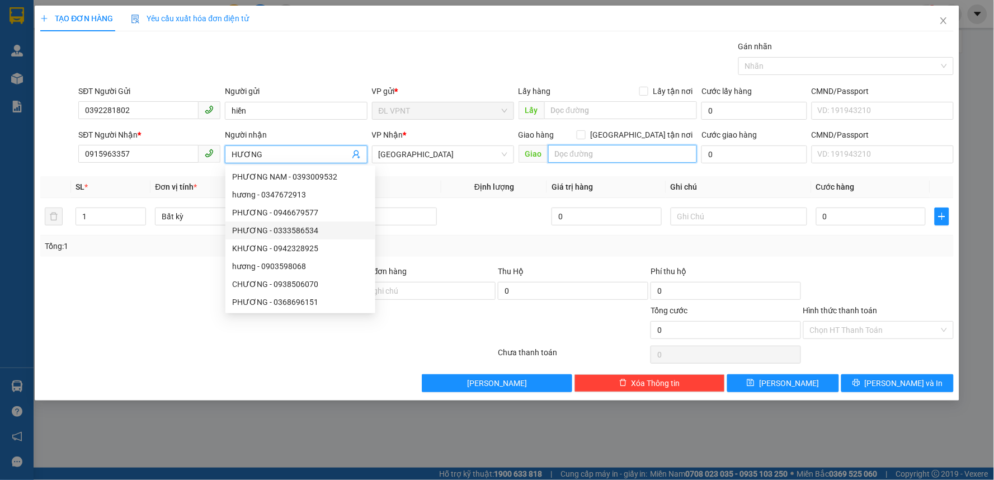
click at [602, 158] on input "text" at bounding box center [622, 154] width 149 height 18
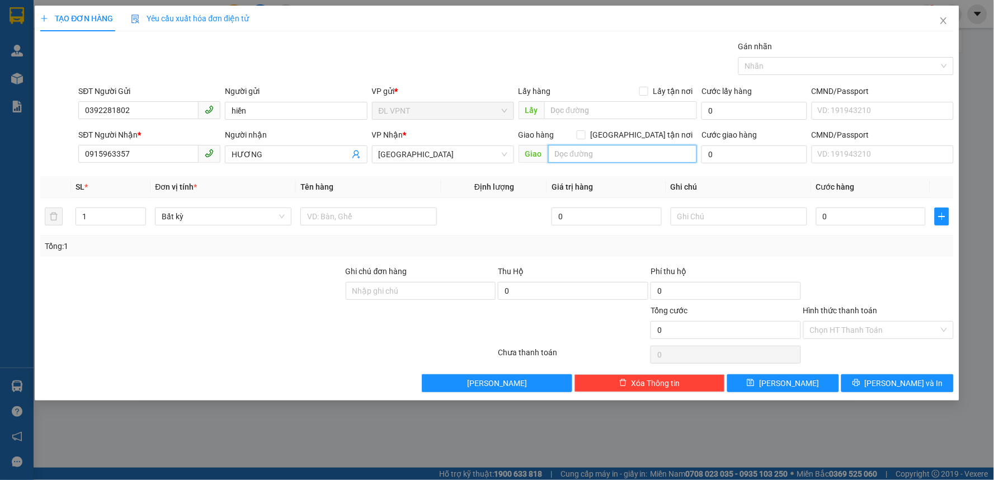
paste input "ƯƠ"
paste input "ỜNG"
paste input "Ố"
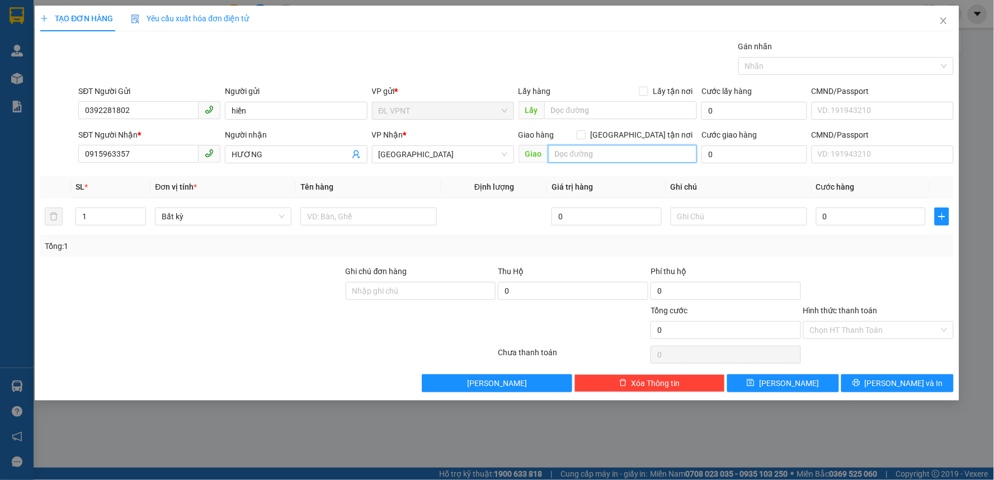
paste input "Đ"
paste input "ƯƠ"
paste input "ỜNG"
paste input "Ô"
paste input "Ố"
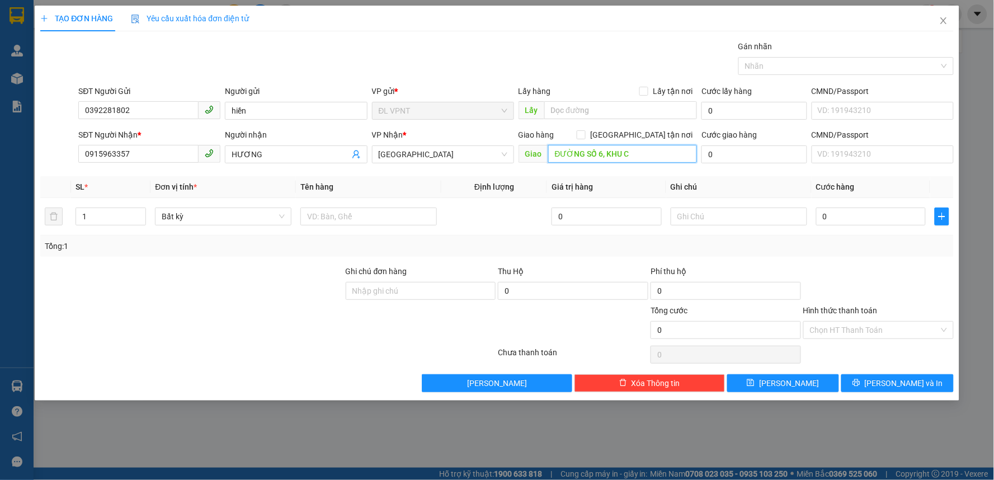
paste input "ÔN"
paste input "Ê"
paste input "Ệ"
paste input "Đ"
paste input "Ô"
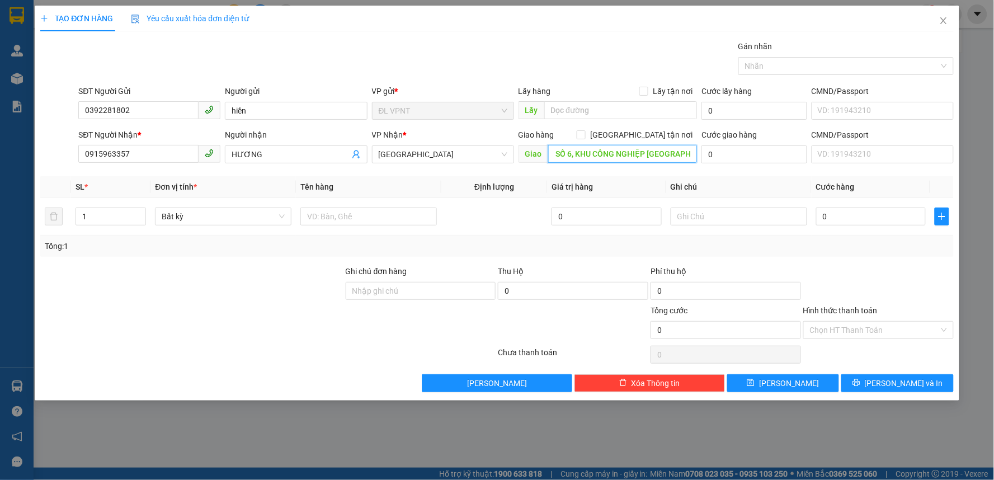
paste input "Ê"
paste input "Ạ"
paste input "Ư"
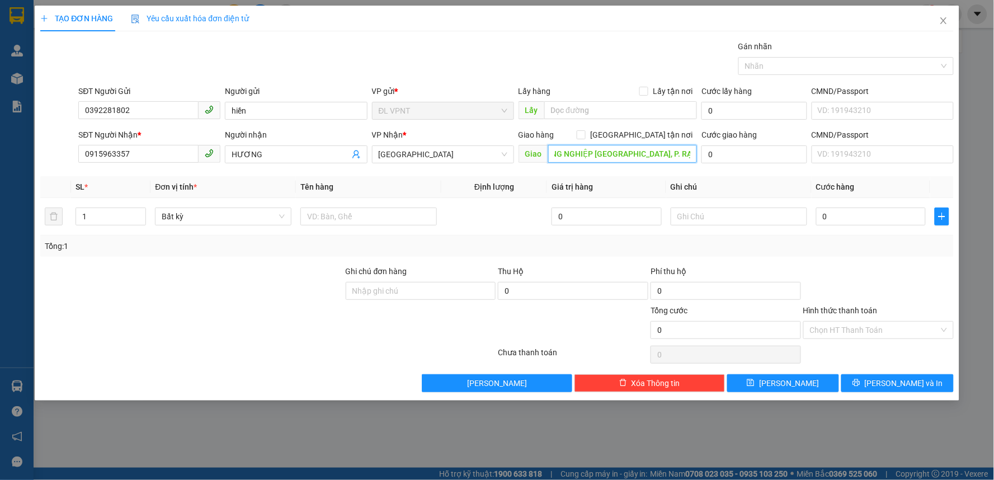
paste input "Ừ"
click at [417, 152] on span "[GEOGRAPHIC_DATA]" at bounding box center [443, 154] width 129 height 17
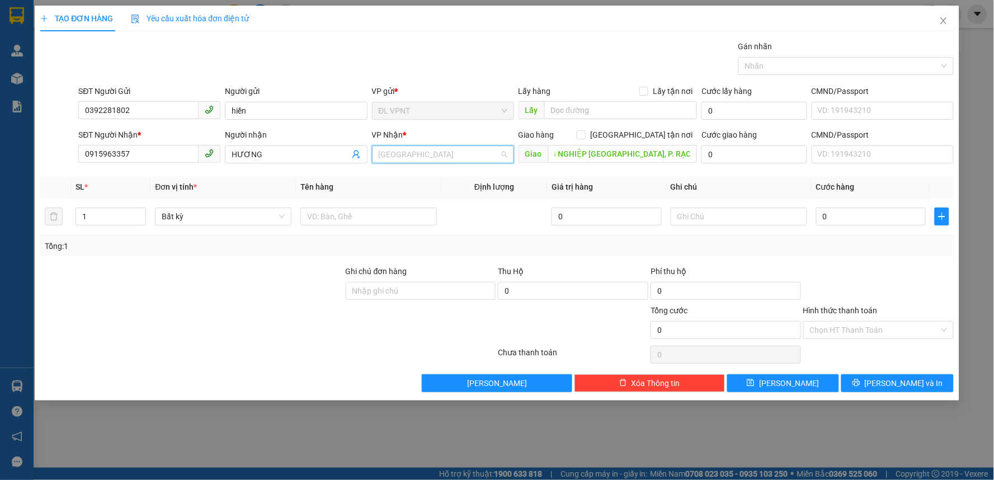
scroll to position [0, 0]
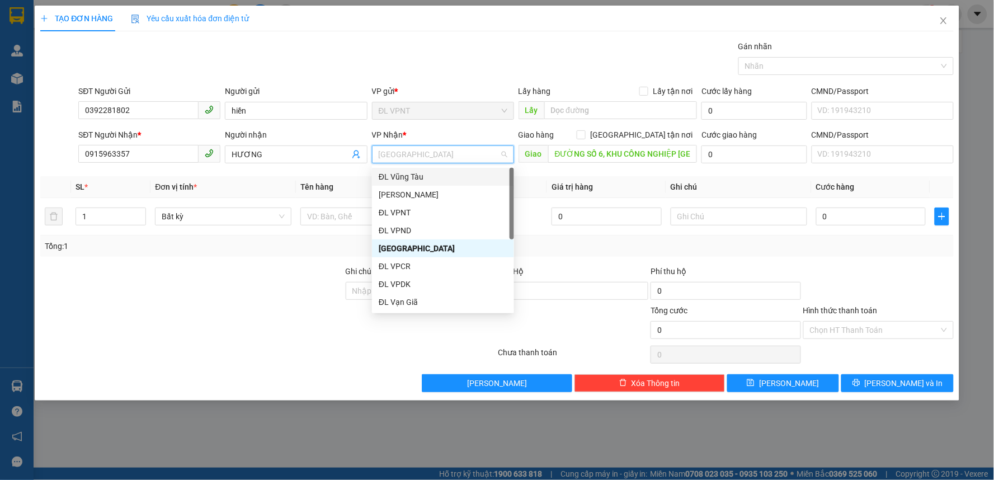
click at [417, 174] on div "ĐL Vũng Tàu" at bounding box center [443, 177] width 129 height 12
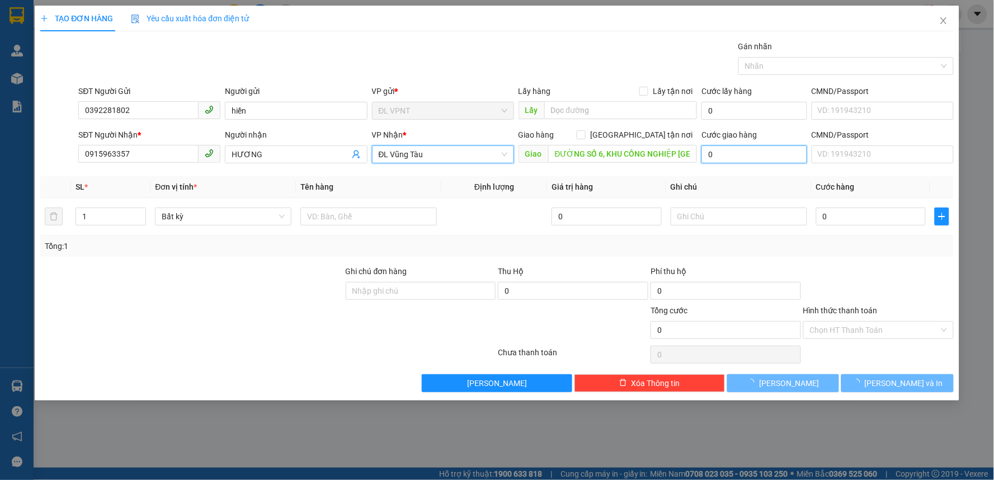
click at [733, 161] on input "0" at bounding box center [754, 154] width 106 height 18
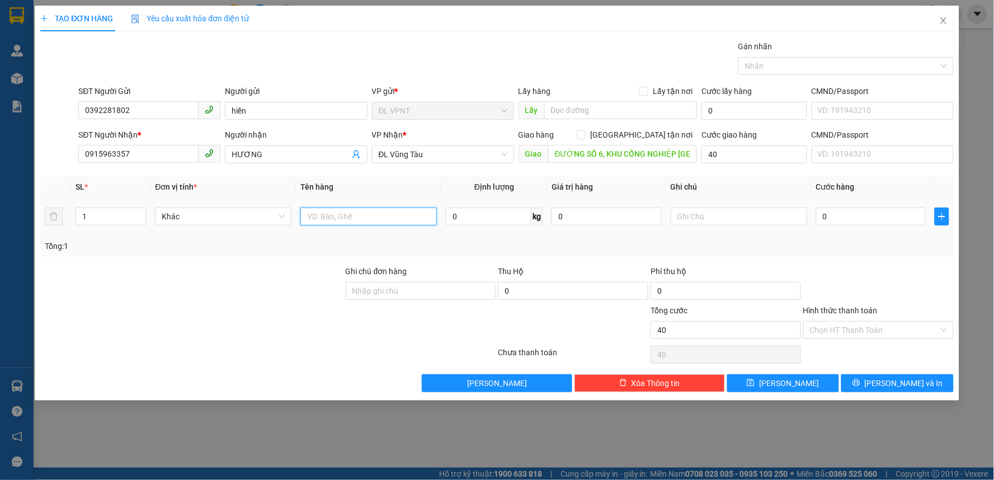
click at [353, 220] on input "text" at bounding box center [368, 216] width 136 height 18
click at [840, 221] on input "0" at bounding box center [871, 216] width 110 height 18
click at [758, 214] on input "text" at bounding box center [739, 216] width 136 height 18
click at [851, 215] on input "30.000" at bounding box center [871, 216] width 110 height 18
click at [698, 209] on input "text" at bounding box center [739, 216] width 136 height 18
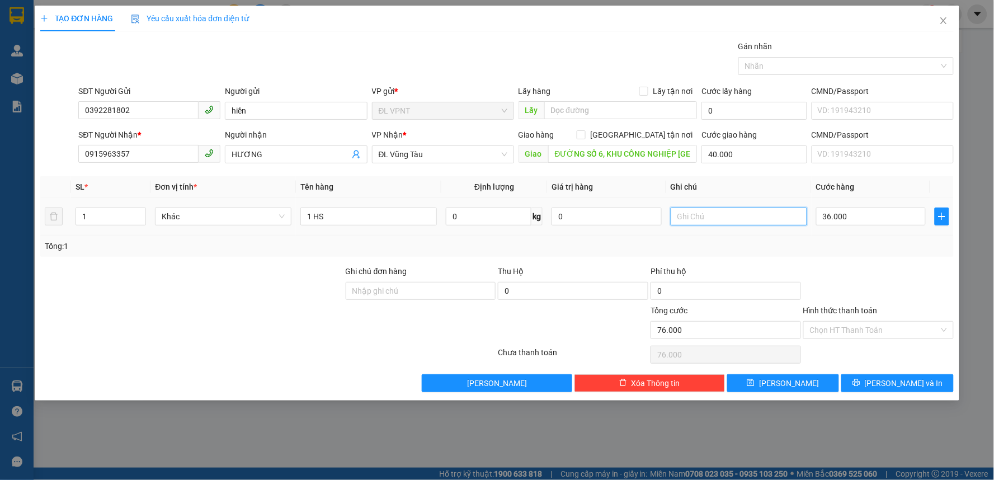
paste input "Đ"
paste input "Ã"
paste input "Ồ"
paste input "Ư"
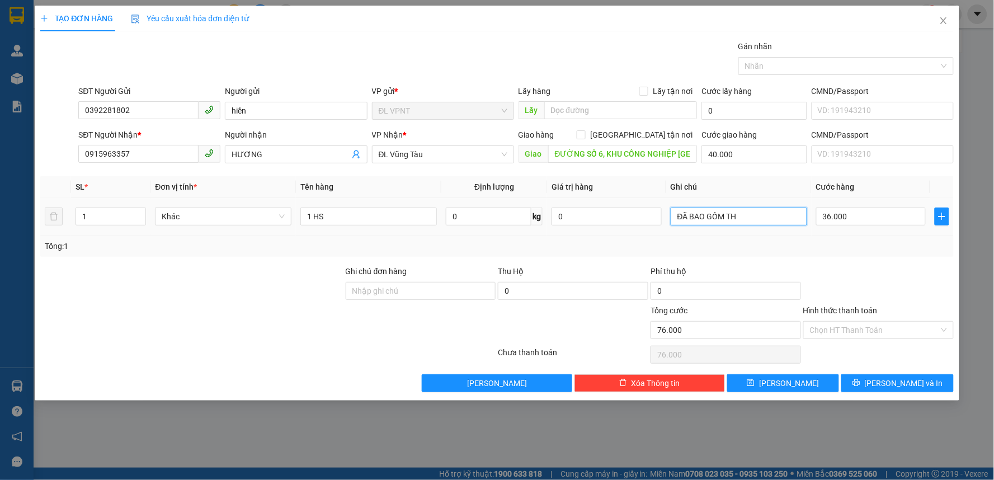
paste input "UW"
paste input "ÚE"
paste input "UẾ"
click at [793, 219] on input "ĐÃ BAO GỒM THUẾ VAT, CKMB:" at bounding box center [739, 216] width 136 height 18
paste input "12/10/25 17:44"
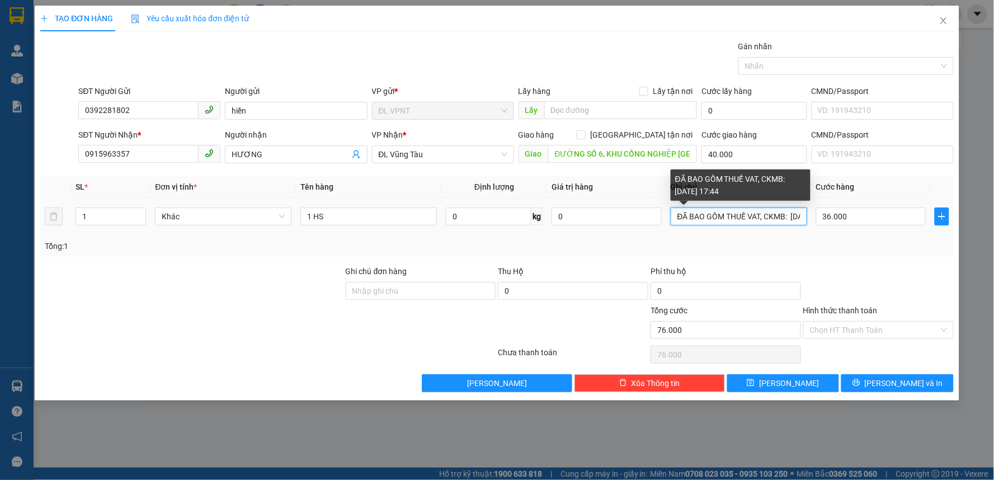
scroll to position [0, 45]
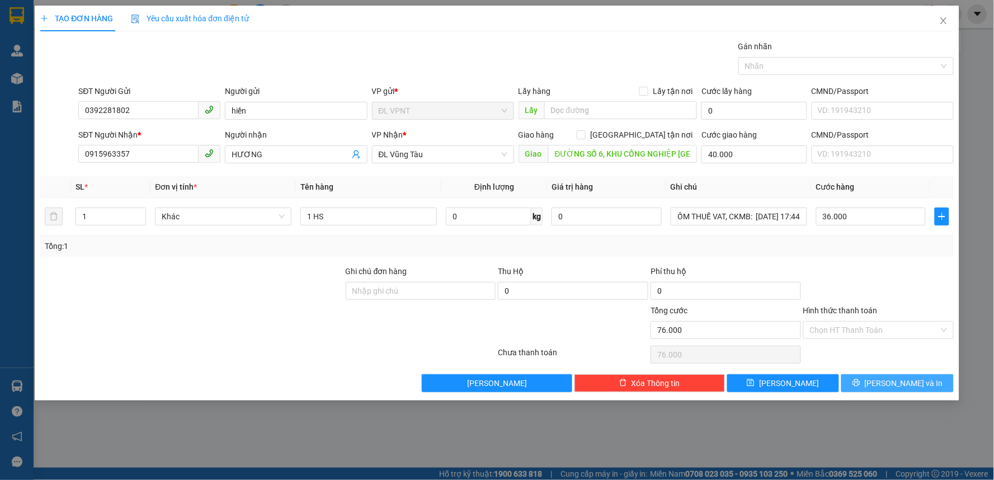
click at [860, 384] on icon "printer" at bounding box center [856, 383] width 8 height 8
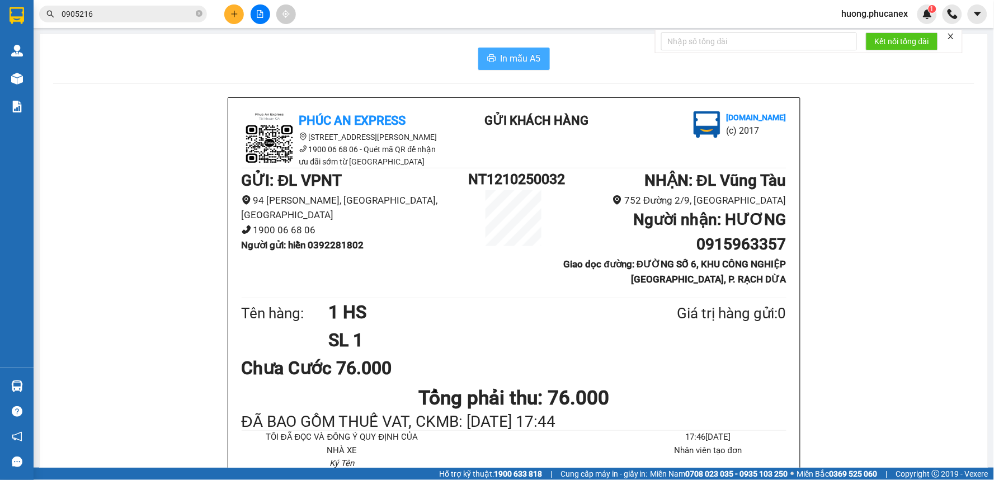
click at [501, 64] on span "In mẫu A5" at bounding box center [521, 58] width 40 height 14
click at [198, 15] on icon "close-circle" at bounding box center [199, 13] width 7 height 7
drag, startPoint x: 138, startPoint y: 15, endPoint x: 304, endPoint y: 1, distance: 167.3
click at [147, 15] on input "text" at bounding box center [128, 14] width 132 height 12
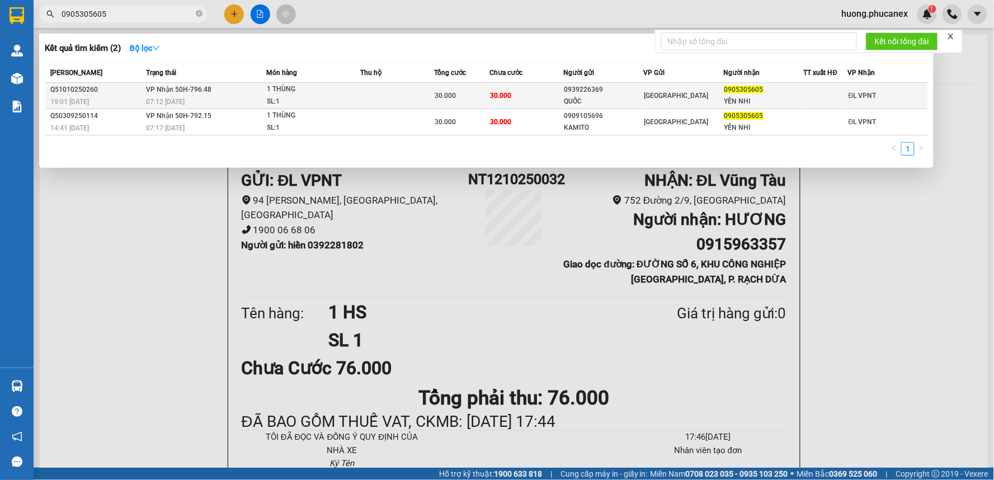
click at [350, 94] on div "1 THÙNG" at bounding box center [309, 89] width 84 height 12
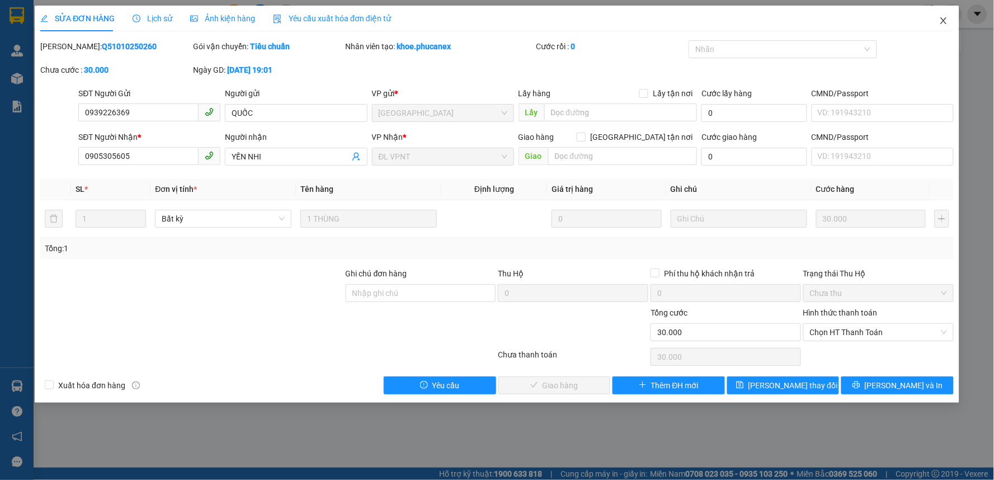
click at [947, 17] on icon "close" at bounding box center [943, 20] width 9 height 9
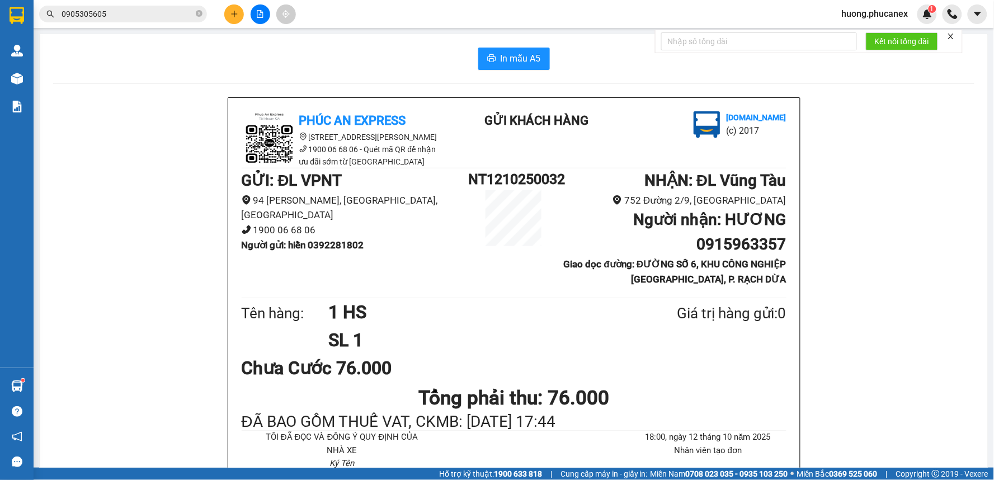
click at [228, 21] on button at bounding box center [234, 14] width 20 height 20
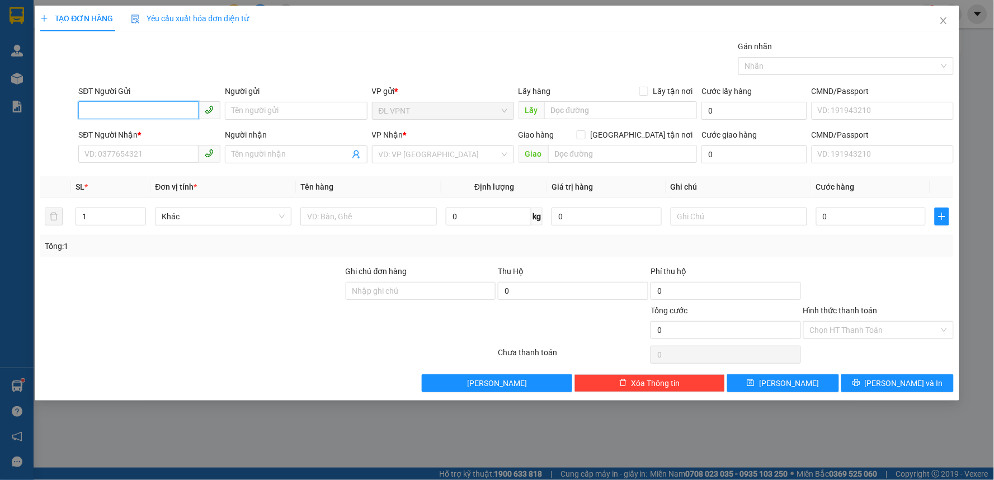
drag, startPoint x: 143, startPoint y: 108, endPoint x: 393, endPoint y: 17, distance: 265.4
click at [147, 110] on input "SĐT Người Gửi" at bounding box center [138, 110] width 120 height 18
click at [126, 136] on div "0909983722 - HOÀNG ( MERAP )" at bounding box center [149, 133] width 129 height 12
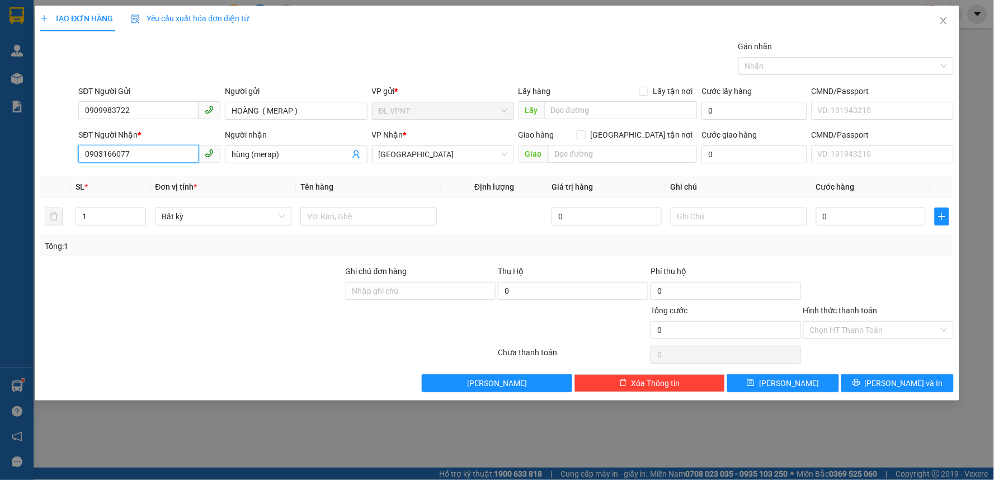
click at [31, 154] on div "TẠO ĐƠN HÀNG Yêu cầu xuất hóa đơn điện tử Transit Pickup Surcharge Ids Transit …" at bounding box center [497, 240] width 994 height 480
click at [150, 171] on div "0762473329 - TÂM" at bounding box center [149, 177] width 129 height 12
click at [355, 214] on input "text" at bounding box center [368, 216] width 136 height 18
click at [849, 221] on input "0" at bounding box center [871, 216] width 110 height 18
click at [875, 336] on input "Hình thức thanh toán" at bounding box center [874, 330] width 129 height 17
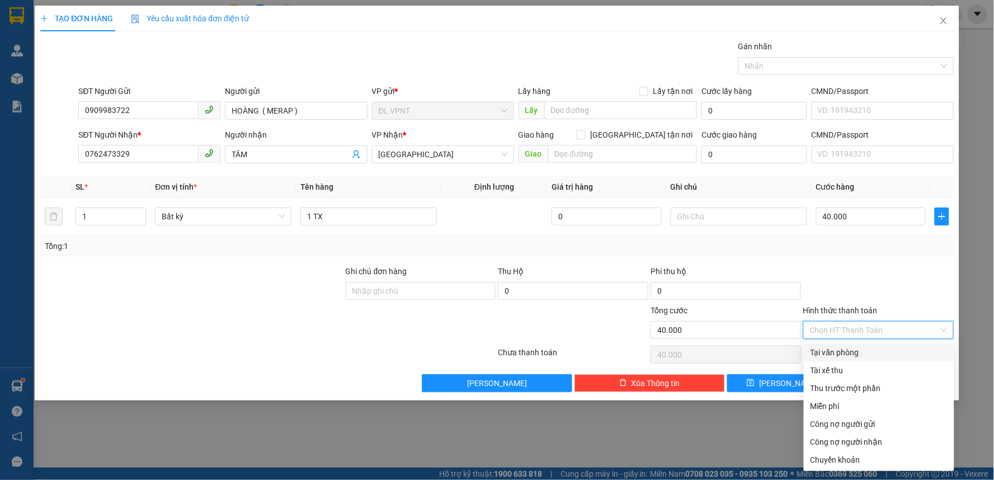
click at [851, 351] on div "Tại văn phòng" at bounding box center [878, 352] width 137 height 12
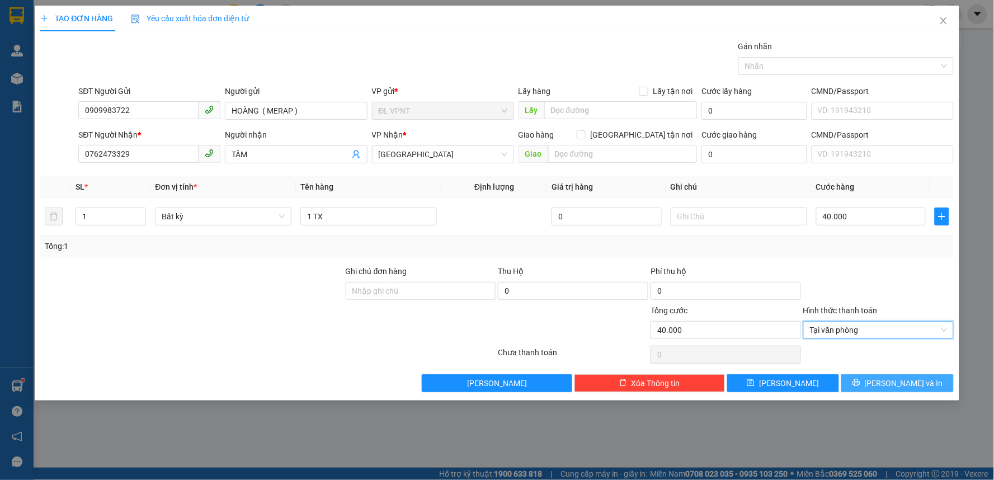
click at [896, 386] on span "Lưu và In" at bounding box center [904, 383] width 78 height 12
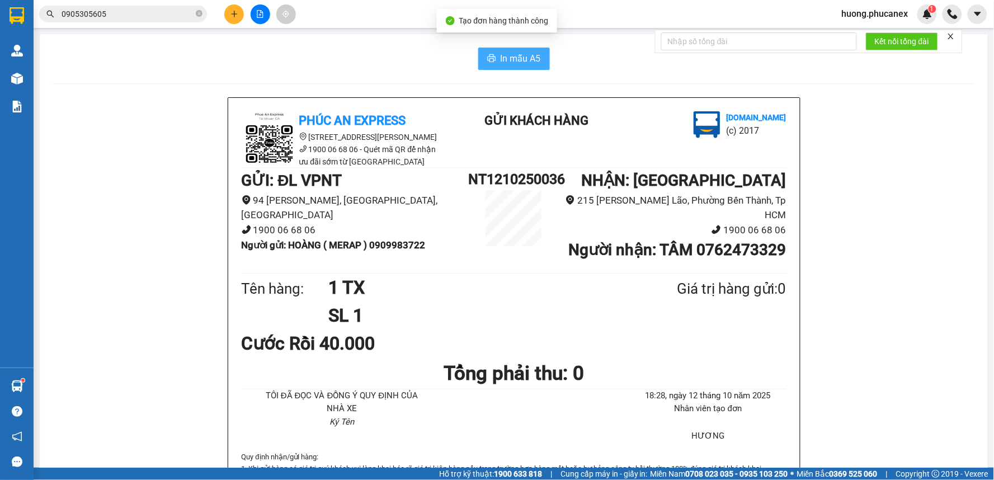
click at [501, 52] on span "In mẫu A5" at bounding box center [521, 58] width 40 height 14
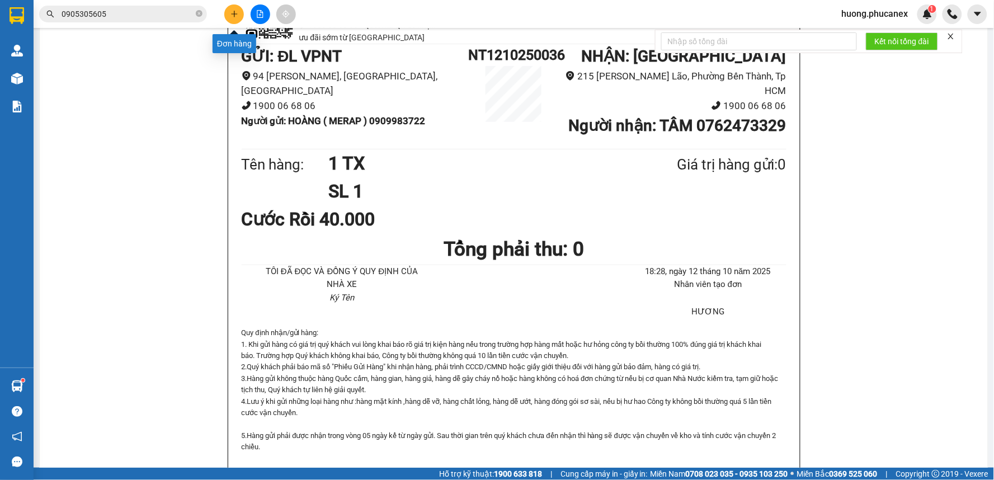
click at [234, 12] on icon "plus" at bounding box center [234, 14] width 1 height 6
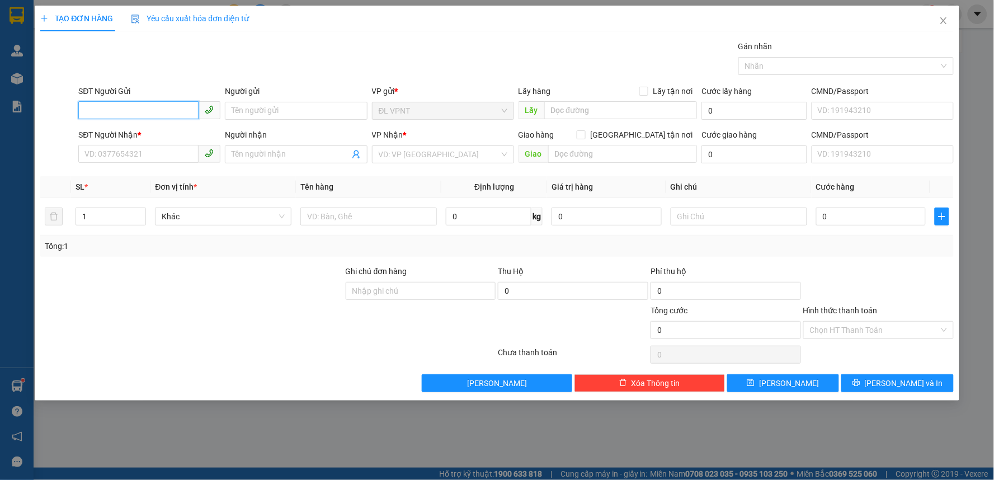
click at [133, 112] on input "SĐT Người Gửi" at bounding box center [138, 110] width 120 height 18
click at [163, 134] on div "0935341188 - LINH" at bounding box center [149, 133] width 129 height 12
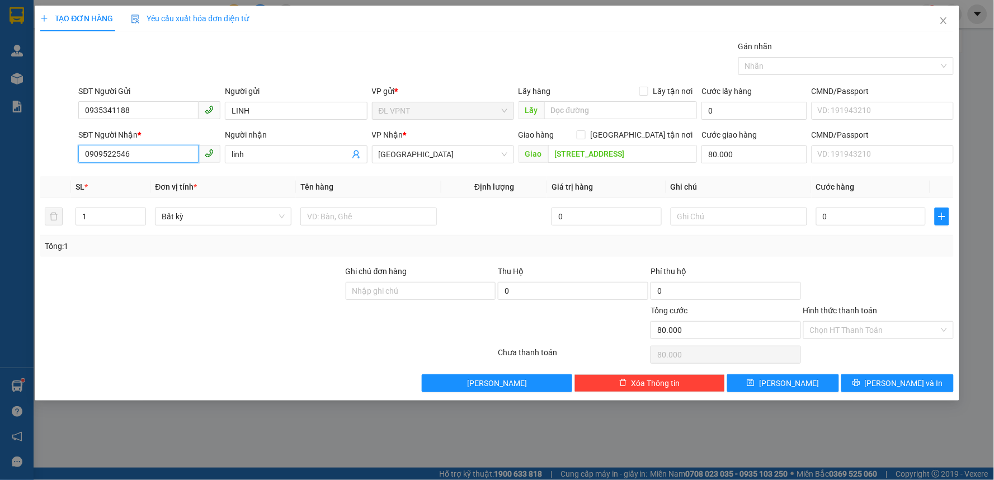
drag, startPoint x: 143, startPoint y: 155, endPoint x: 0, endPoint y: 182, distance: 145.8
click at [0, 181] on div "TẠO ĐƠN HÀNG Yêu cầu xuất hóa đơn điện tử Transit Pickup Surcharge Ids Transit …" at bounding box center [497, 240] width 994 height 480
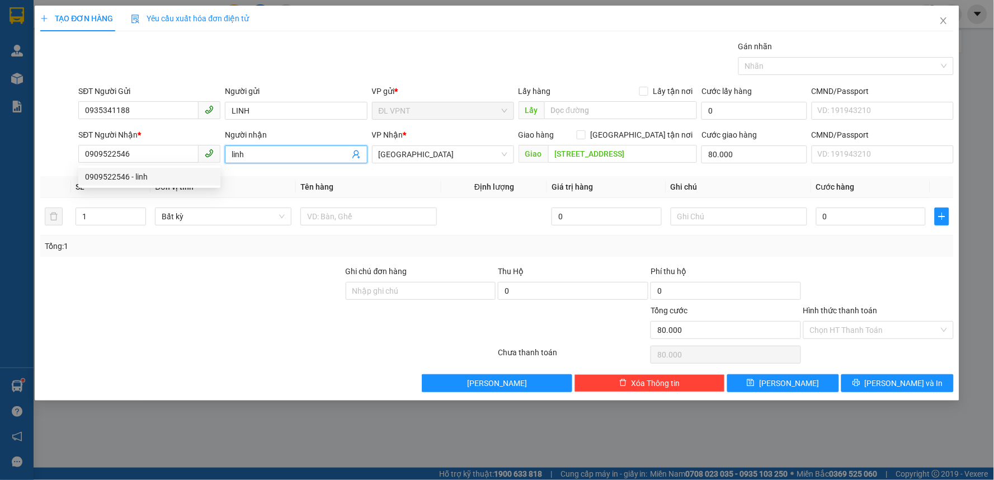
drag, startPoint x: 259, startPoint y: 155, endPoint x: 202, endPoint y: 155, distance: 57.6
click at [202, 155] on div "SĐT Người Nhận * 0909522546 Người nhận linh linh VP Nhận * ĐL Quận 1 Giao hàng …" at bounding box center [515, 148] width 879 height 39
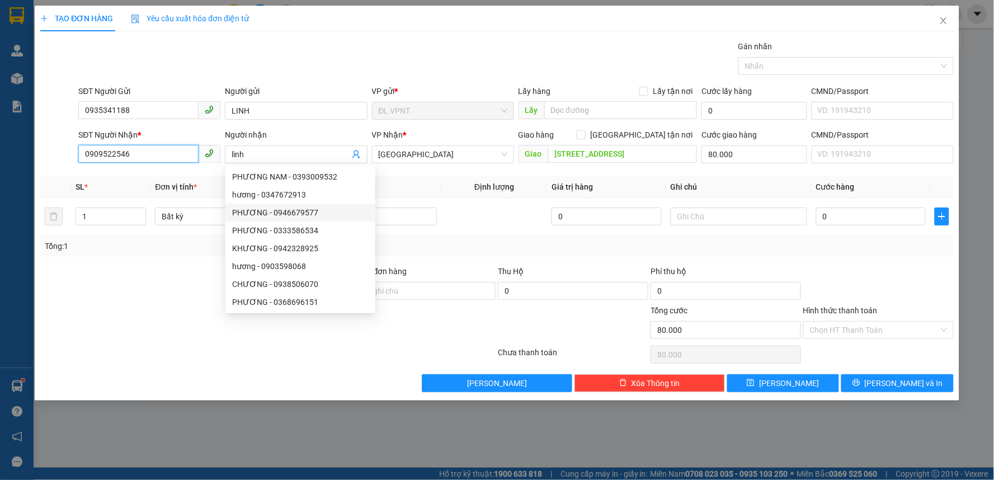
drag, startPoint x: 131, startPoint y: 159, endPoint x: 0, endPoint y: 170, distance: 131.9
click at [3, 161] on div "TẠO ĐƠN HÀNG Yêu cầu xuất hóa đơn điện tử Transit Pickup Surcharge Ids Transit …" at bounding box center [497, 240] width 994 height 480
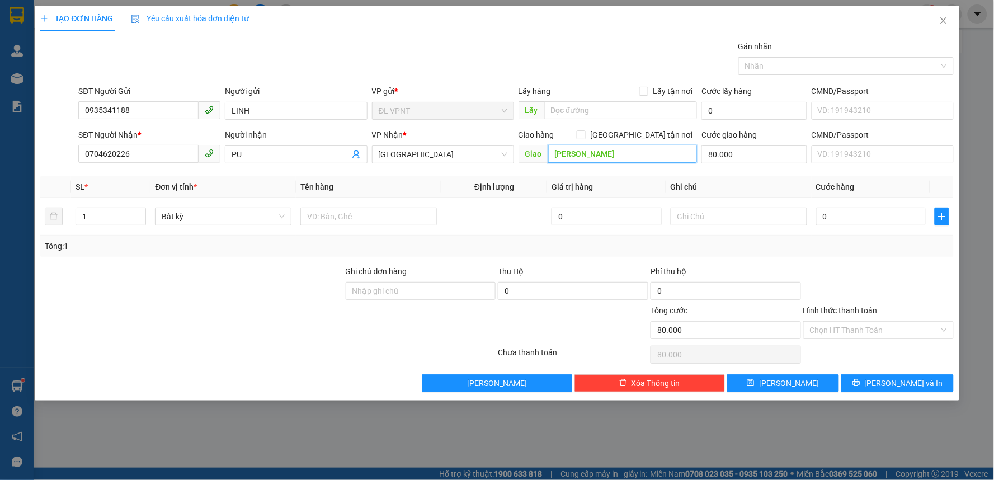
paste input "Ư"
paste input "Ô"
paste input "Ồ"
paste input "Ọ"
paste input "ÃM"
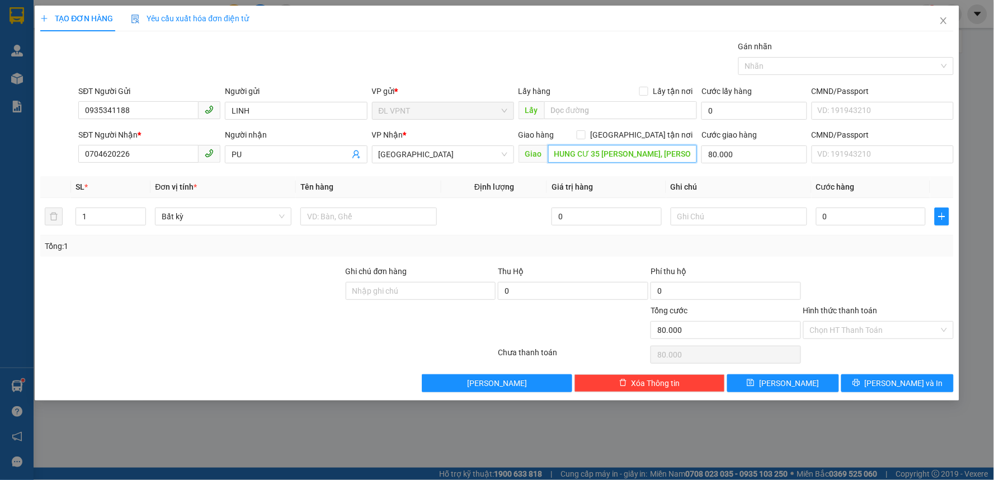
paste input "Ạ"
paste input "ÌNH"
paste input "Â"
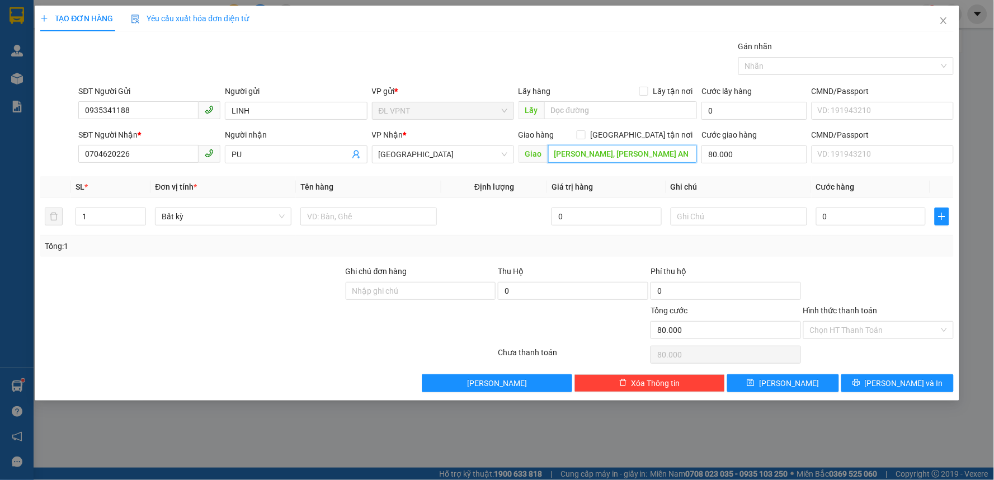
scroll to position [0, 60]
drag, startPoint x: 325, startPoint y: 216, endPoint x: 325, endPoint y: 210, distance: 6.2
click at [325, 215] on input "text" at bounding box center [368, 216] width 136 height 18
drag, startPoint x: 739, startPoint y: 161, endPoint x: 724, endPoint y: 161, distance: 15.1
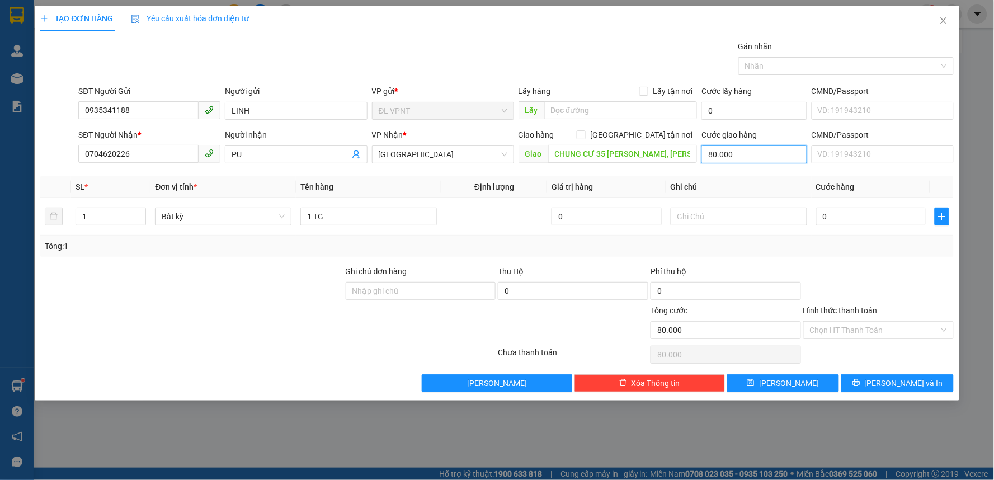
click at [739, 160] on input "80.000" at bounding box center [754, 154] width 106 height 18
click at [866, 257] on div "Transit Pickup Surcharge Ids Transit Deliver Surcharge Ids Transit Deliver Surc…" at bounding box center [496, 216] width 913 height 352
click at [859, 325] on input "Hình thức thanh toán" at bounding box center [874, 330] width 129 height 17
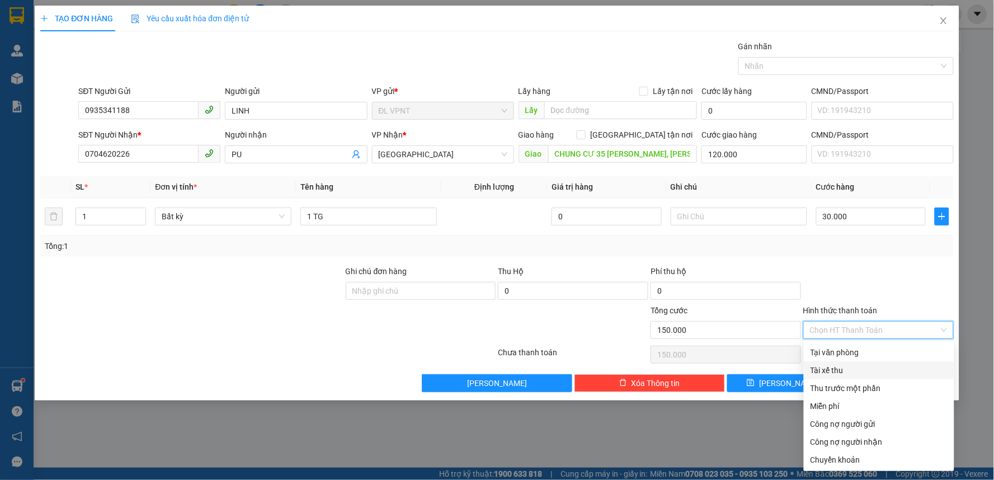
click at [863, 361] on div "Tài xế thu" at bounding box center [879, 370] width 150 height 18
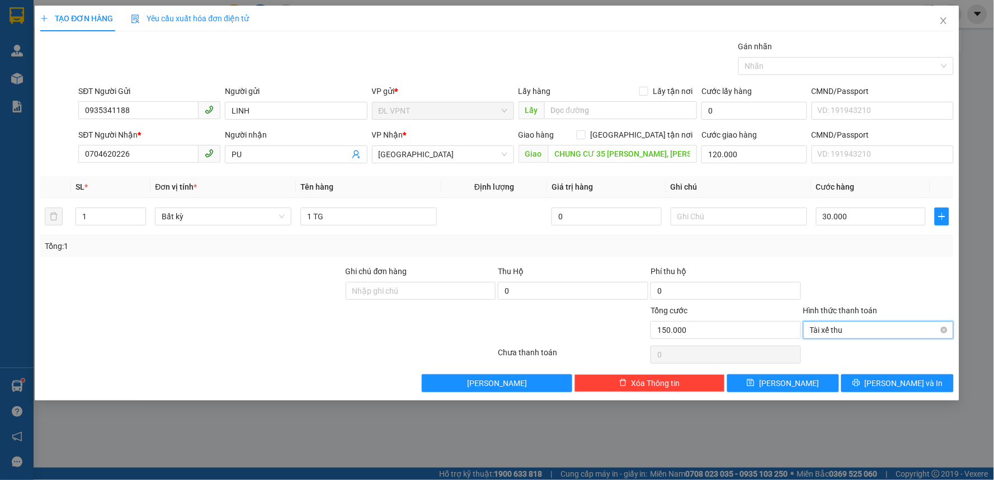
click at [852, 334] on span "Tài xế thu" at bounding box center [878, 330] width 137 height 17
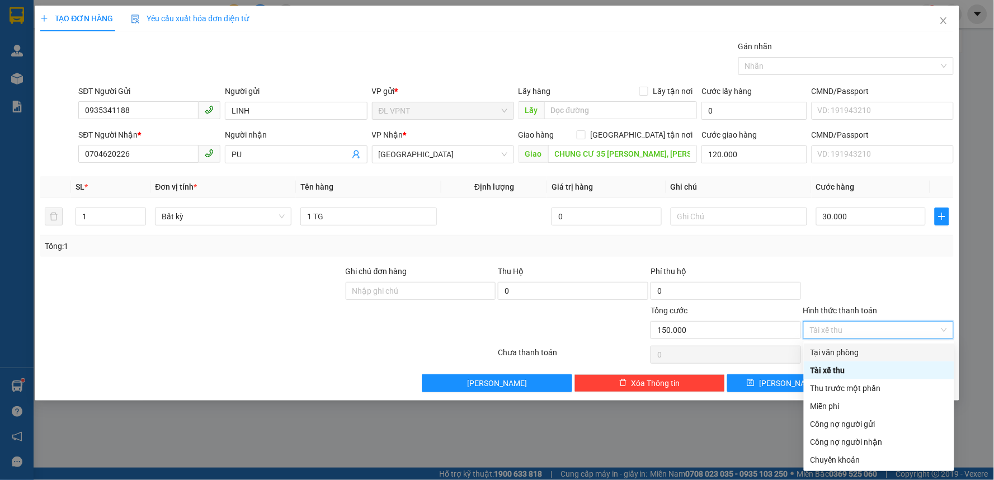
click at [840, 358] on div "Tại văn phòng" at bounding box center [878, 352] width 137 height 12
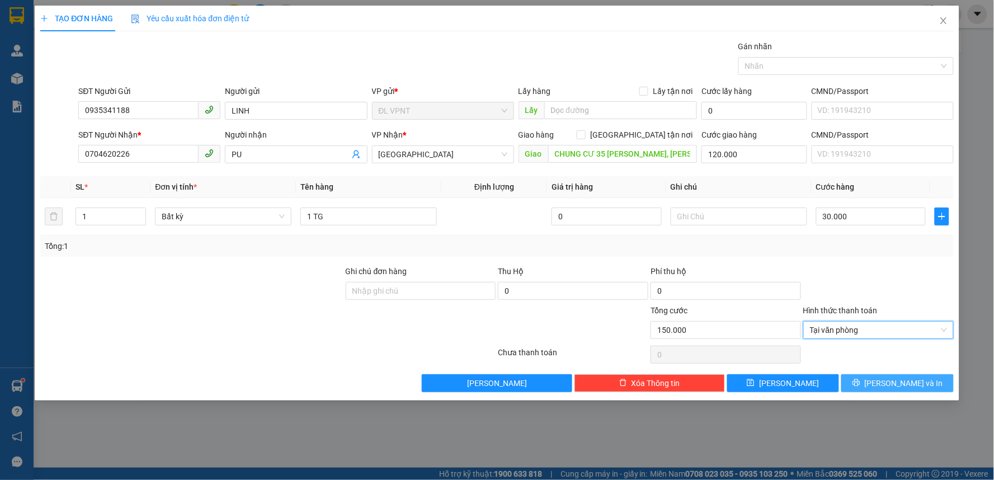
click at [909, 385] on span "Lưu và In" at bounding box center [904, 383] width 78 height 12
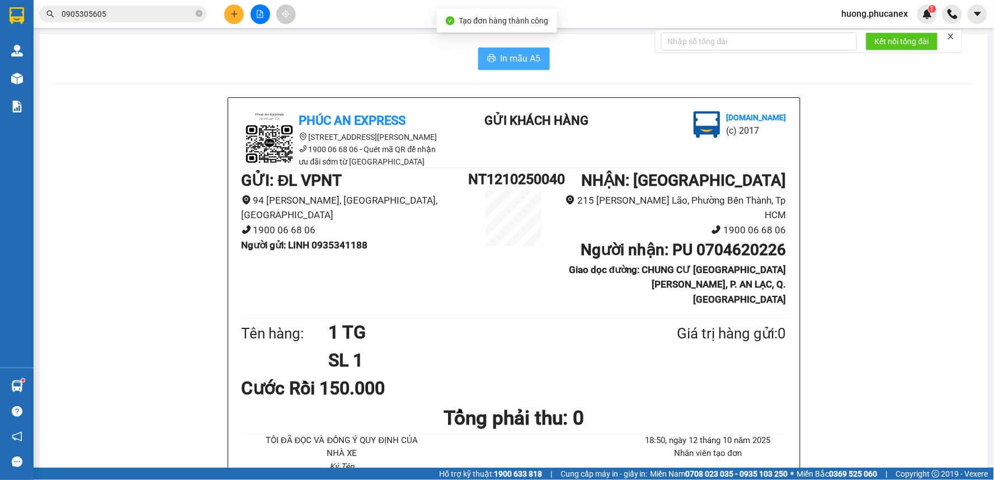
click at [504, 63] on span "In mẫu A5" at bounding box center [521, 58] width 40 height 14
click at [196, 15] on icon "close-circle" at bounding box center [199, 13] width 7 height 7
click at [171, 13] on input "text" at bounding box center [128, 14] width 132 height 12
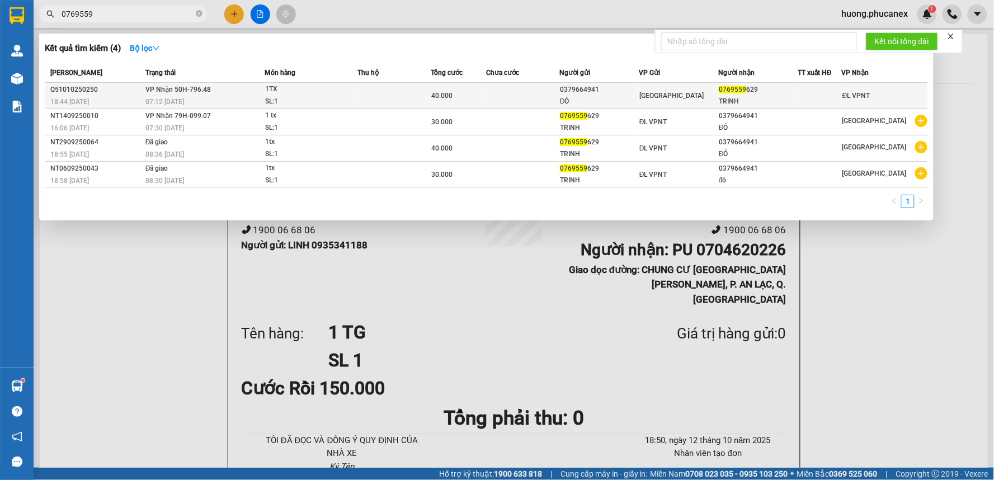
click at [534, 91] on td at bounding box center [522, 96] width 73 height 26
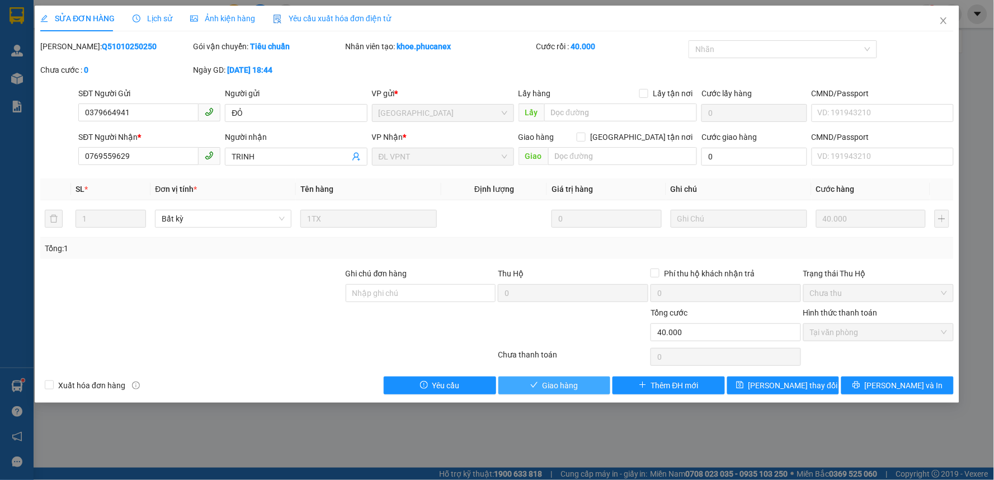
click at [561, 387] on span "Giao hàng" at bounding box center [560, 385] width 36 height 12
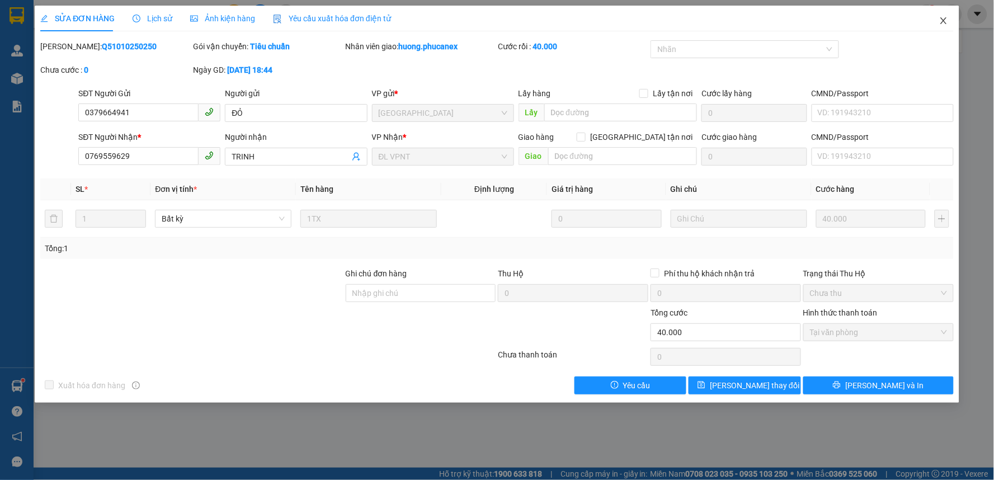
click at [941, 24] on icon "close" at bounding box center [943, 20] width 9 height 9
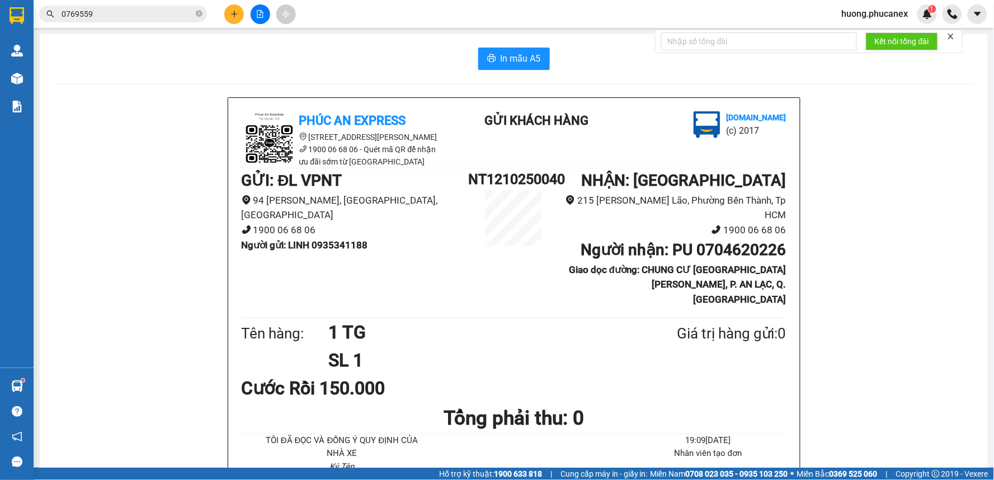
click at [201, 15] on icon "close-circle" at bounding box center [199, 13] width 7 height 7
click at [154, 15] on input "text" at bounding box center [128, 14] width 132 height 12
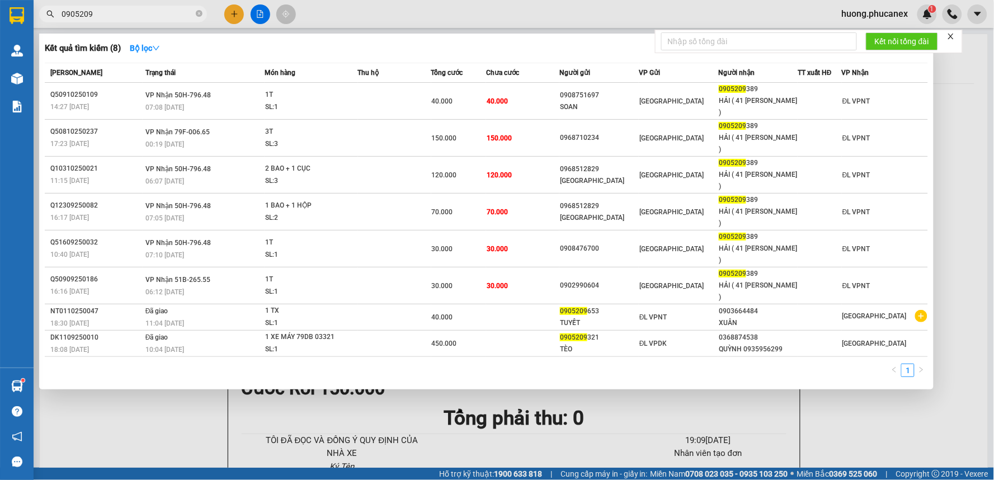
click at [234, 8] on div at bounding box center [497, 240] width 994 height 480
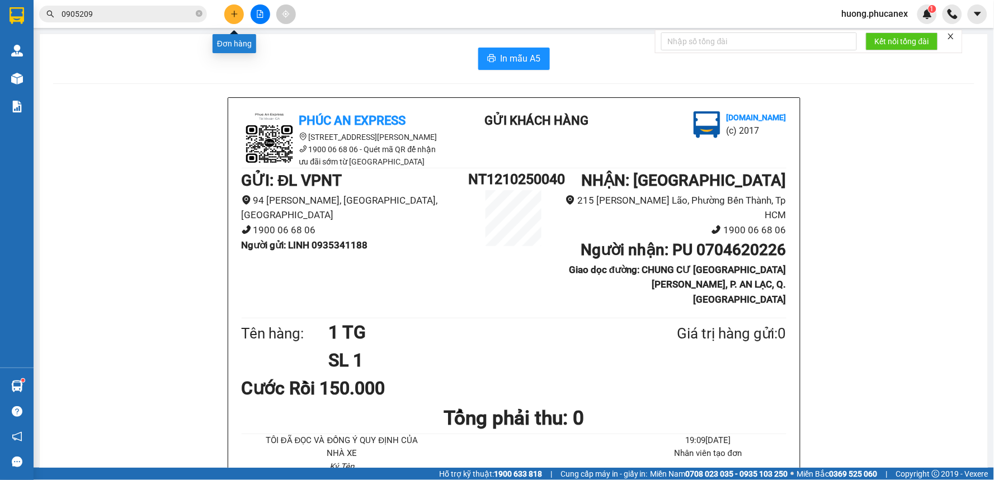
click at [232, 11] on icon "plus" at bounding box center [234, 14] width 8 height 8
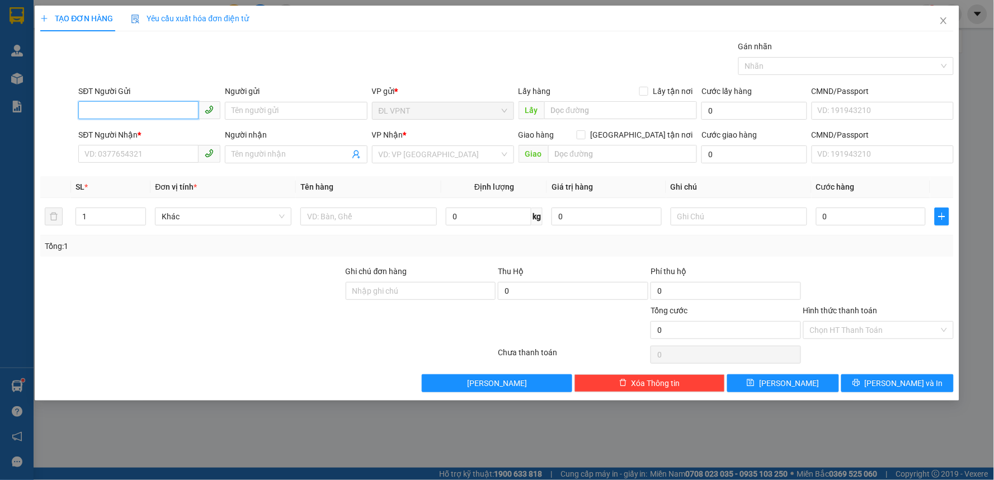
click at [166, 111] on input "SĐT Người Gửi" at bounding box center [138, 110] width 120 height 18
click at [261, 108] on input "Người gửi" at bounding box center [296, 111] width 142 height 18
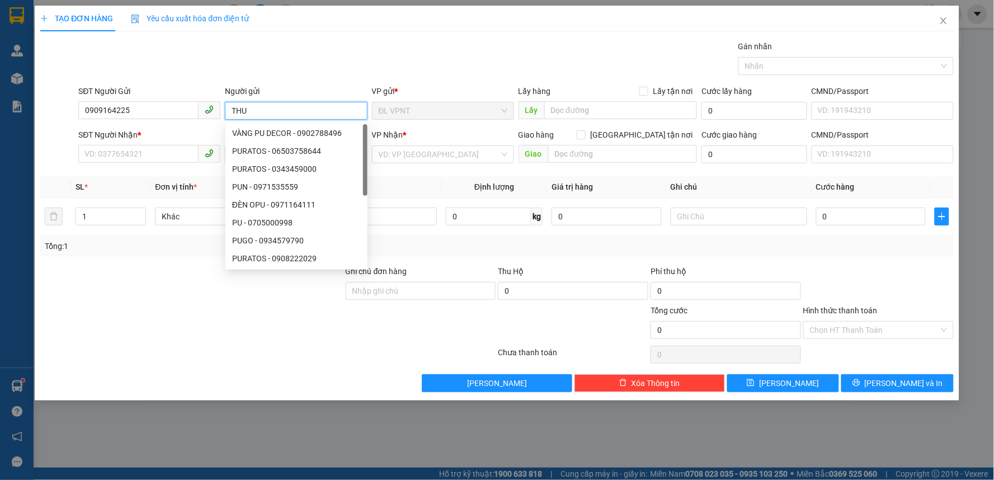
paste input "Ý"
click at [150, 153] on input "SĐT Người Nhận *" at bounding box center [138, 154] width 120 height 18
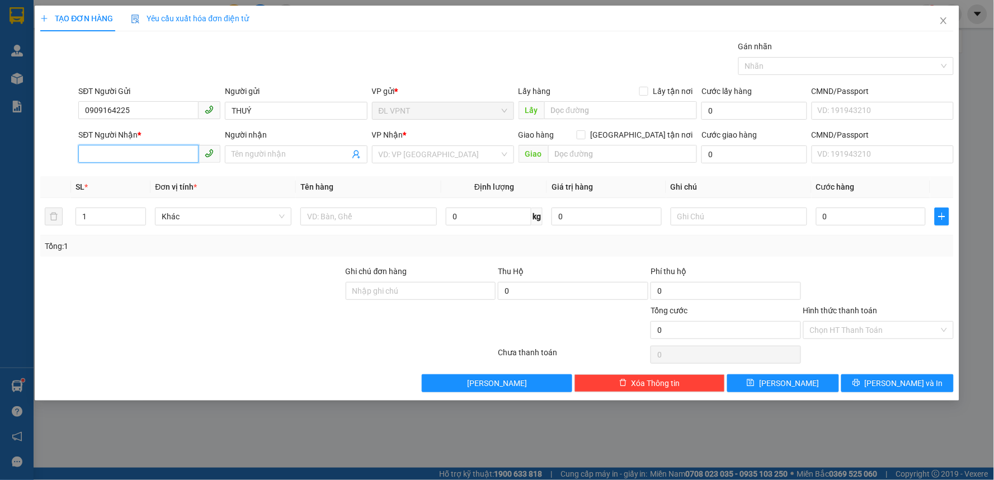
click at [148, 152] on input "SĐT Người Nhận *" at bounding box center [138, 154] width 120 height 18
click at [272, 157] on input "Người nhận" at bounding box center [290, 154] width 117 height 12
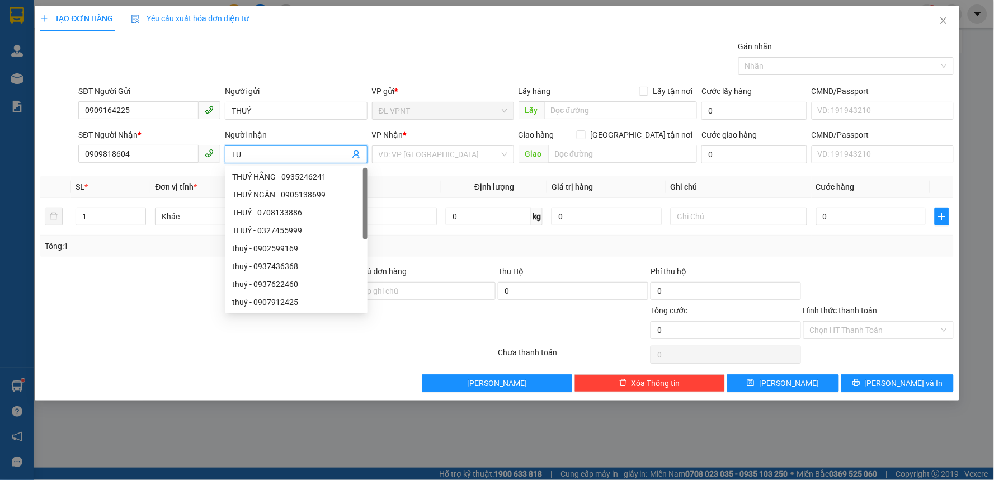
paste input "Â"
paste input "Ấ"
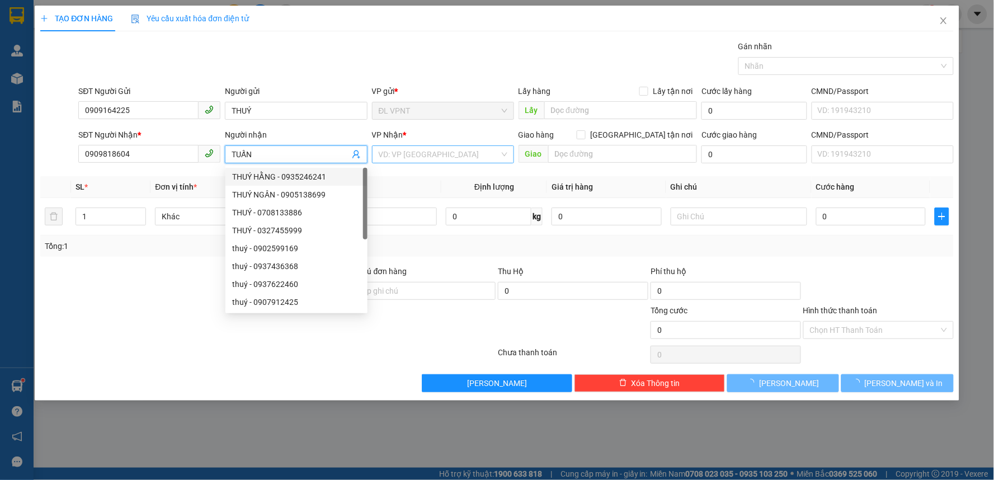
click at [419, 150] on input "search" at bounding box center [439, 154] width 121 height 17
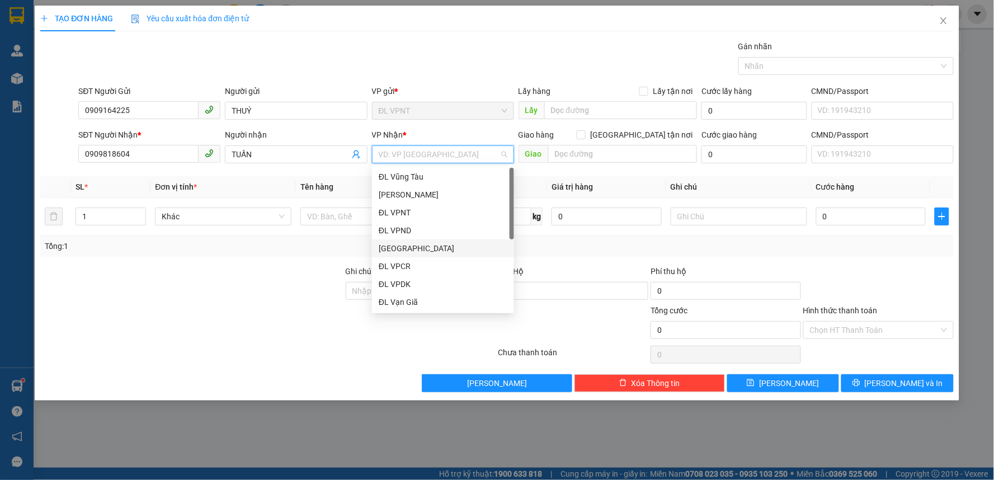
click at [422, 242] on div "[GEOGRAPHIC_DATA]" at bounding box center [443, 248] width 129 height 12
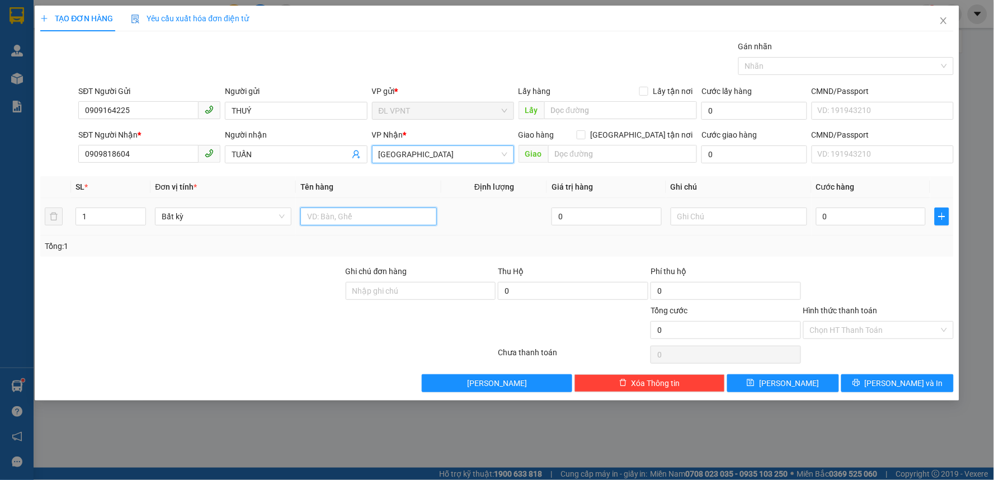
click at [322, 220] on input "text" at bounding box center [368, 216] width 136 height 18
drag, startPoint x: 87, startPoint y: 216, endPoint x: 63, endPoint y: 216, distance: 24.0
click at [64, 216] on tr "1 Bất kỳ 2 TX 0 0" at bounding box center [496, 216] width 913 height 37
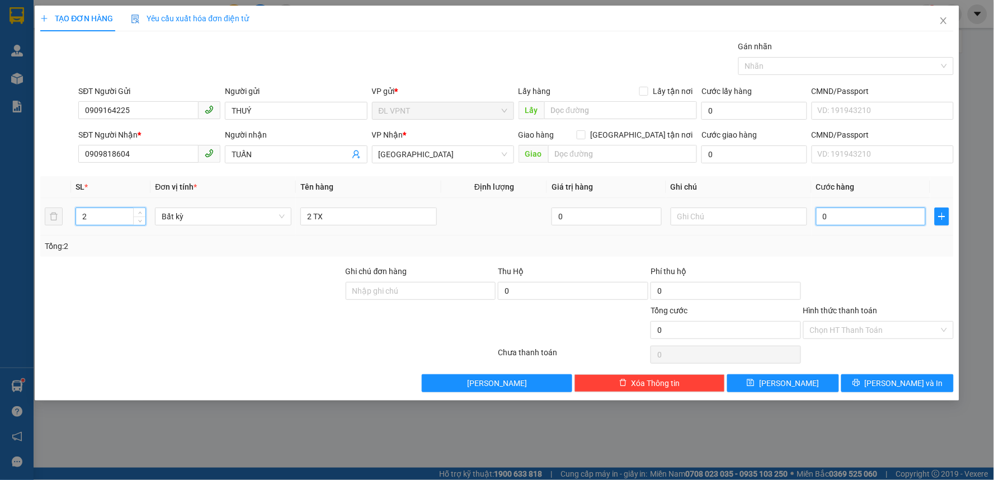
click at [851, 222] on input "0" at bounding box center [871, 216] width 110 height 18
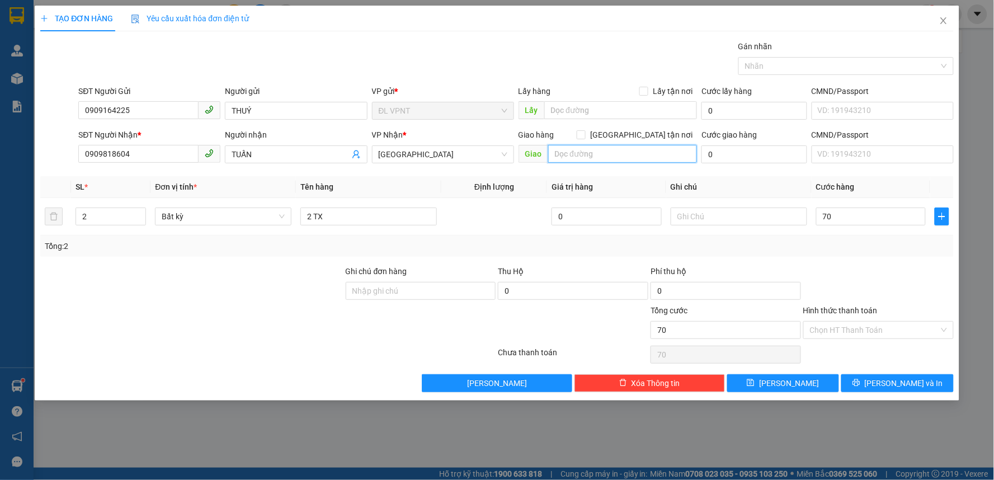
click at [612, 147] on input "text" at bounding box center [622, 154] width 149 height 18
paste input "Ã"
paste input "Ư"
paste input "Ử"
paste input "Ơ"
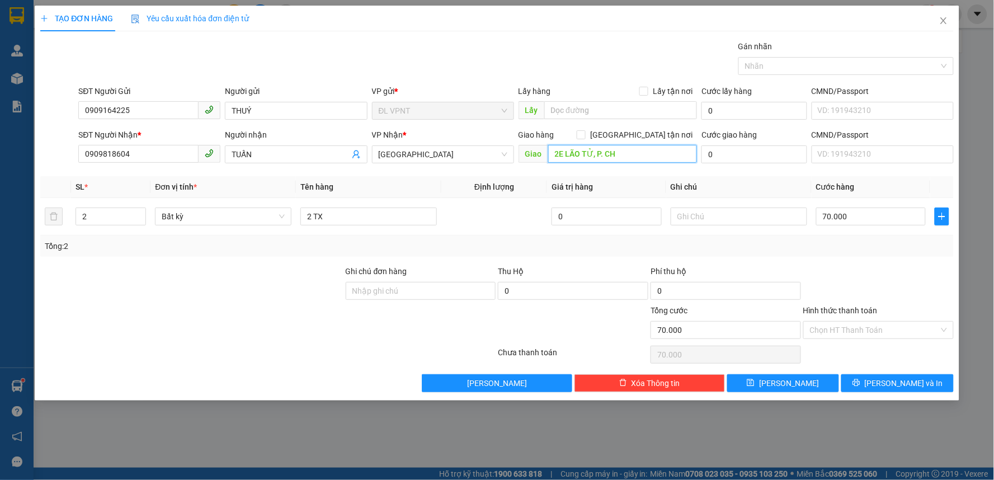
paste input "Ợ"
paste input "Ơ"
paste input "Ớ"
click at [731, 149] on input "0" at bounding box center [754, 154] width 106 height 18
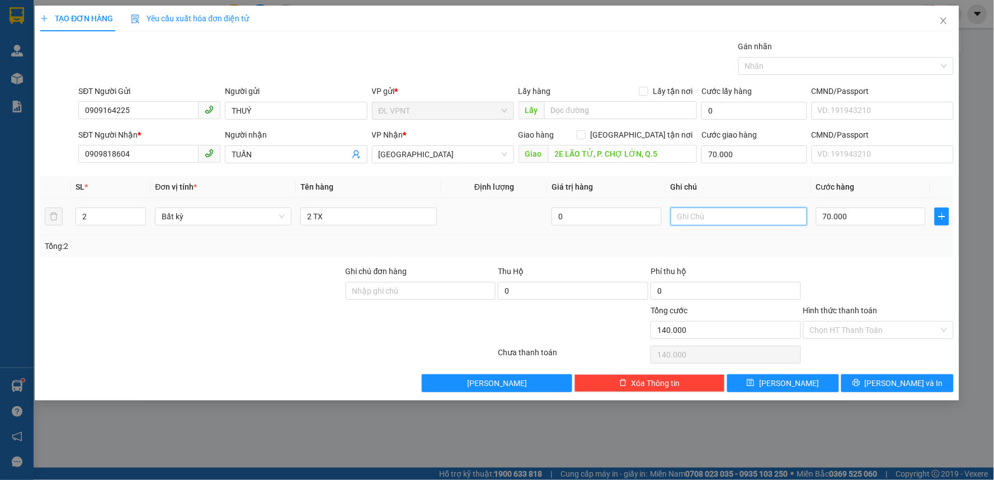
click at [699, 211] on input "text" at bounding box center [739, 216] width 136 height 18
click at [735, 215] on input "CKMB:" at bounding box center [739, 216] width 136 height 18
paste input "12/10/25 19:39"
click at [862, 381] on button "Lưu và In" at bounding box center [897, 383] width 112 height 18
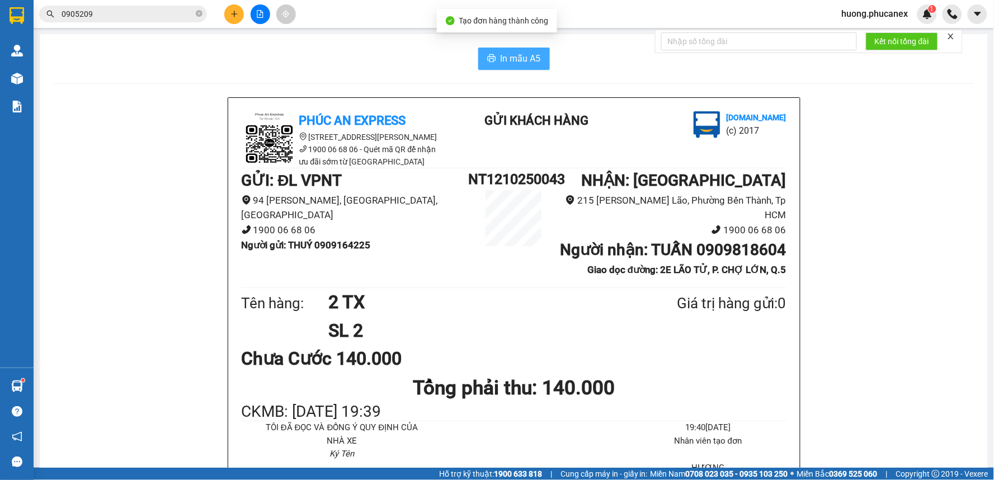
click at [509, 63] on span "In mẫu A5" at bounding box center [521, 58] width 40 height 14
click at [138, 16] on input "0905209" at bounding box center [128, 14] width 132 height 12
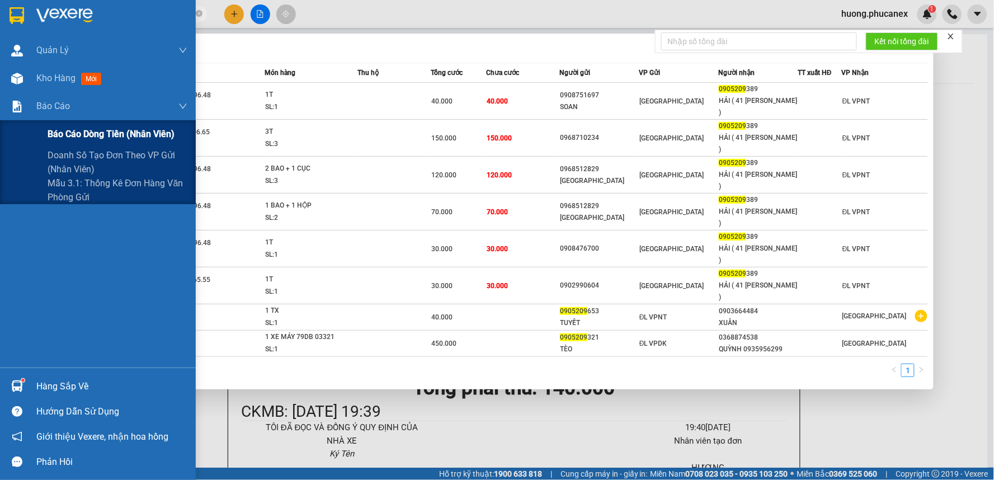
click at [53, 133] on span "Báo cáo dòng tiền (nhân viên)" at bounding box center [111, 134] width 127 height 14
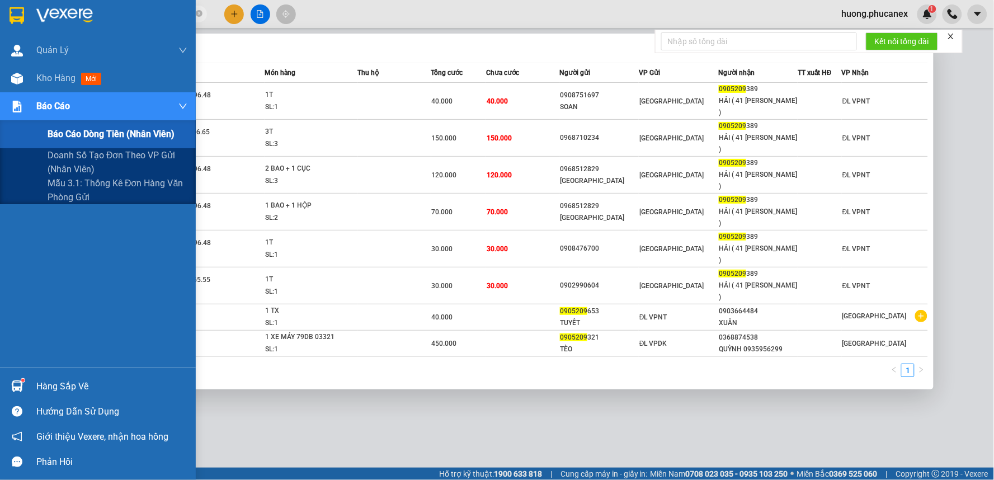
click at [85, 133] on span "Báo cáo dòng tiền (nhân viên)" at bounding box center [111, 134] width 127 height 14
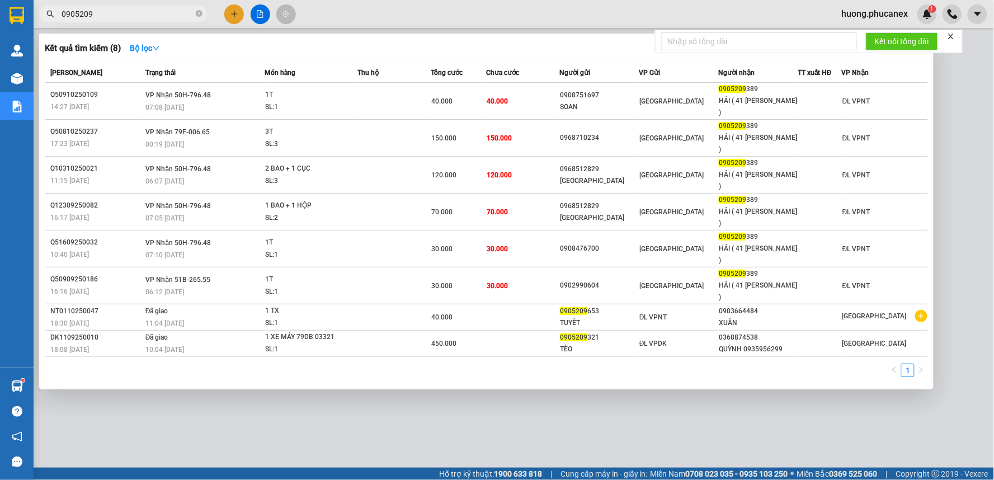
click at [953, 40] on icon "close" at bounding box center [951, 36] width 8 height 8
click at [622, 342] on div at bounding box center [497, 240] width 994 height 480
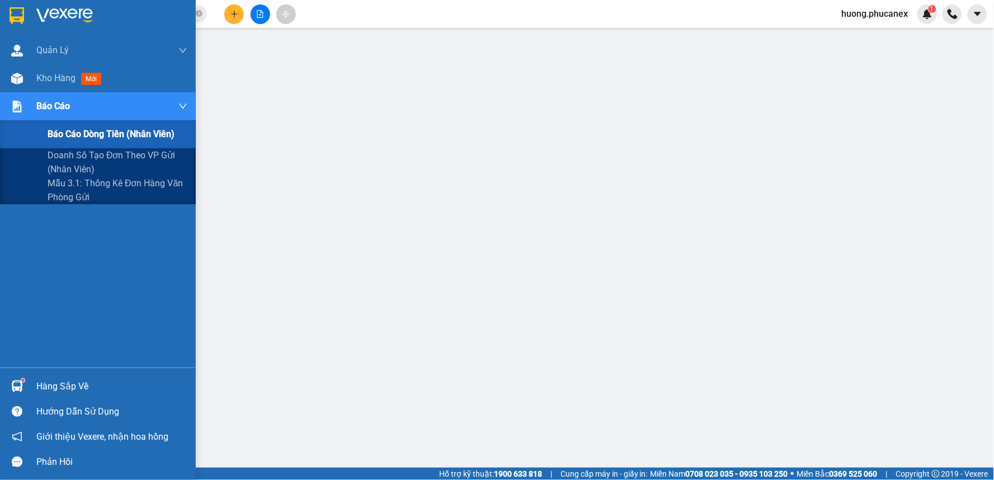
click at [65, 131] on span "Báo cáo dòng tiền (nhân viên)" at bounding box center [111, 134] width 127 height 14
